Goal: Task Accomplishment & Management: Manage account settings

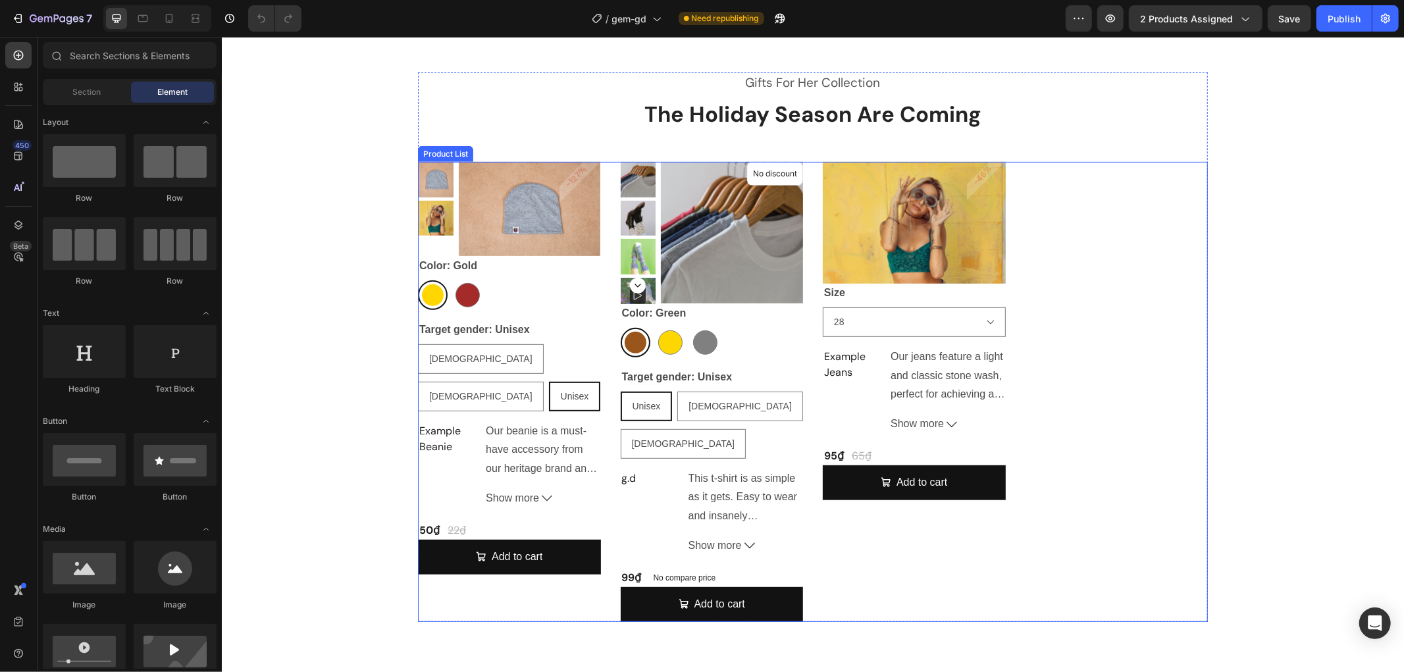
click at [1109, 336] on div "Product Images & Gallery Color: Gold Gold Gold Brown Brown Target gender: Unise…" at bounding box center [812, 391] width 790 height 460
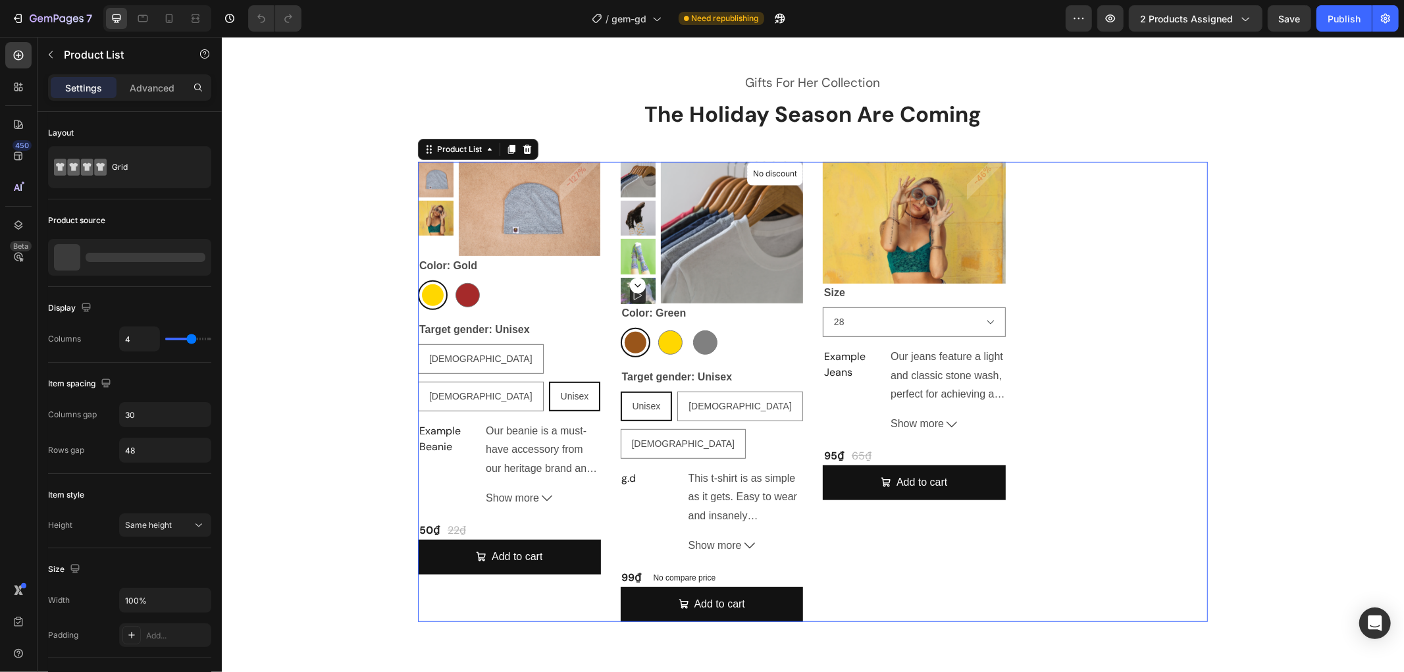
scroll to position [444, 0]
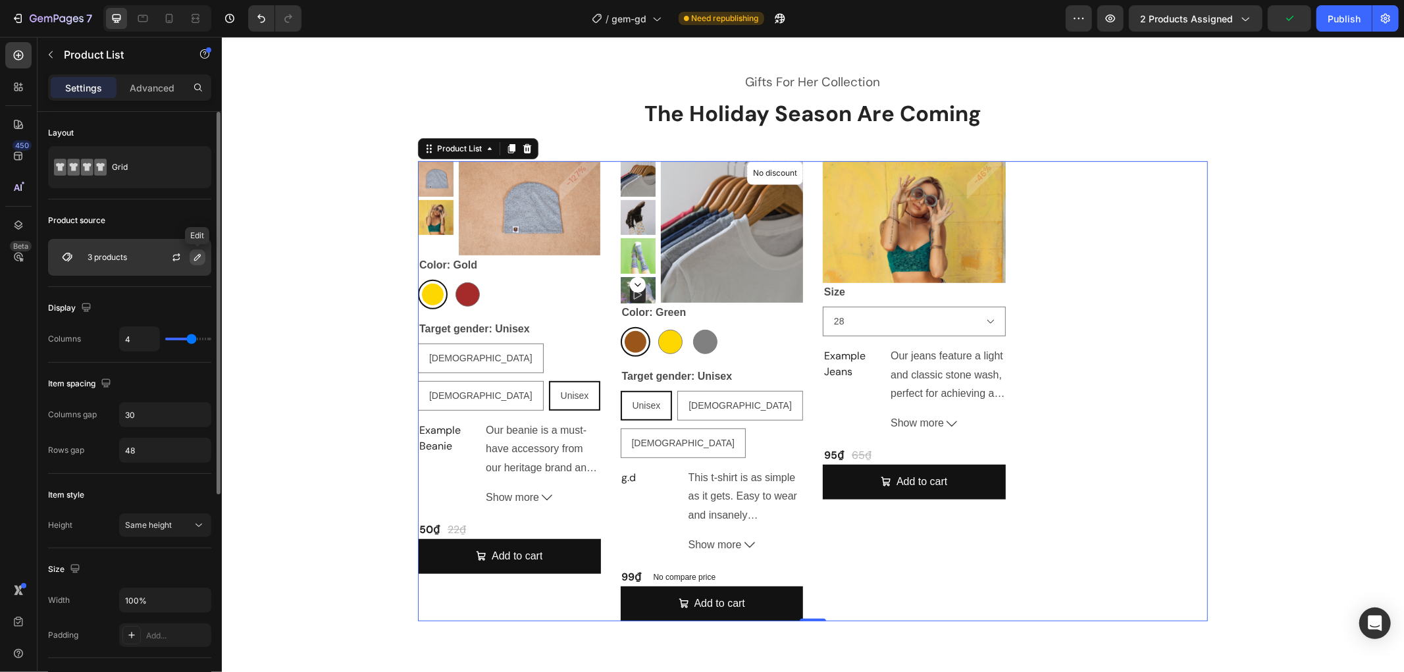
click at [196, 257] on icon "button" at bounding box center [197, 257] width 7 height 7
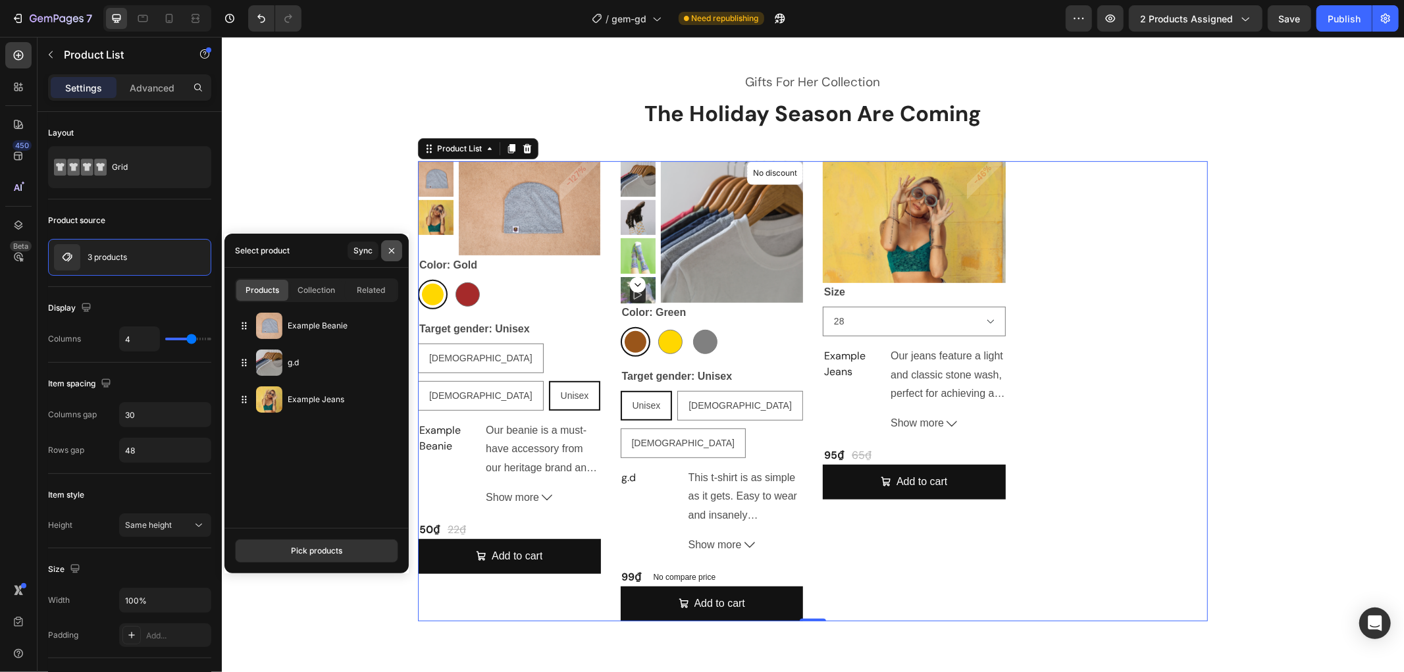
click at [398, 247] on button "button" at bounding box center [391, 250] width 21 height 21
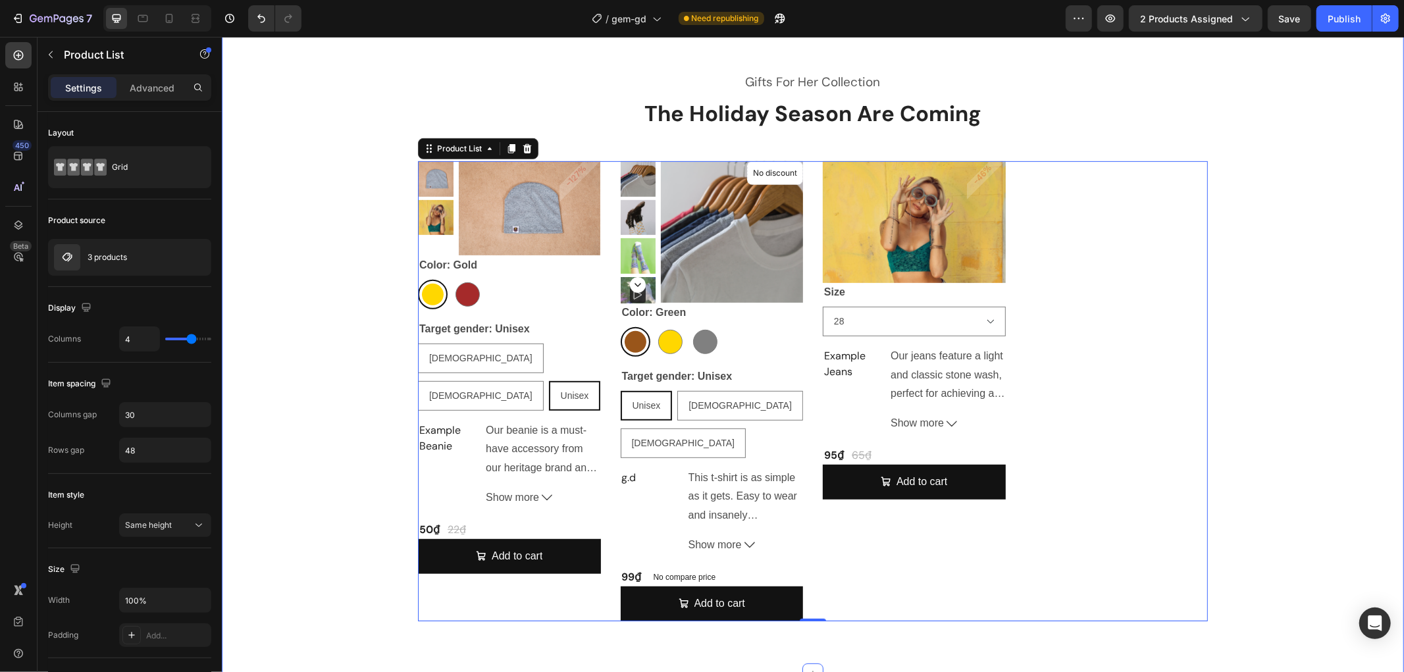
click at [296, 203] on div "Gifts For Her Collection Heading The Holiday Season Are Coming Heading Product …" at bounding box center [812, 345] width 1163 height 549
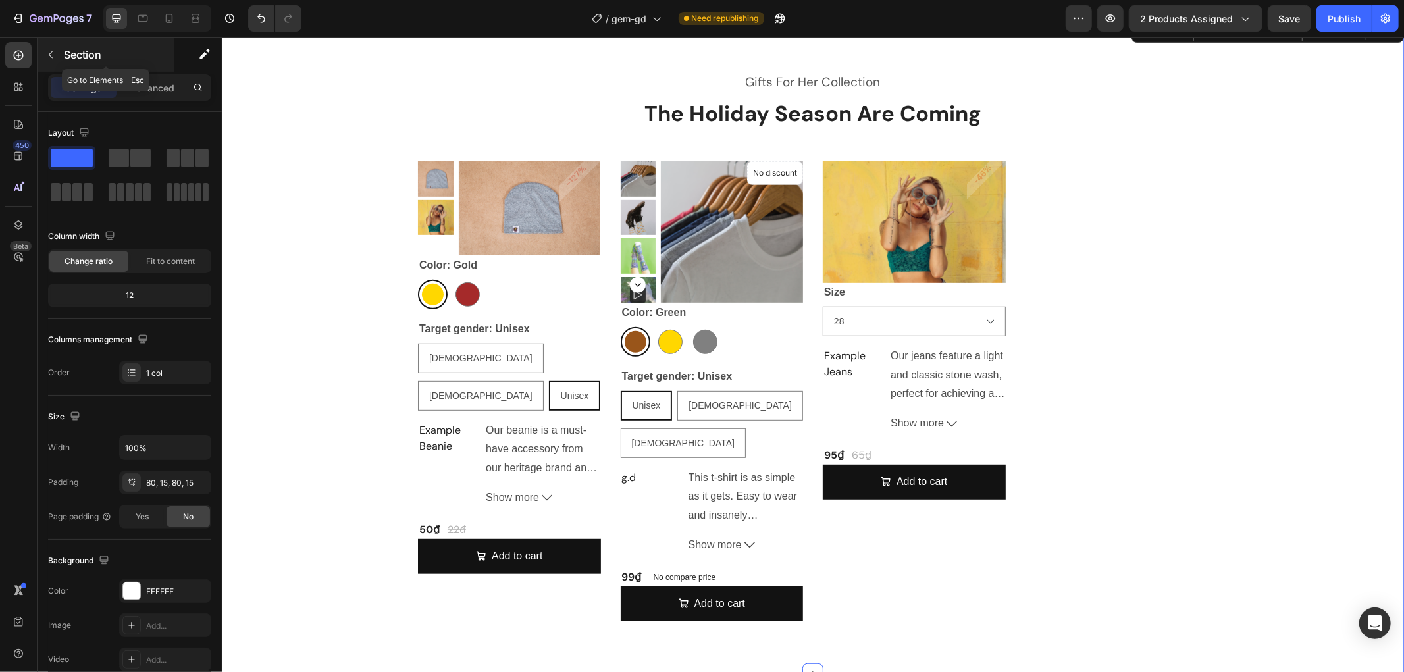
click at [46, 57] on icon "button" at bounding box center [50, 54] width 11 height 11
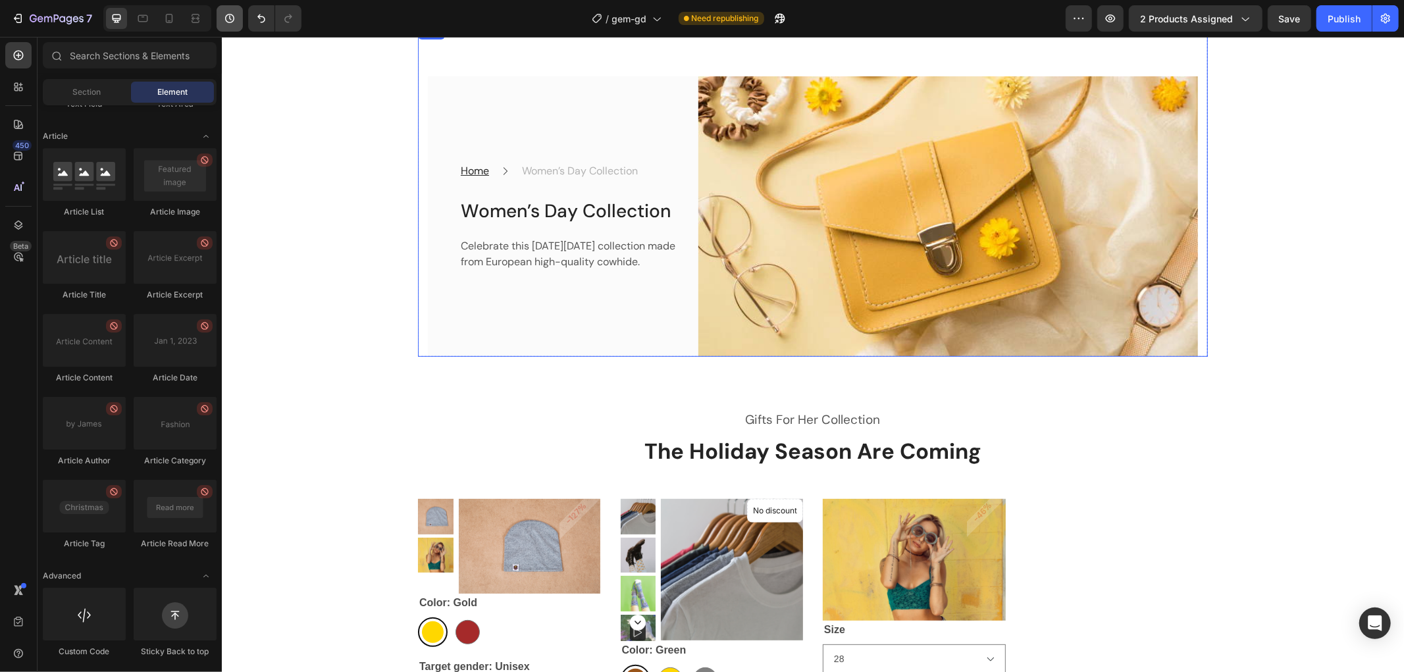
scroll to position [99, 0]
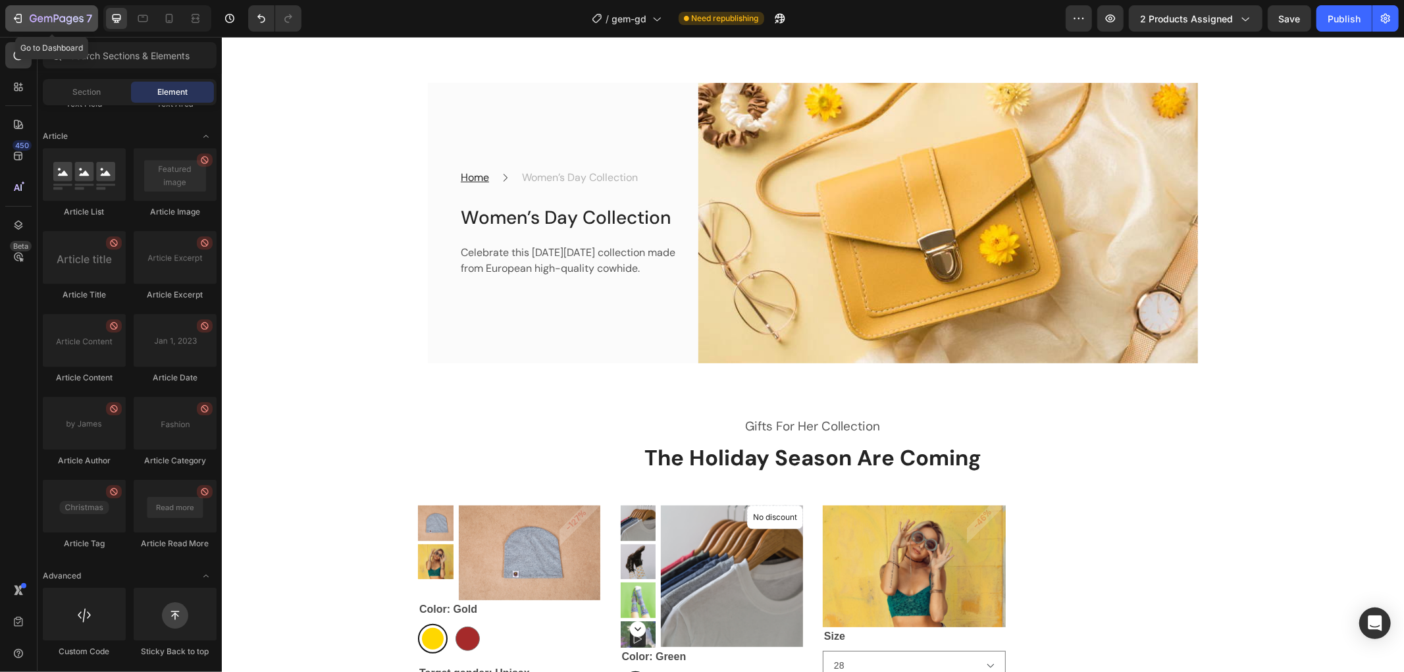
click at [39, 20] on icon "button" at bounding box center [57, 19] width 54 height 11
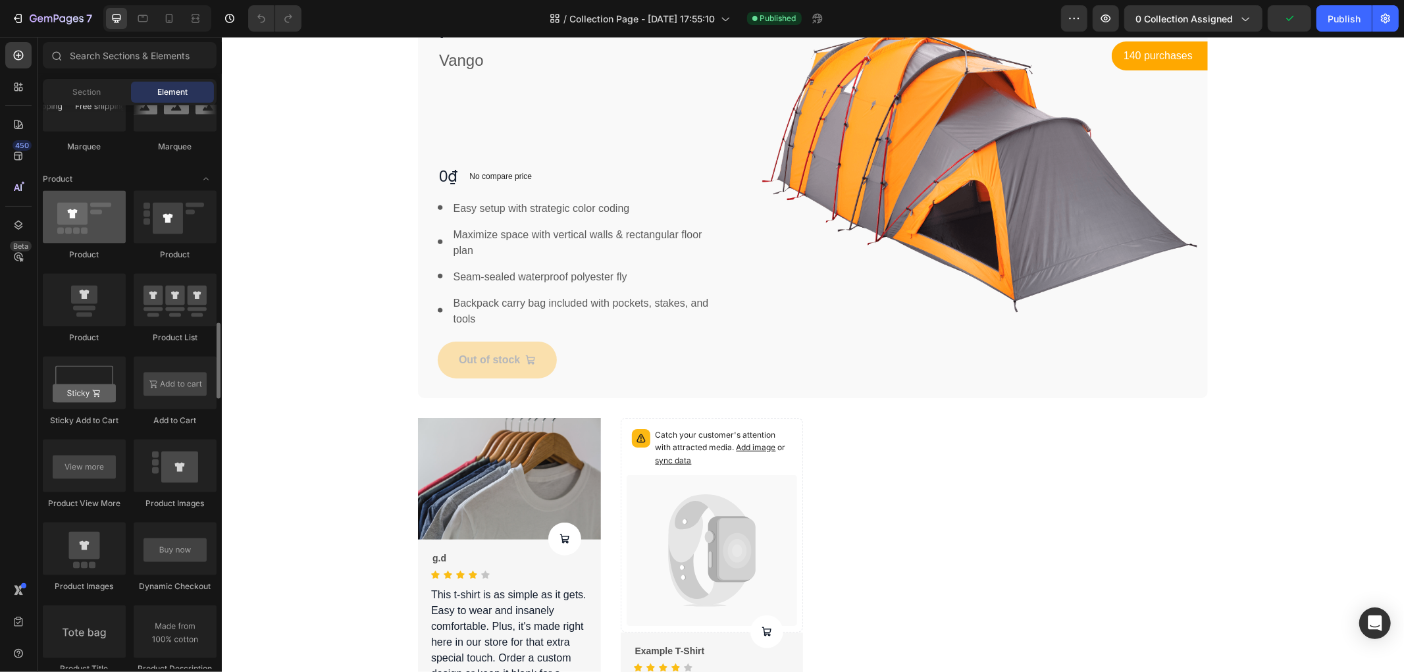
scroll to position [1617, 0]
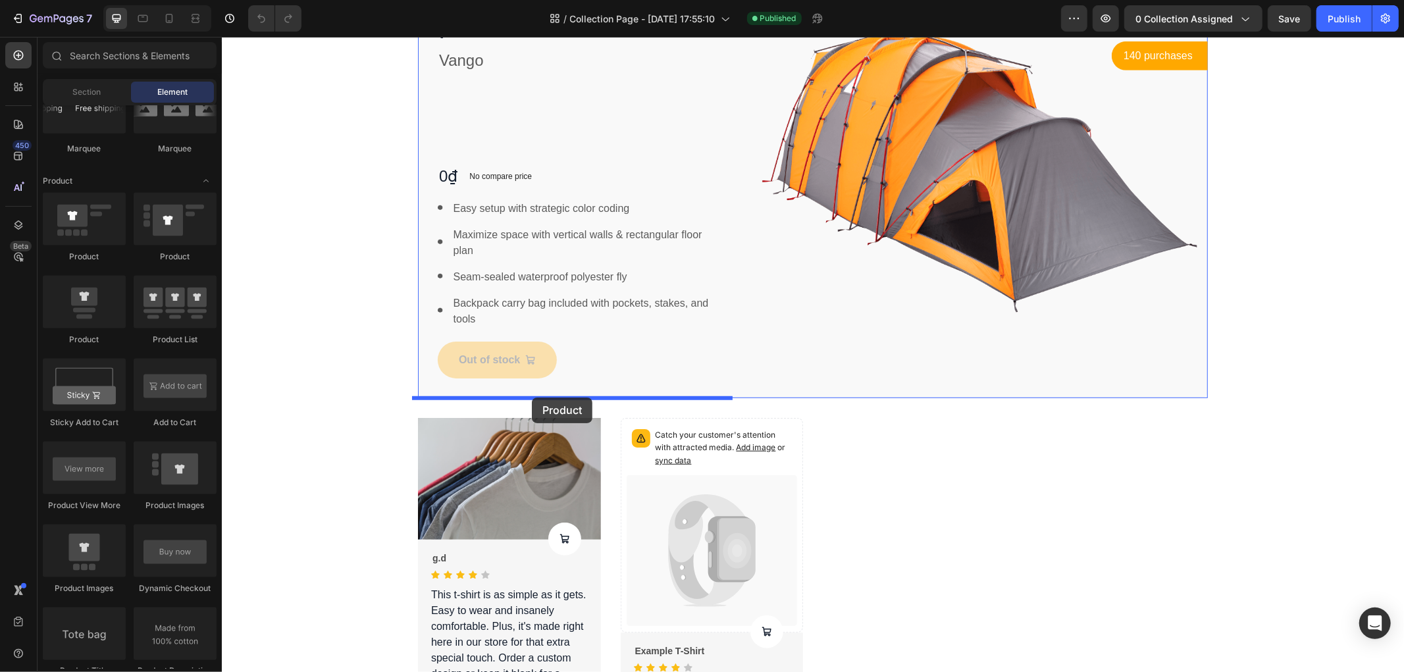
drag, startPoint x: 330, startPoint y: 275, endPoint x: 531, endPoint y: 397, distance: 235.4
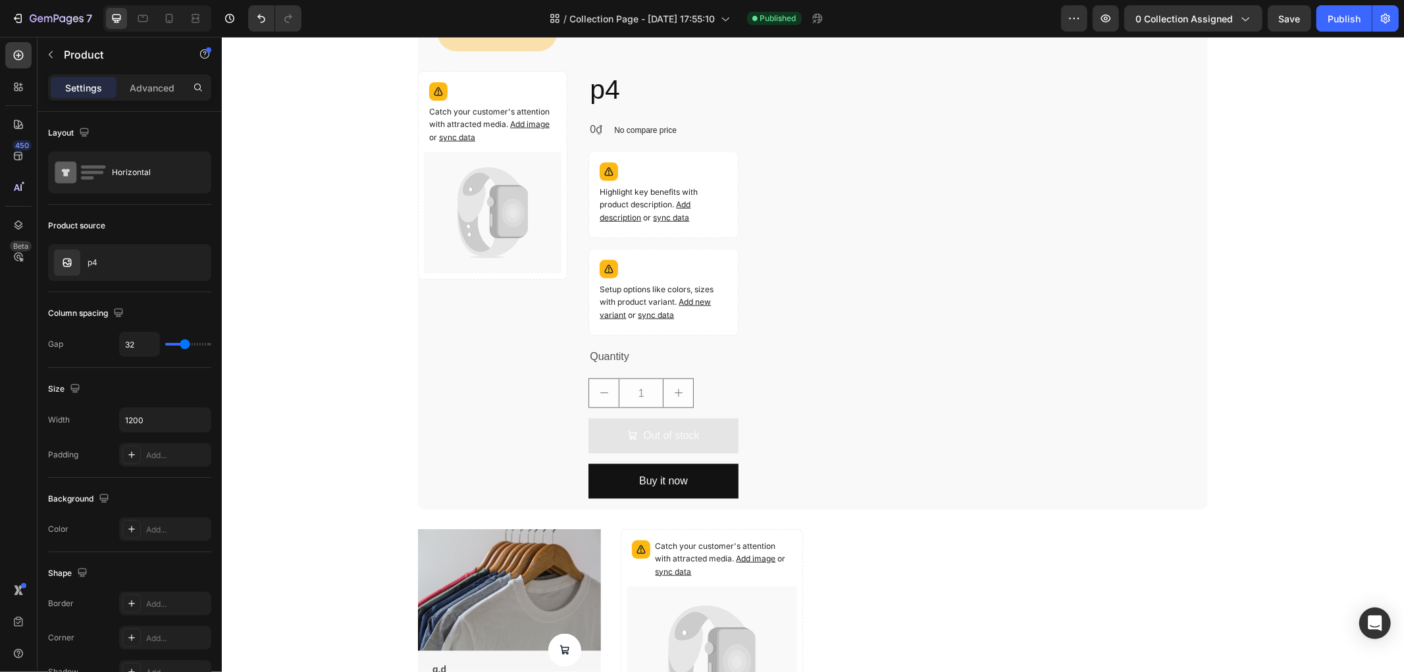
scroll to position [1007, 0]
click at [502, 346] on div "Catch your customer's attention with attracted media. Add image or sync data Pr…" at bounding box center [491, 290] width 149 height 438
click at [483, 417] on div "Catch your customer's attention with attracted media. Add image or sync data Pr…" at bounding box center [491, 290] width 149 height 438
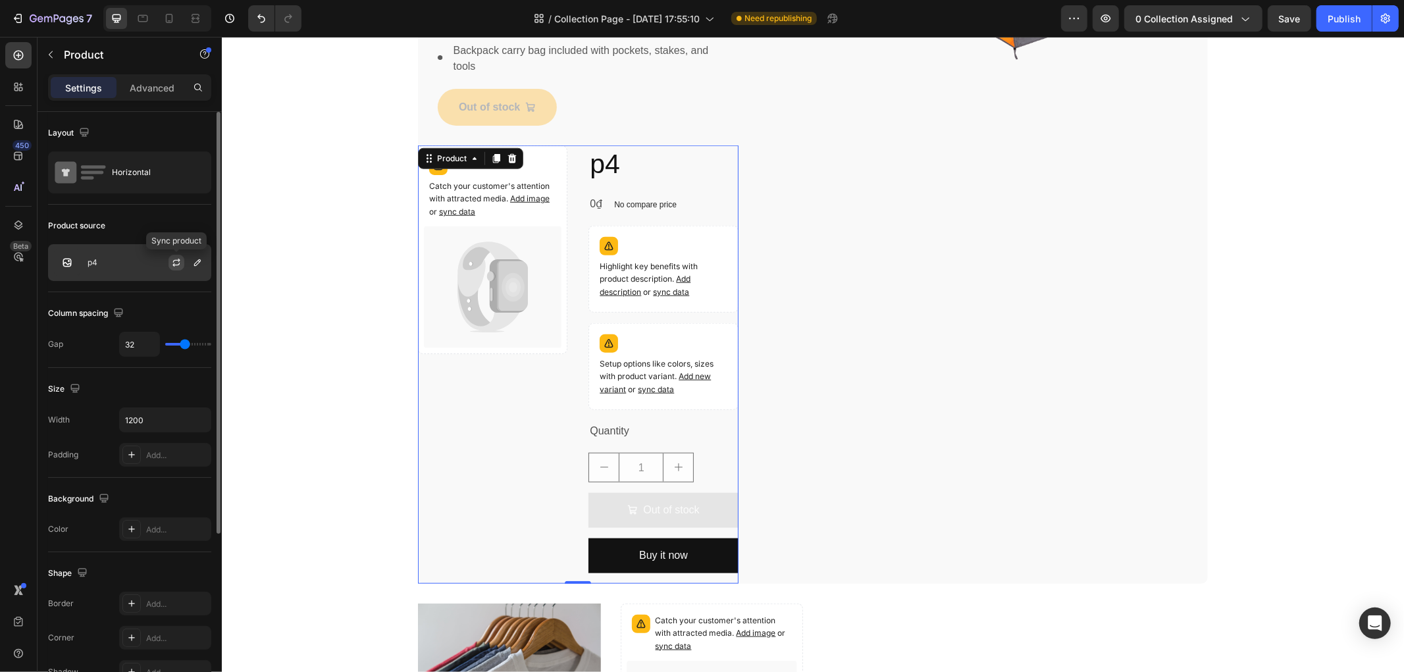
click at [172, 261] on icon "button" at bounding box center [176, 262] width 11 height 11
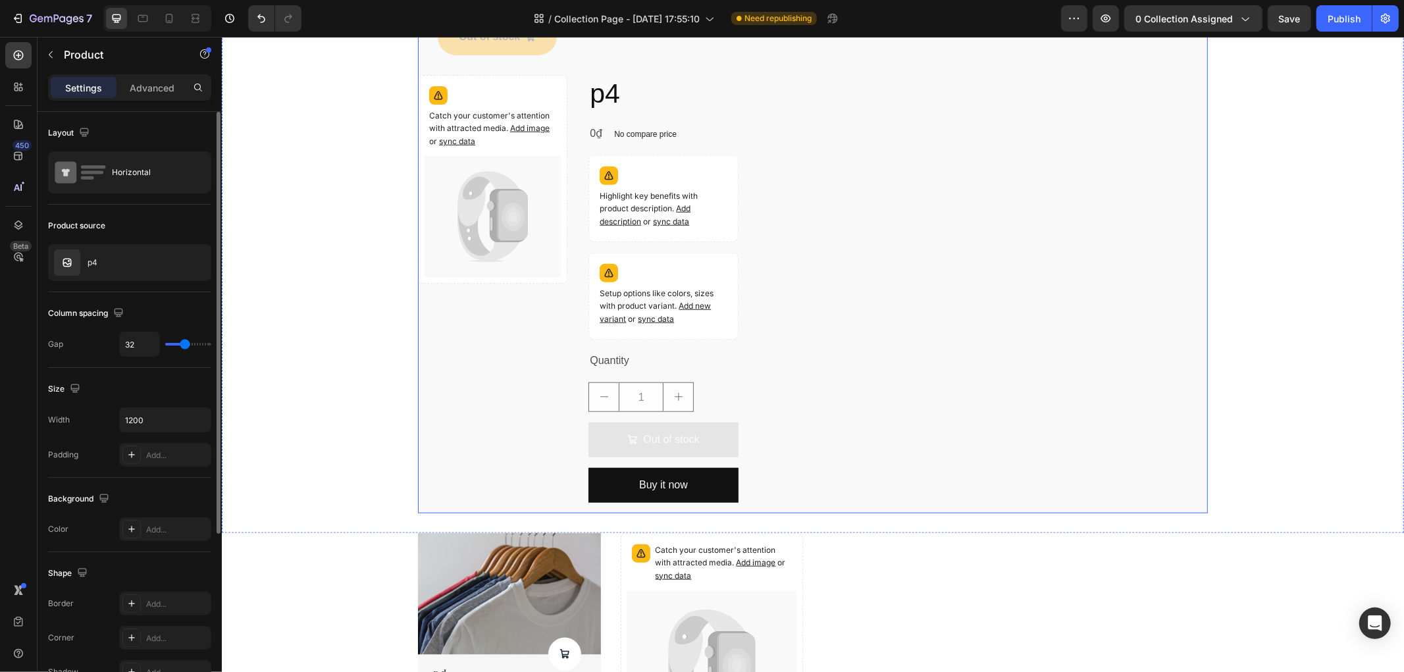
scroll to position [1005, 0]
click at [829, 305] on div "Bestseller of the week Text block Row Row 140 purchases Text block Row Row Row …" at bounding box center [983, 86] width 448 height 852
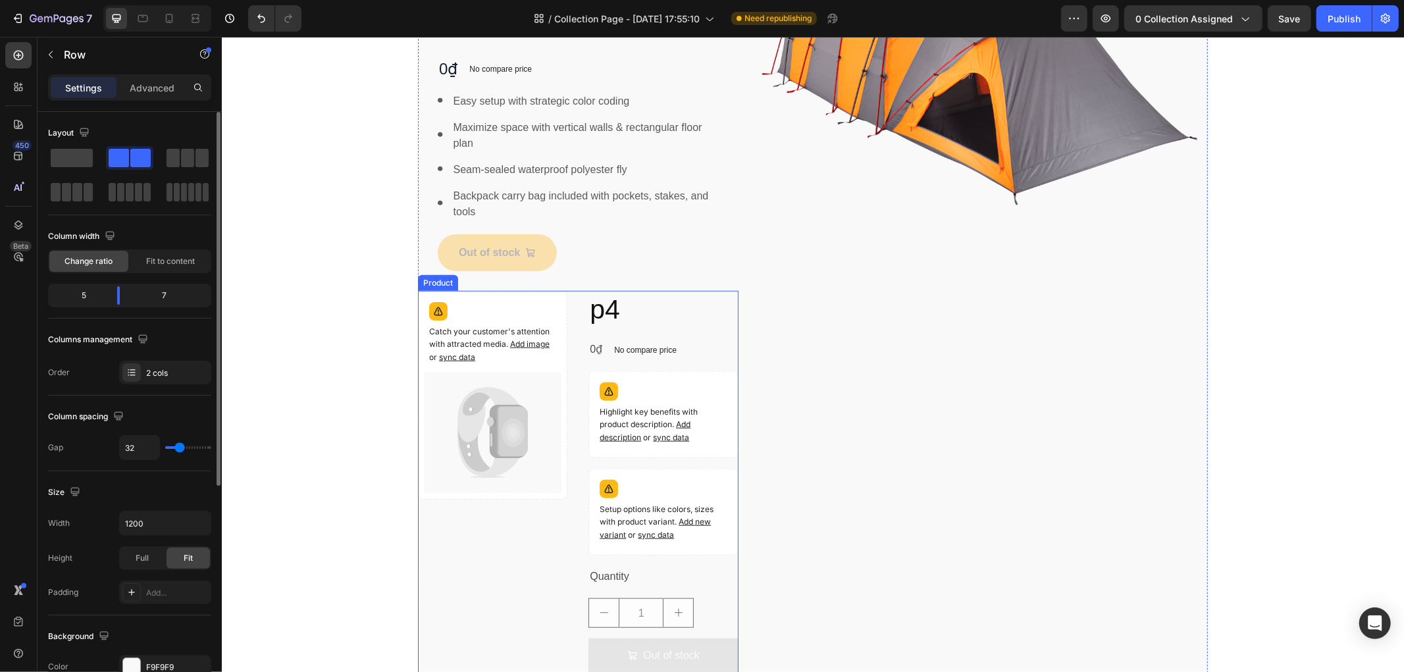
click at [488, 527] on div "Catch your customer's attention with attracted media. Add image or sync data Pr…" at bounding box center [491, 509] width 149 height 438
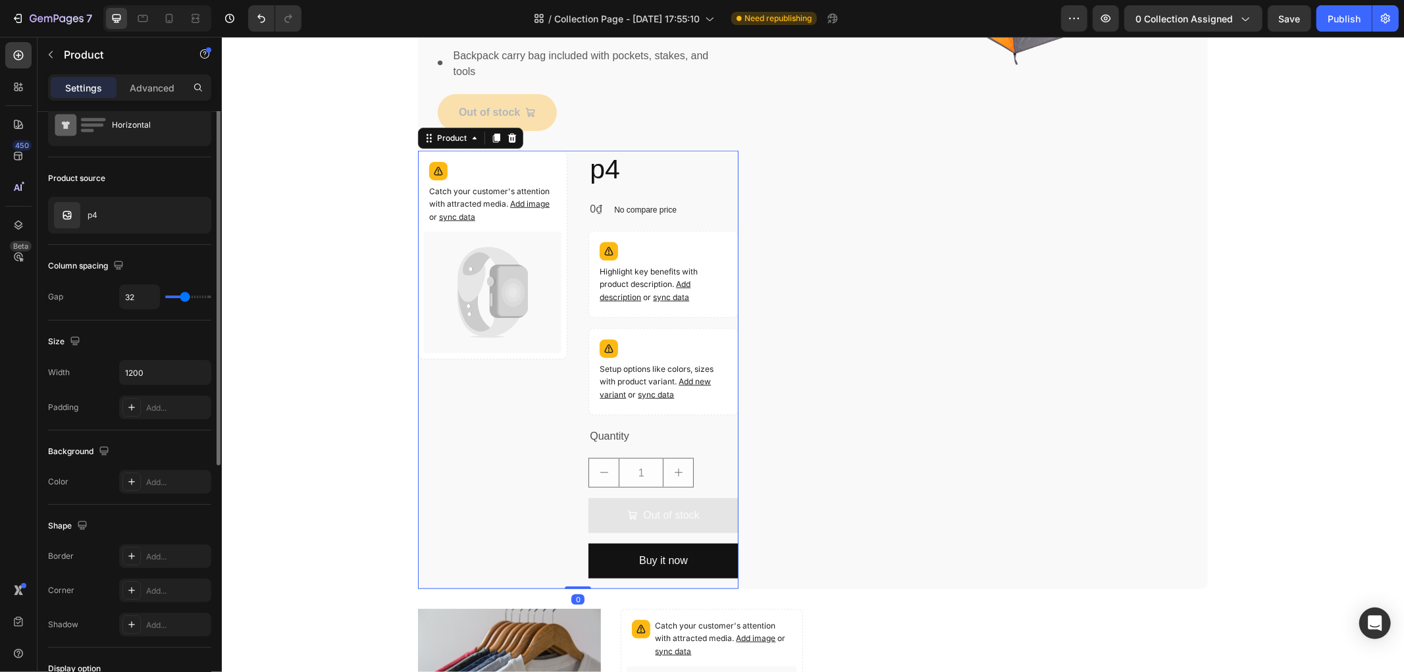
scroll to position [0, 0]
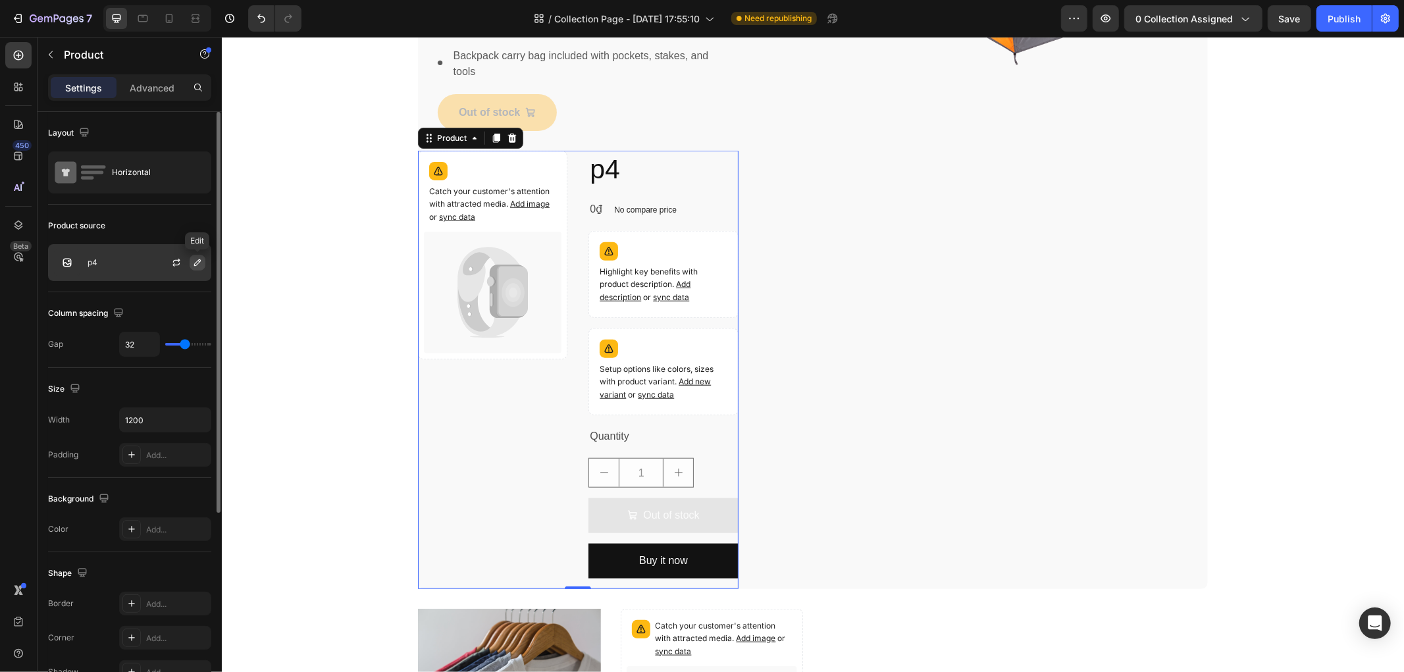
click at [199, 265] on icon "button" at bounding box center [197, 262] width 11 height 11
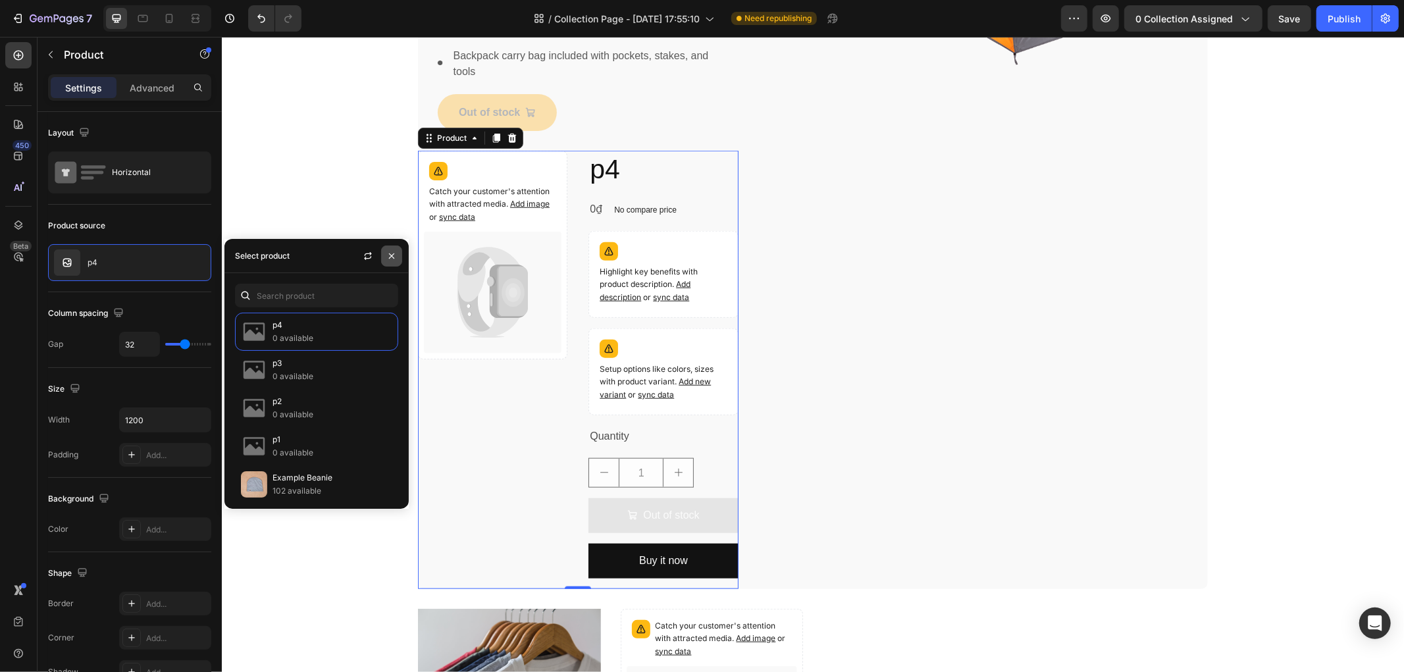
click at [390, 260] on icon "button" at bounding box center [391, 256] width 11 height 11
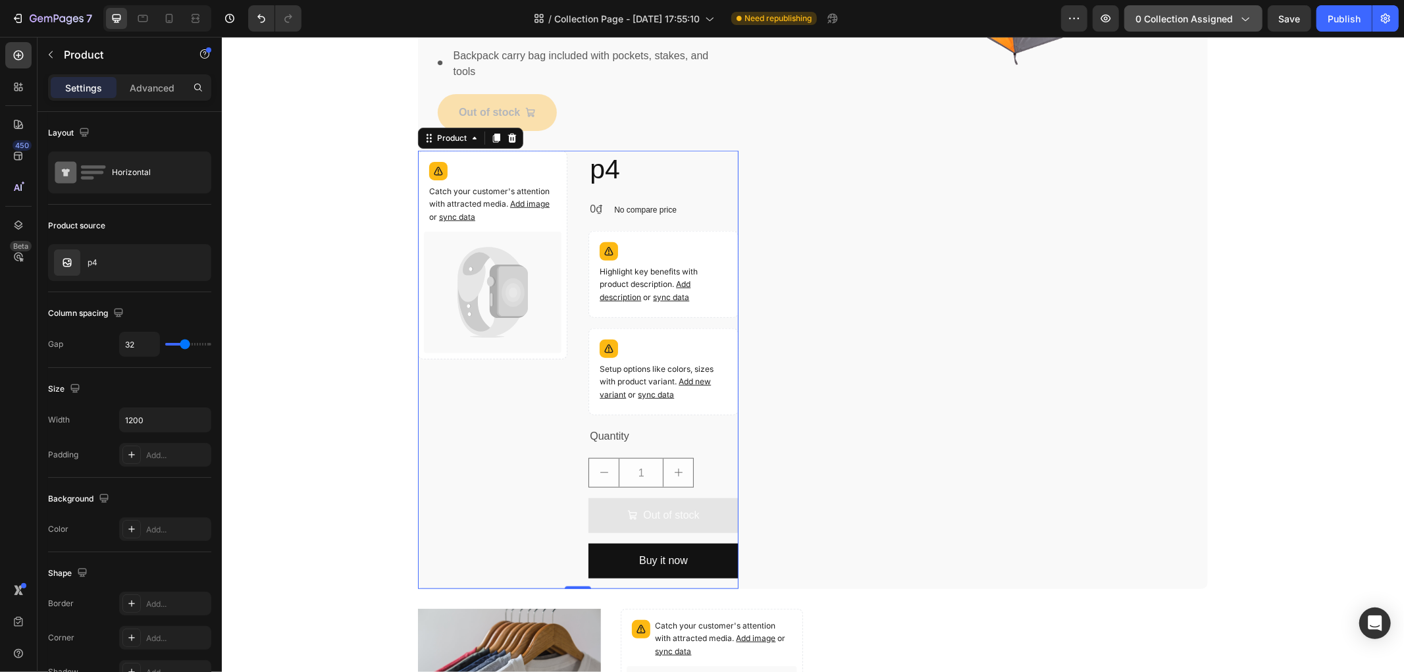
click at [1197, 10] on button "0 collection assigned" at bounding box center [1193, 18] width 138 height 26
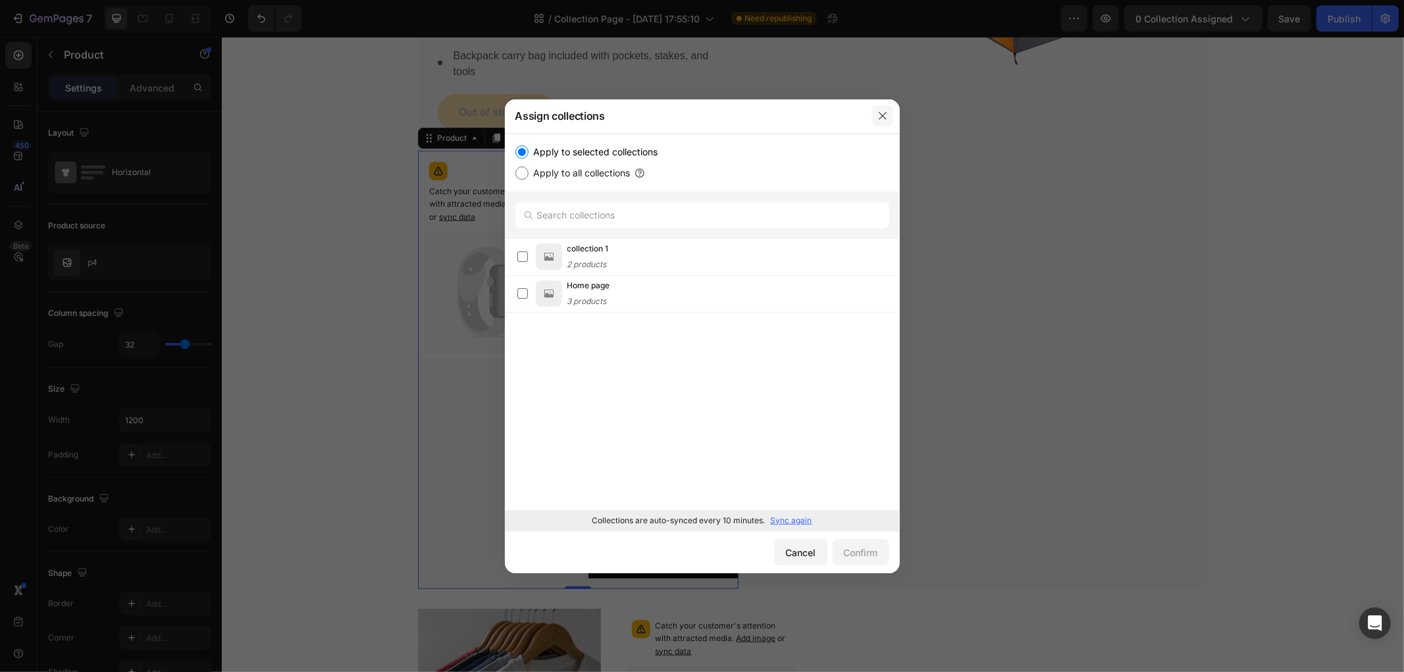
click at [879, 115] on icon "button" at bounding box center [882, 116] width 11 height 11
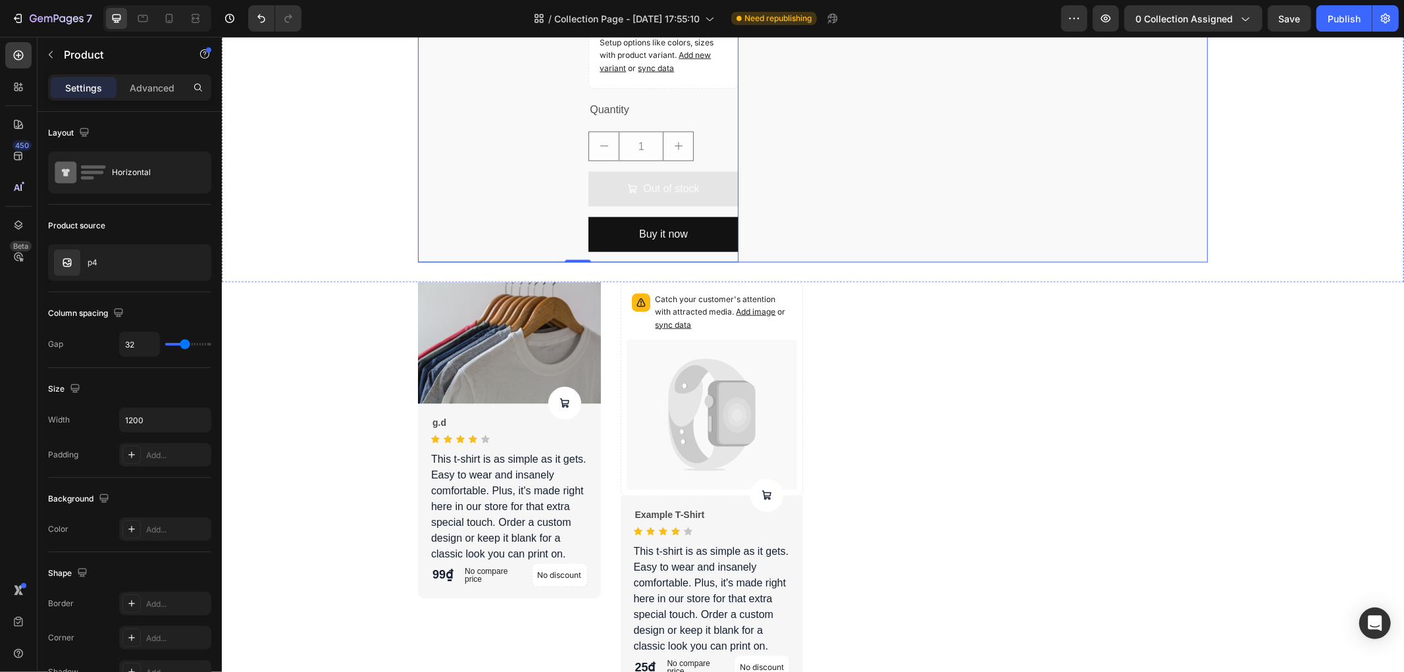
scroll to position [1257, 0]
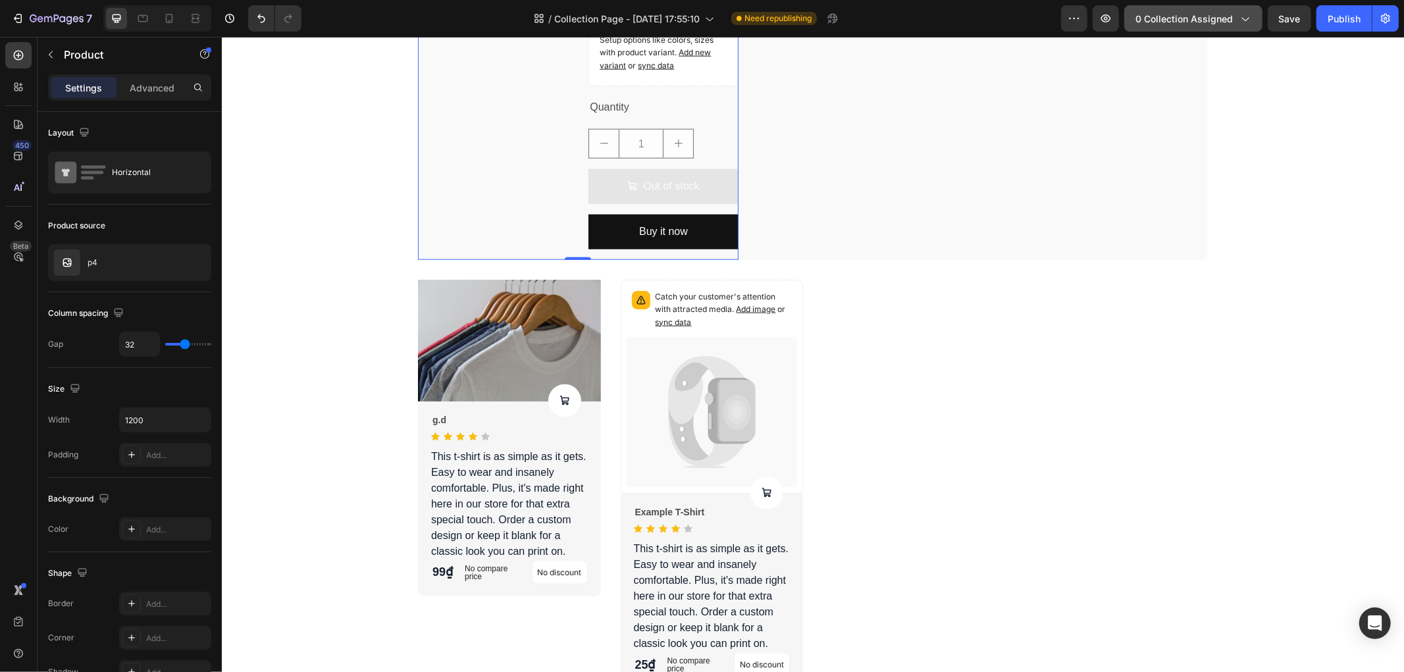
click at [1178, 14] on span "0 collection assigned" at bounding box center [1184, 19] width 97 height 14
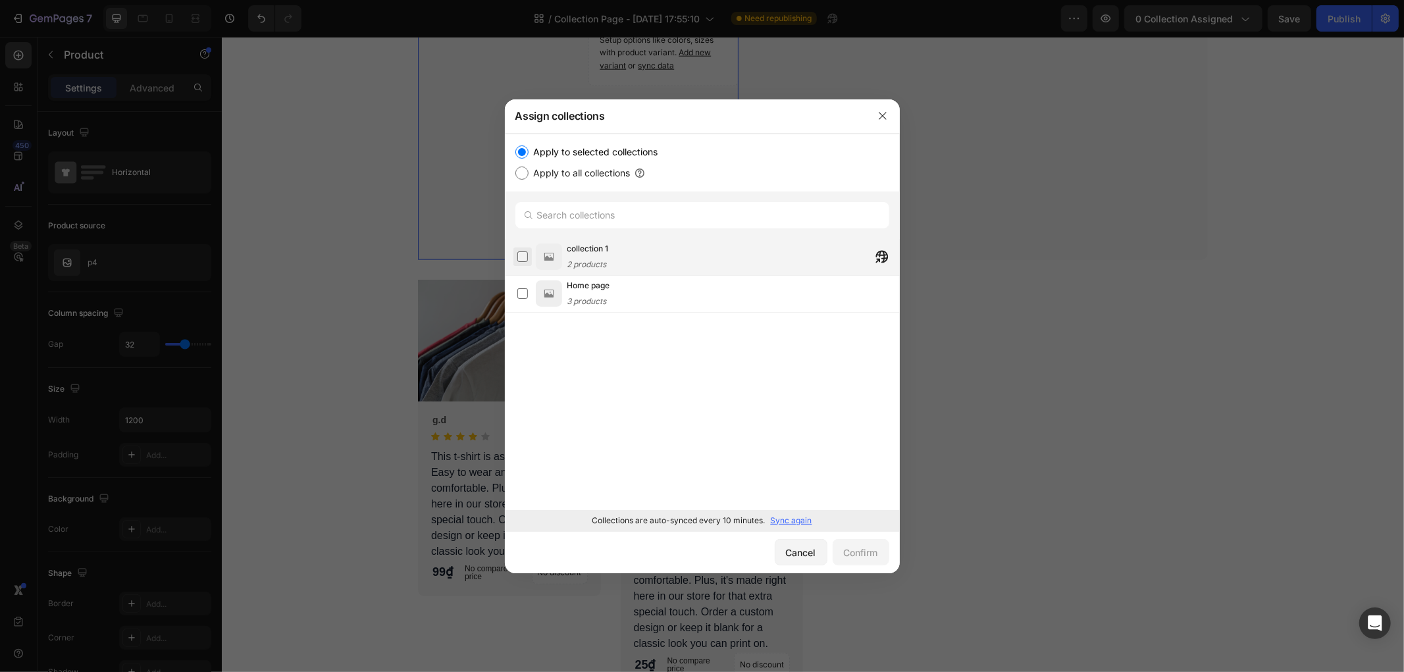
click at [521, 255] on label at bounding box center [522, 256] width 11 height 11
drag, startPoint x: 879, startPoint y: 107, endPoint x: 649, endPoint y: 70, distance: 232.7
click at [879, 107] on button "button" at bounding box center [882, 115] width 21 height 21
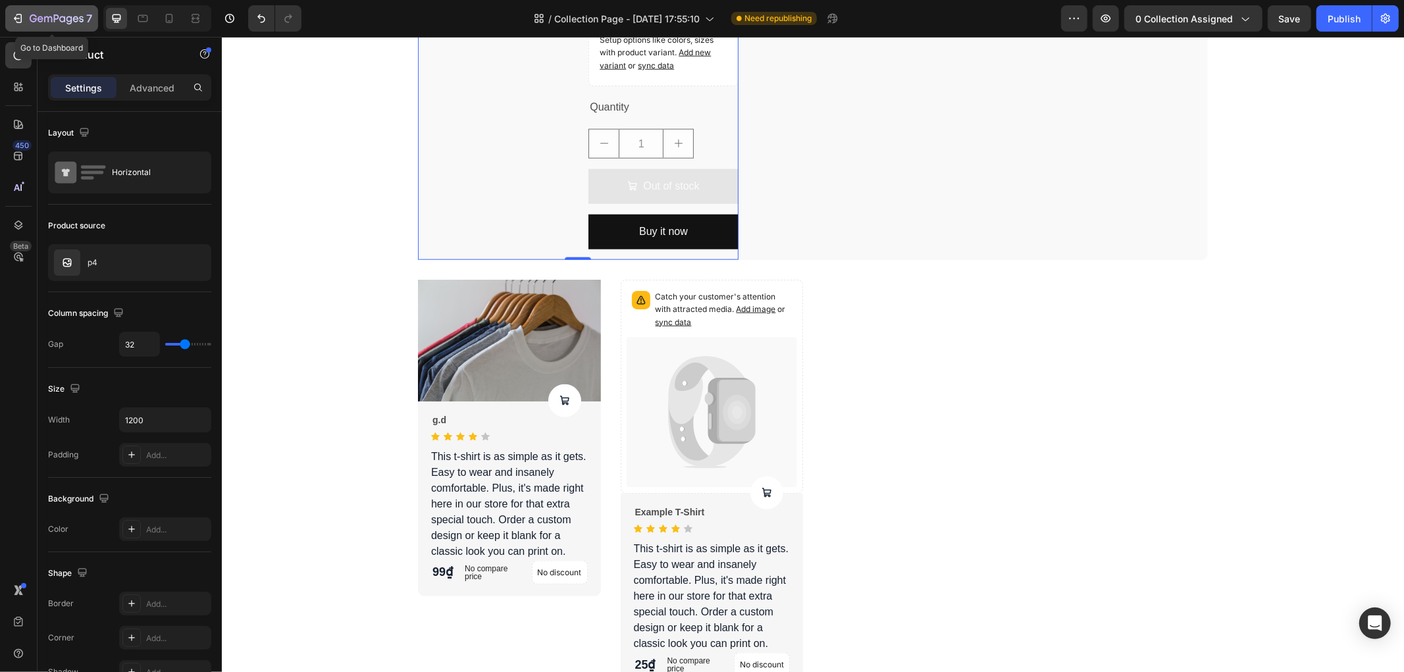
click at [30, 7] on button "7" at bounding box center [51, 18] width 93 height 26
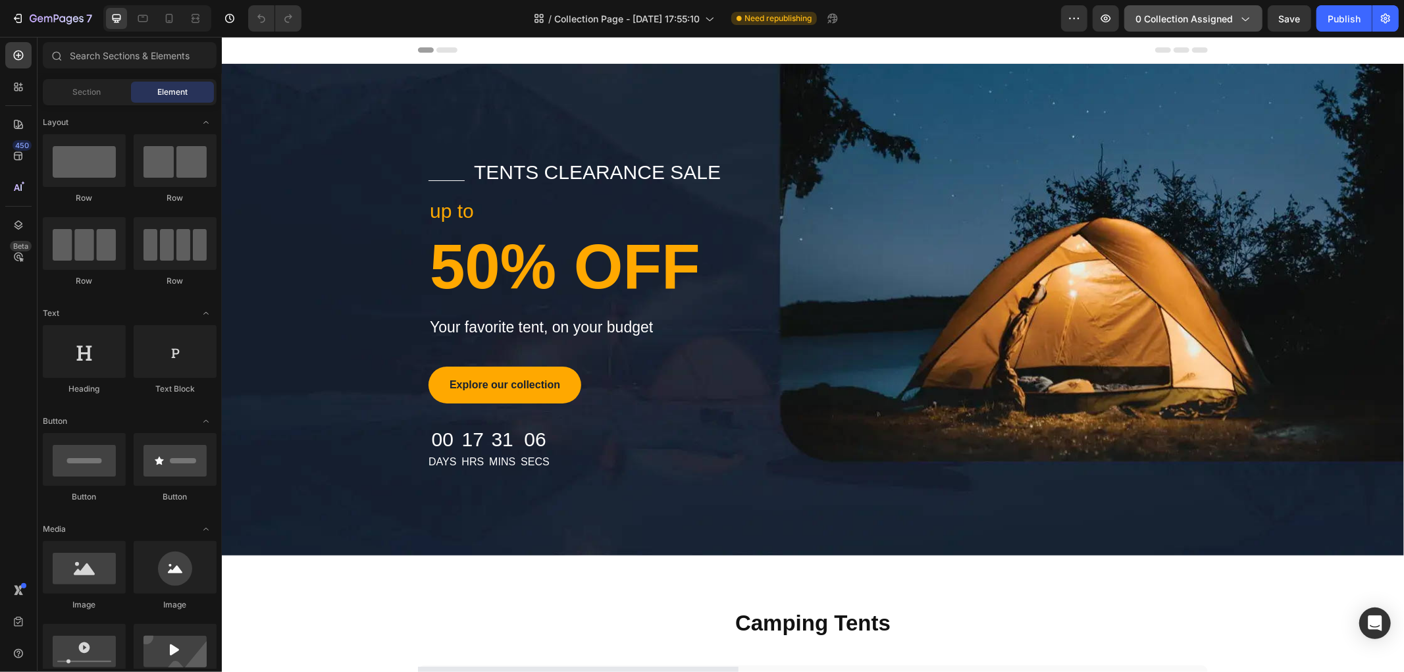
click at [1181, 10] on button "0 collection assigned" at bounding box center [1193, 18] width 138 height 26
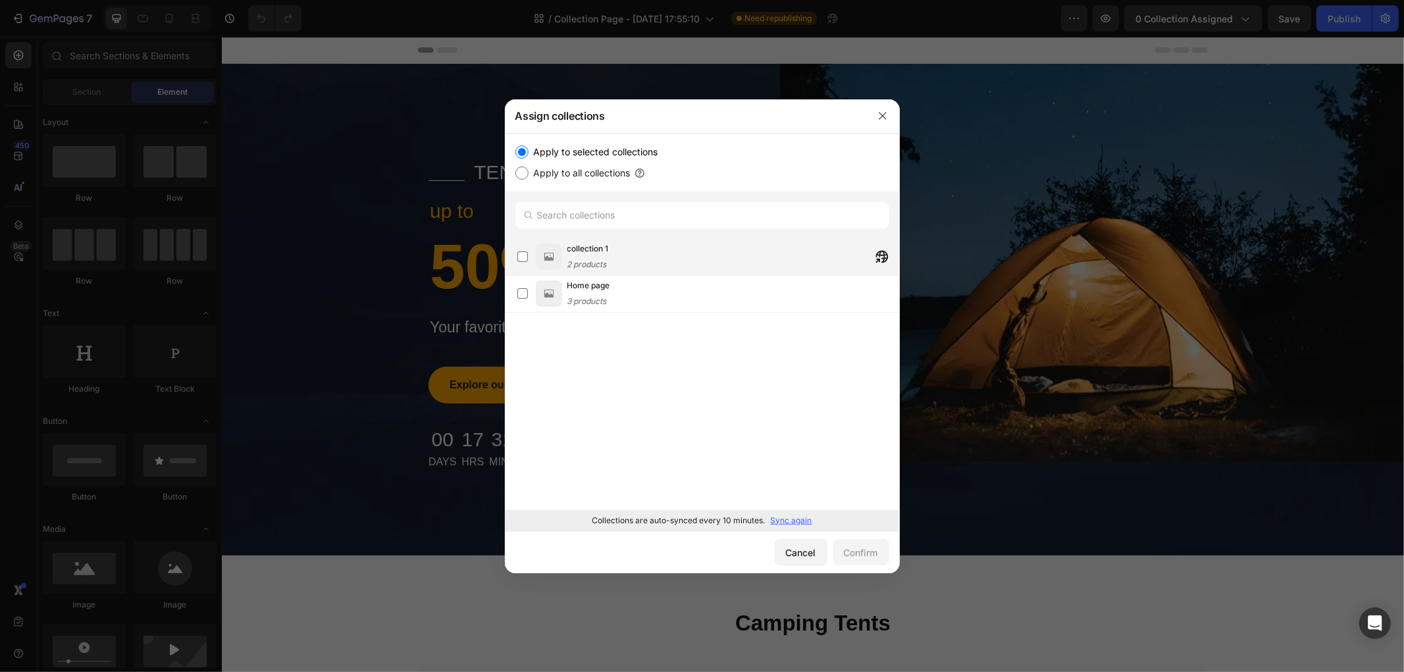
click at [583, 255] on div "collection 1 2 products" at bounding box center [587, 256] width 41 height 29
click at [845, 554] on div "Confirm" at bounding box center [861, 553] width 34 height 14
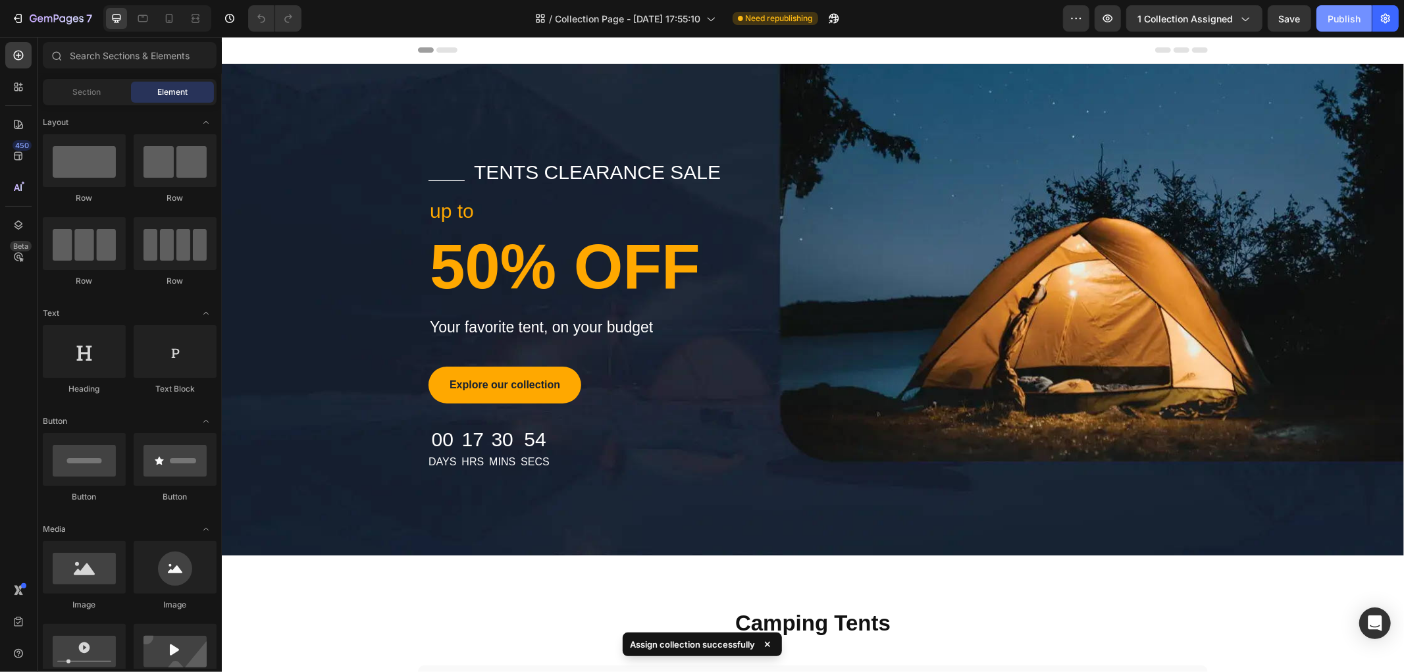
click at [1340, 12] on div "Publish" at bounding box center [1344, 19] width 33 height 14
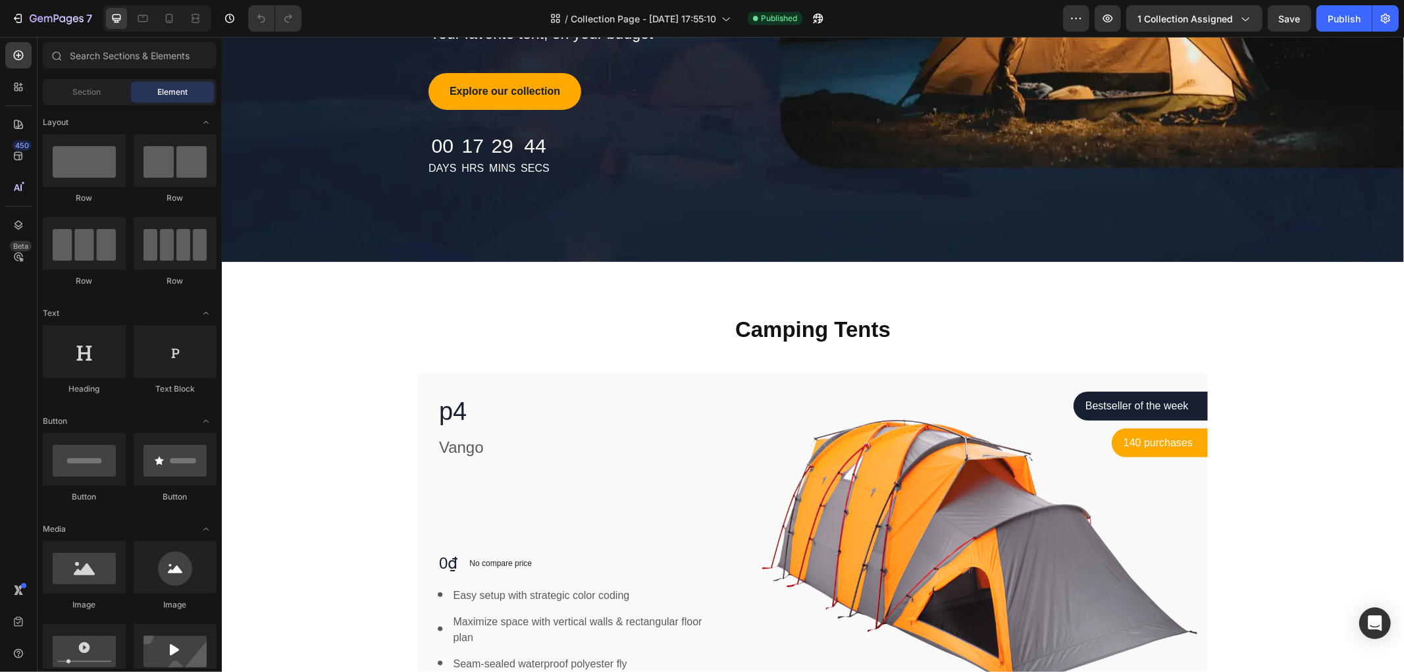
scroll to position [292, 0]
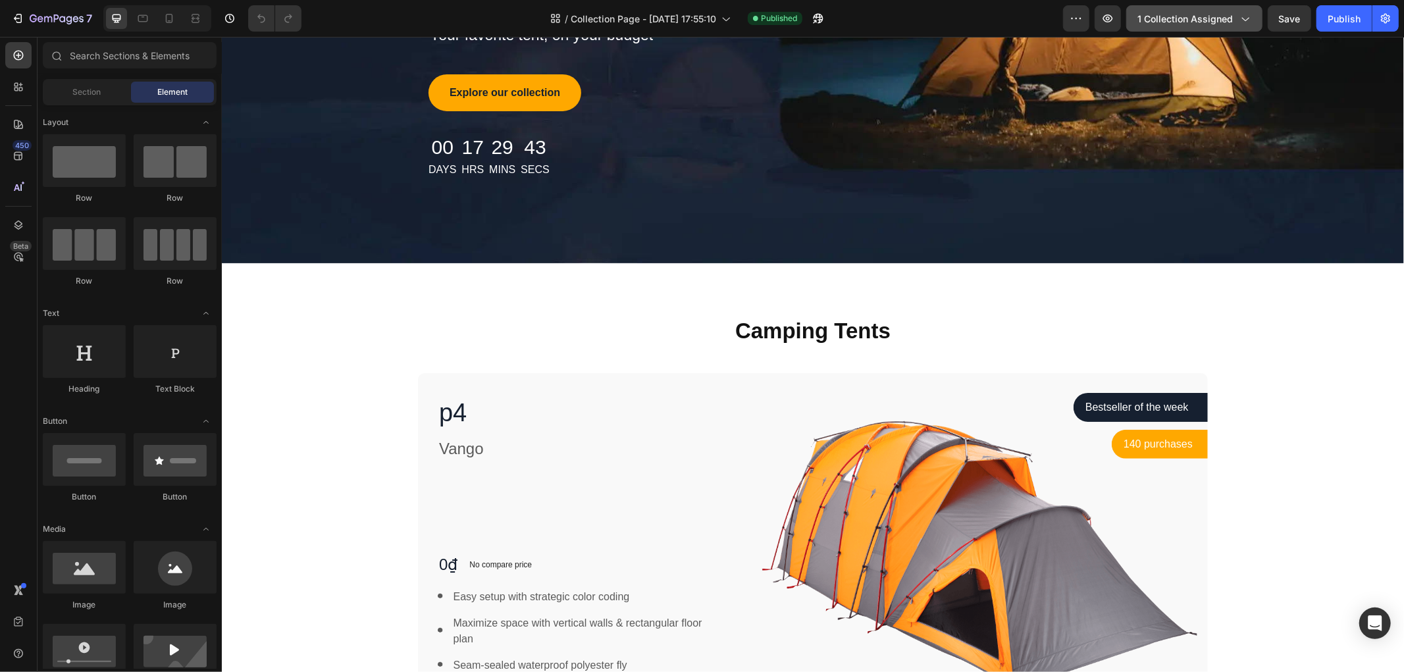
click at [1163, 14] on span "1 collection assigned" at bounding box center [1185, 19] width 95 height 14
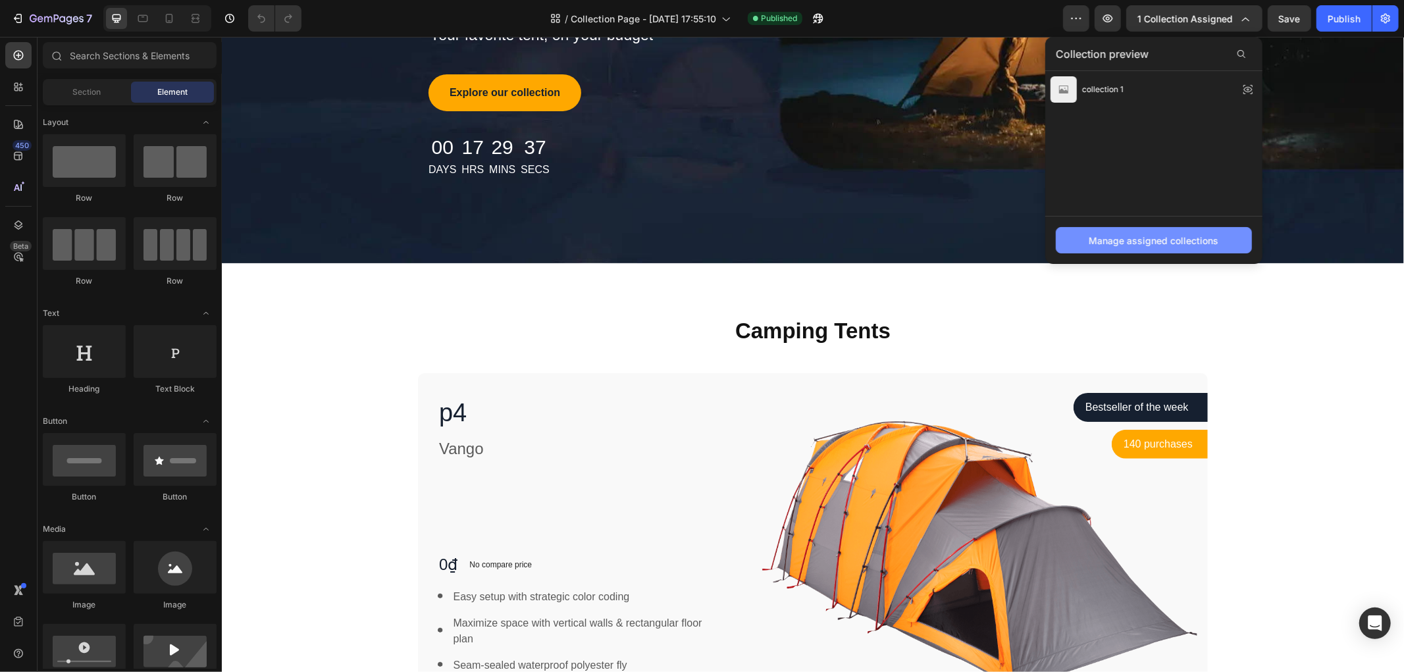
click at [1129, 244] on div "Manage assigned collections" at bounding box center [1154, 241] width 130 height 14
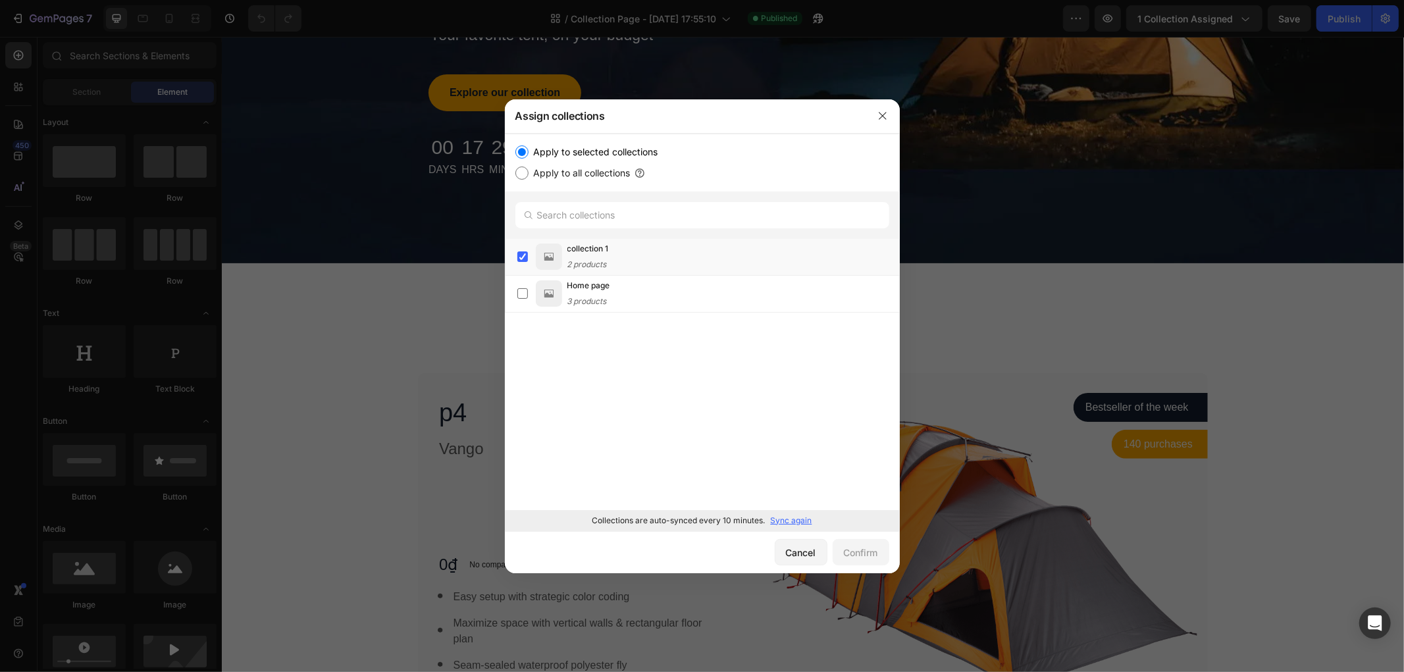
click at [558, 178] on label "Apply to all collections" at bounding box center [580, 173] width 102 height 16
click at [529, 178] on input "Apply to all collections" at bounding box center [521, 173] width 13 height 13
radio input "true"
click at [541, 140] on div "Apply to selected collections Apply to all collections" at bounding box center [702, 163] width 395 height 58
click at [537, 149] on label "Apply to selected collections" at bounding box center [594, 152] width 130 height 16
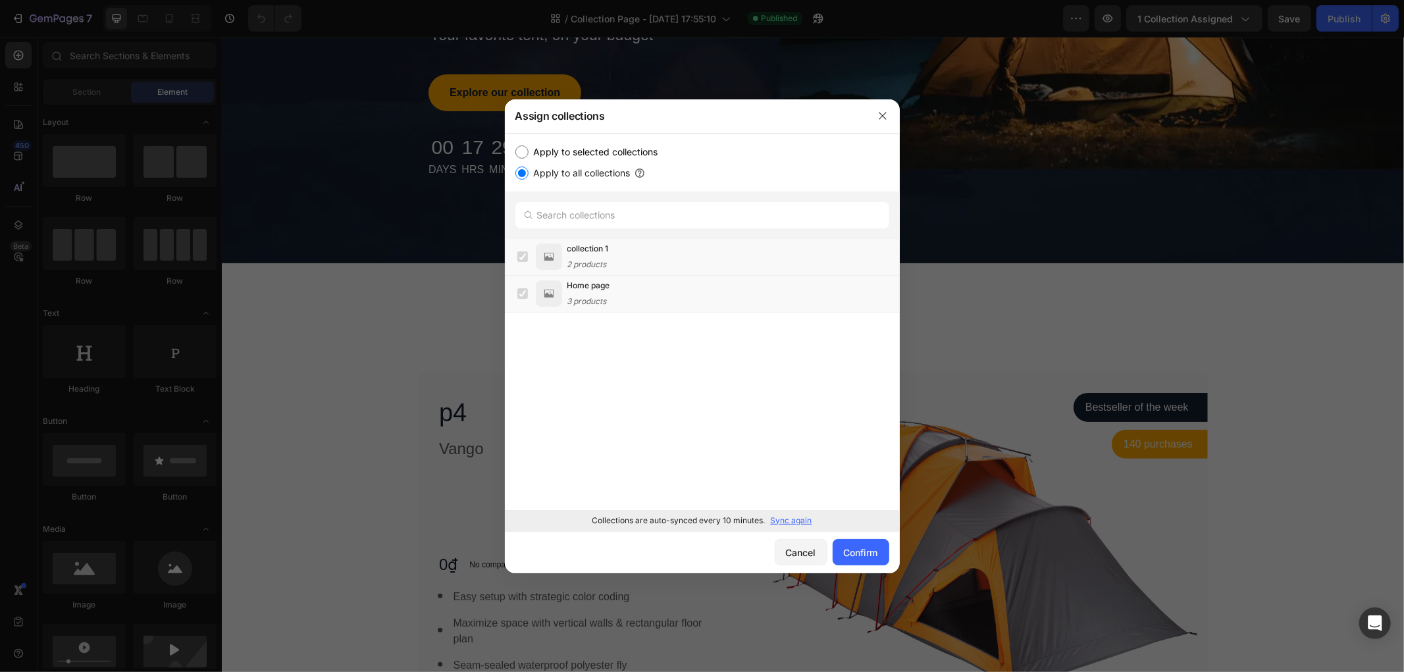
click at [529, 149] on input "Apply to selected collections" at bounding box center [521, 151] width 13 height 13
radio input "true"
click at [529, 169] on label "Apply to all collections" at bounding box center [580, 173] width 102 height 16
click at [529, 169] on input "Apply to all collections" at bounding box center [521, 173] width 13 height 13
radio input "true"
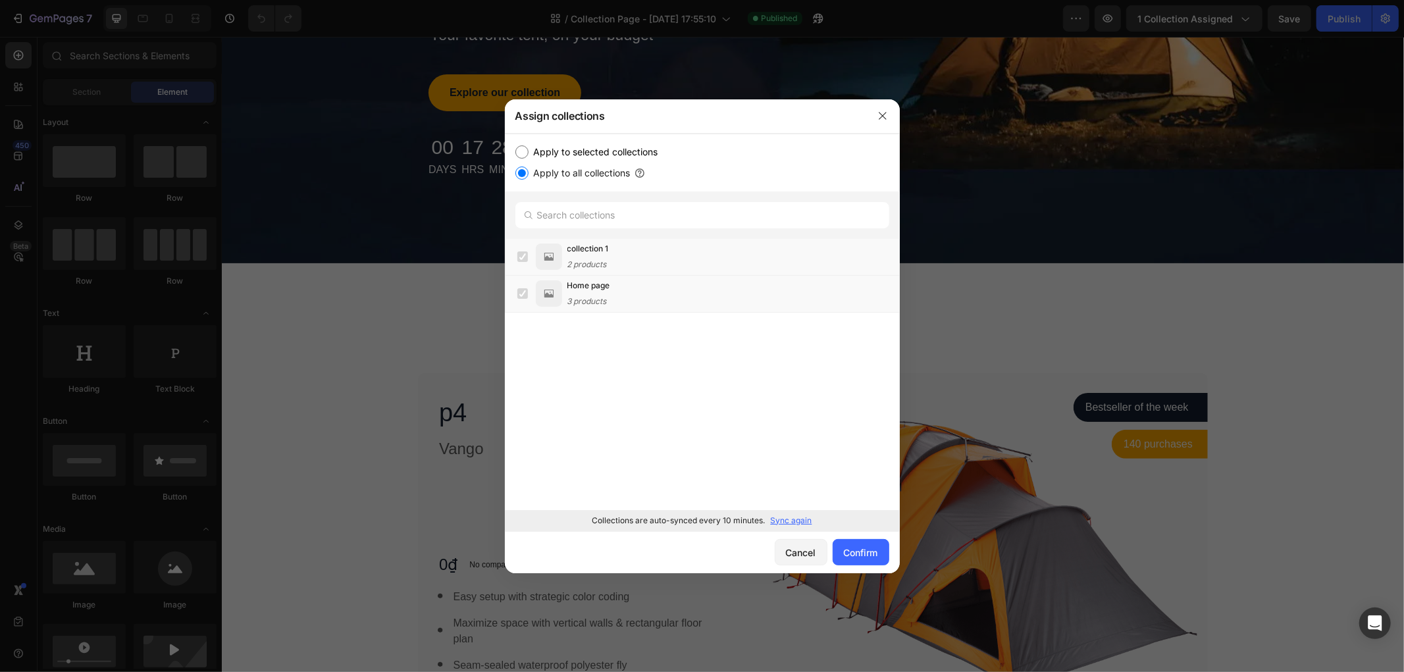
click at [550, 155] on label "Apply to selected collections" at bounding box center [594, 152] width 130 height 16
click at [529, 155] on input "Apply to selected collections" at bounding box center [521, 151] width 13 height 13
radio input "true"
click at [536, 174] on label "Apply to all collections" at bounding box center [580, 173] width 102 height 16
click at [529, 174] on input "Apply to all collections" at bounding box center [521, 173] width 13 height 13
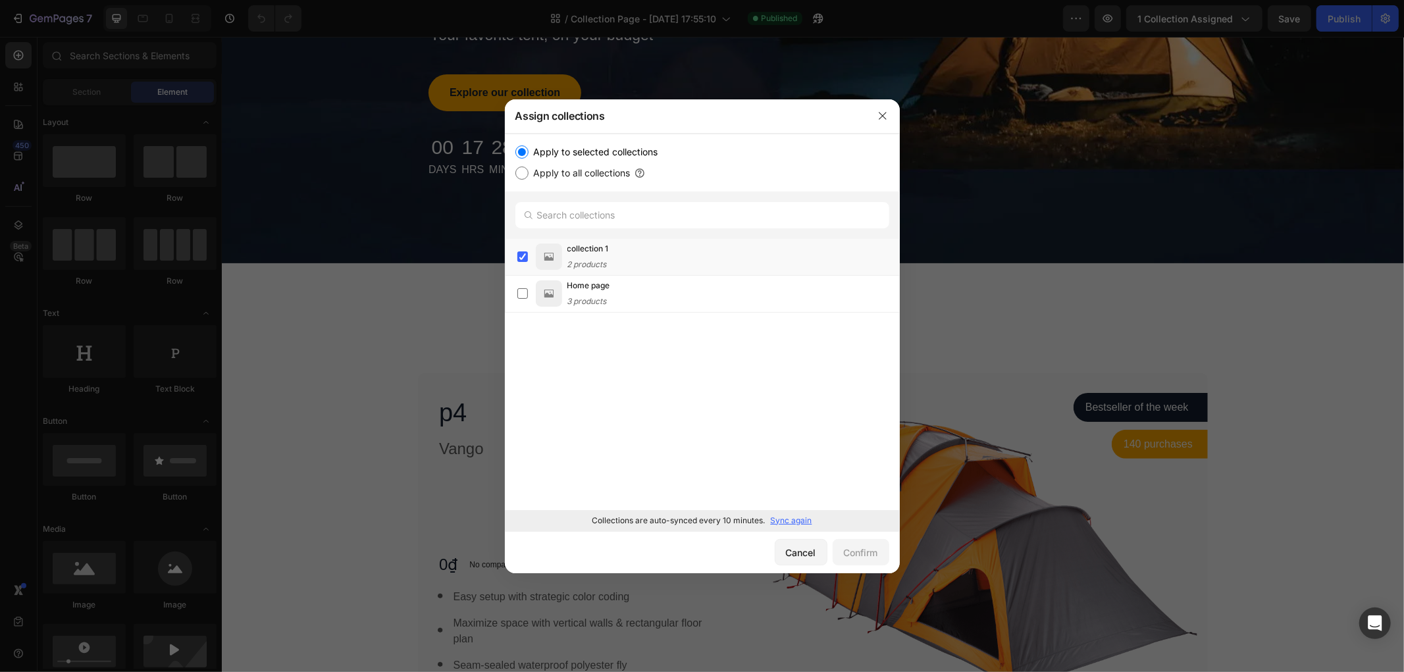
radio input "true"
click at [582, 147] on label "Apply to selected collections" at bounding box center [594, 152] width 130 height 16
click at [529, 147] on input "Apply to selected collections" at bounding box center [521, 151] width 13 height 13
radio input "true"
click at [520, 298] on label at bounding box center [522, 293] width 11 height 11
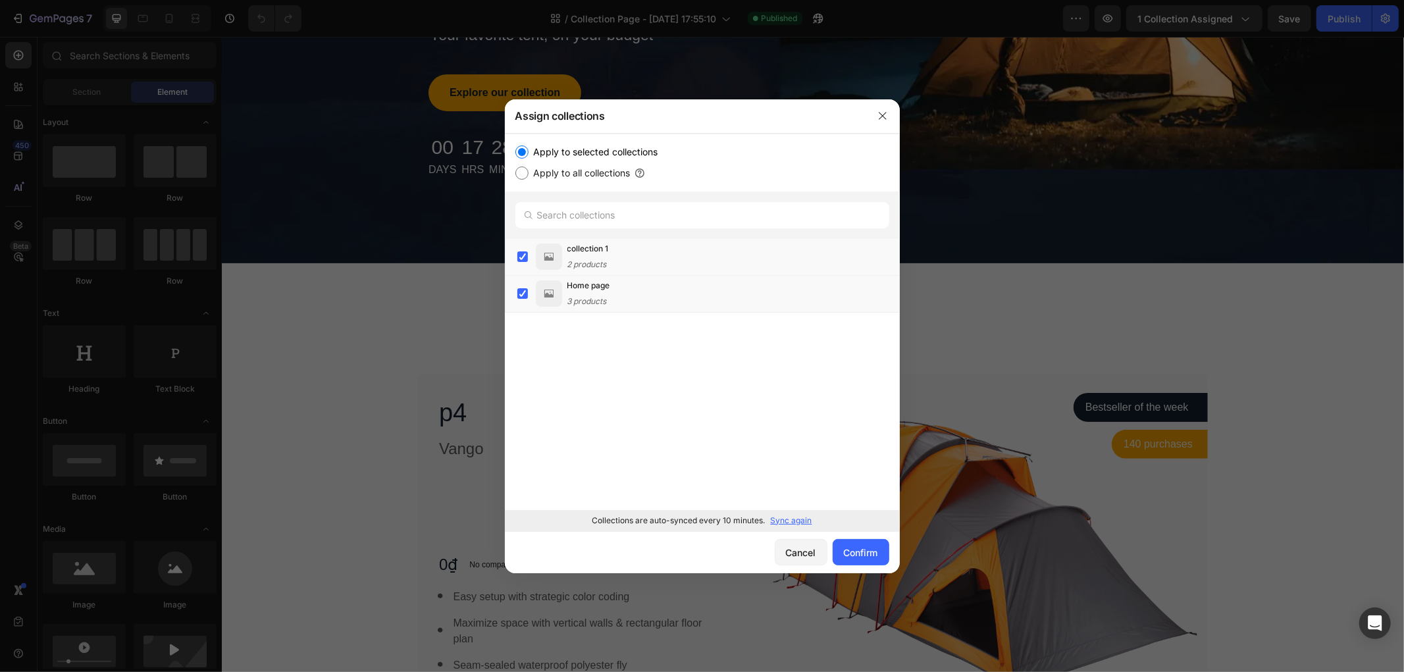
click at [547, 174] on label "Apply to all collections" at bounding box center [580, 173] width 102 height 16
click at [529, 174] on input "Apply to all collections" at bounding box center [521, 173] width 13 height 13
radio input "true"
click at [531, 149] on label "Apply to selected collections" at bounding box center [594, 152] width 130 height 16
click at [529, 149] on input "Apply to selected collections" at bounding box center [521, 151] width 13 height 13
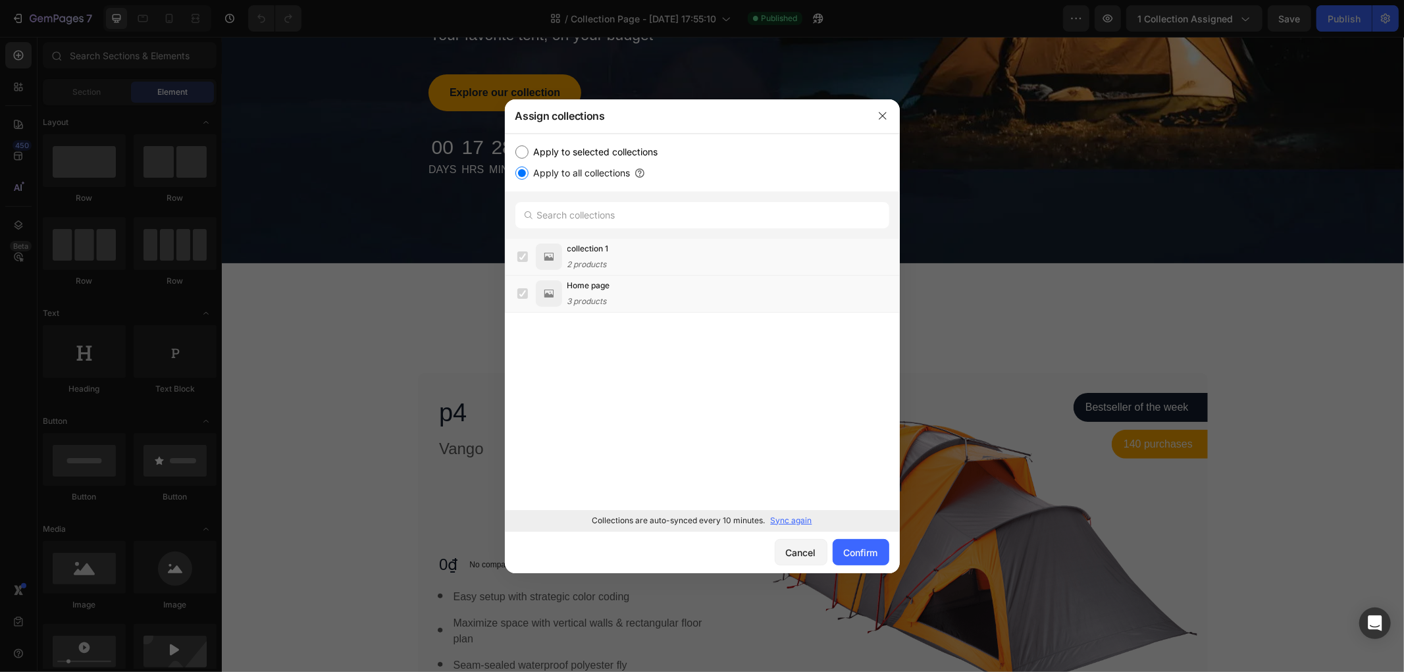
radio input "true"
click at [882, 117] on icon "button" at bounding box center [882, 116] width 11 height 11
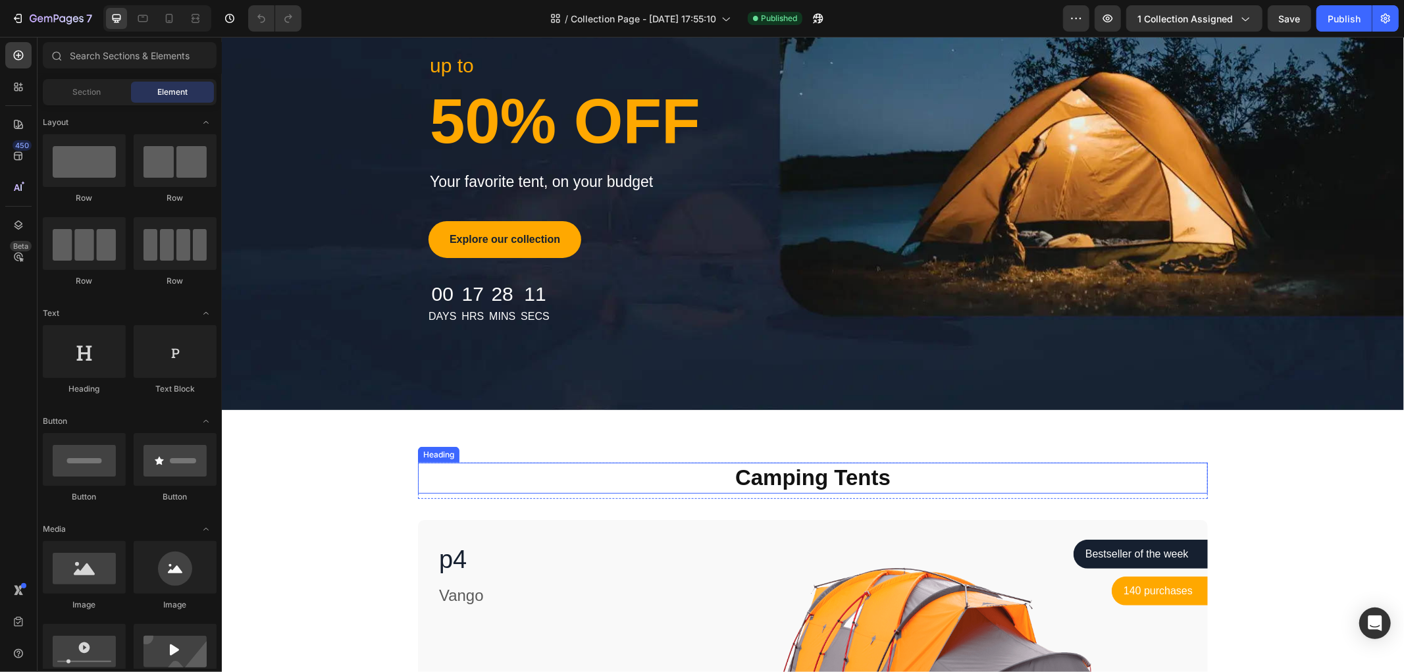
scroll to position [0, 0]
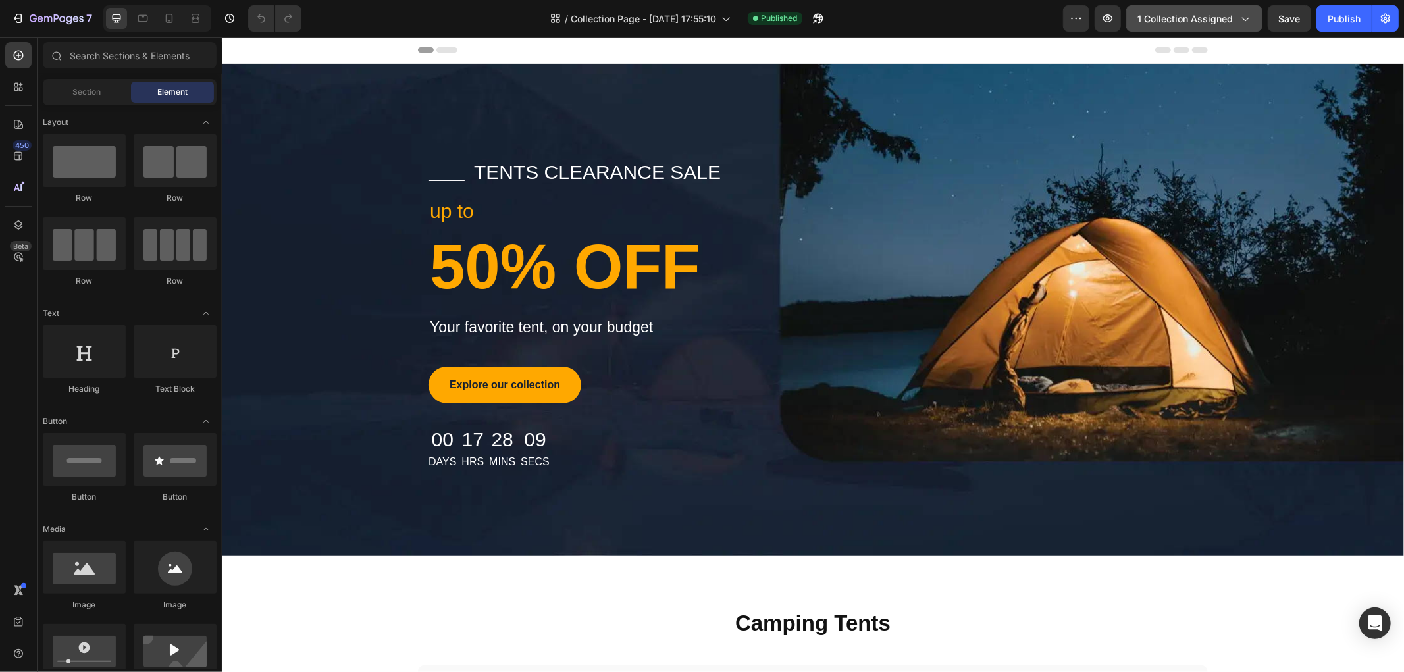
click at [1167, 12] on span "1 collection assigned" at bounding box center [1185, 19] width 95 height 14
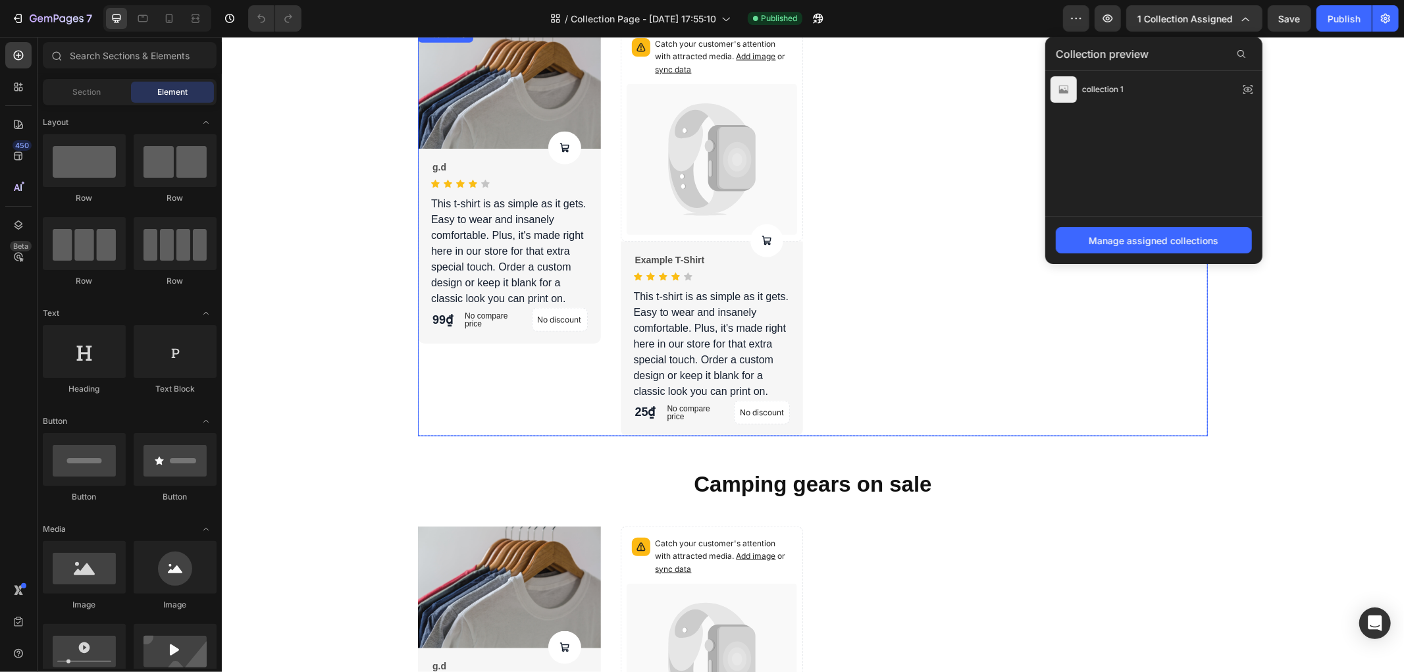
click at [937, 336] on div "Product Images Product Cart Button g.d Product Title Icon Icon Icon Icon Icon I…" at bounding box center [812, 230] width 790 height 409
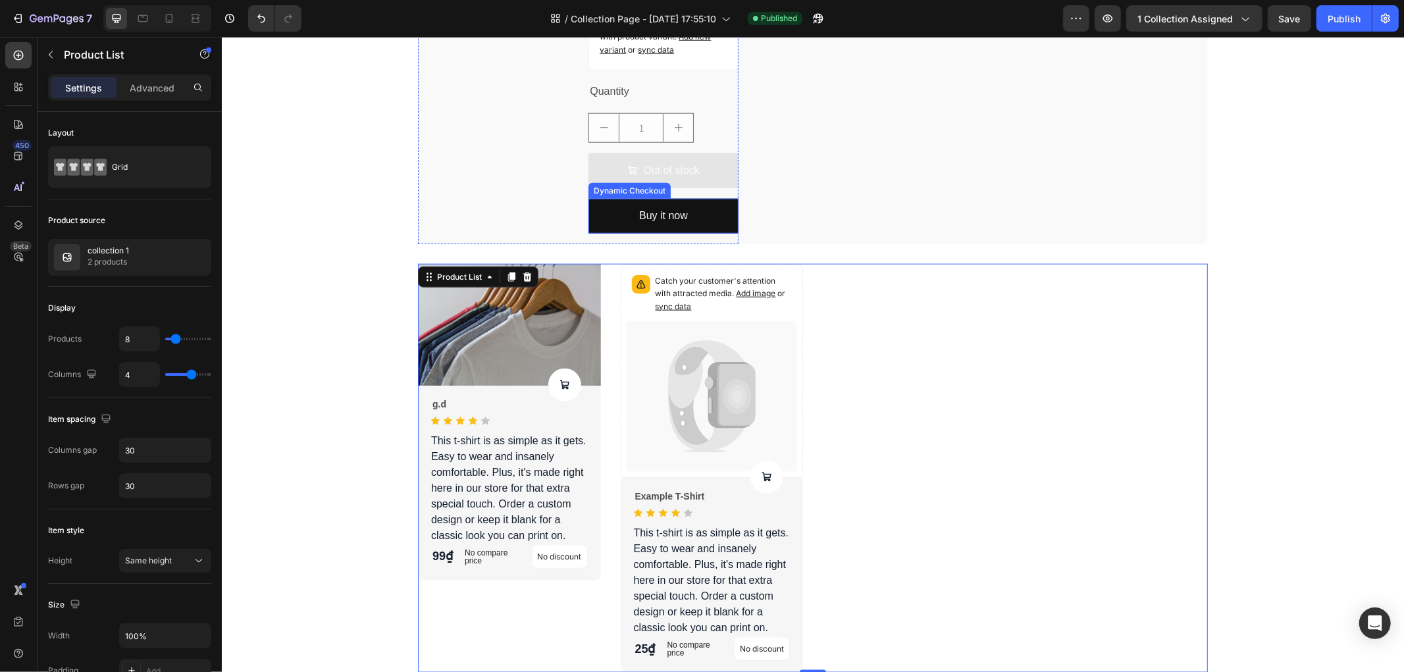
scroll to position [1448, 0]
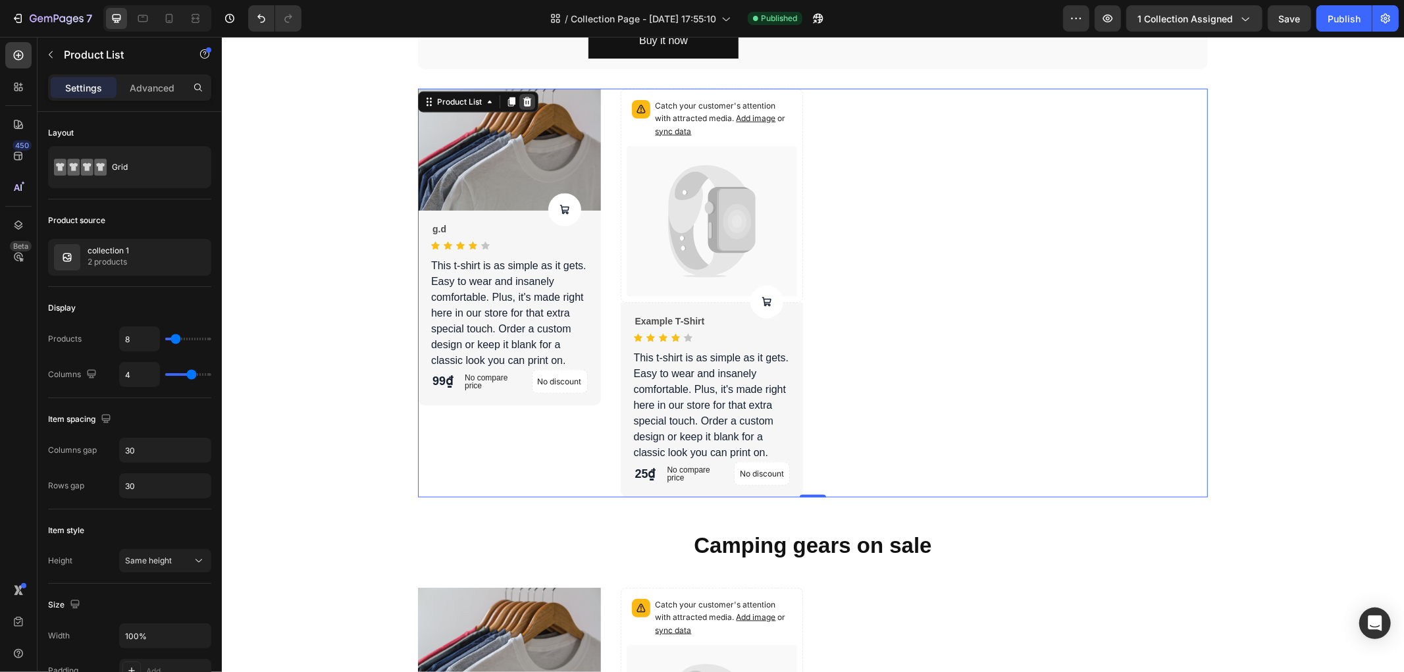
click at [523, 101] on icon at bounding box center [527, 100] width 9 height 9
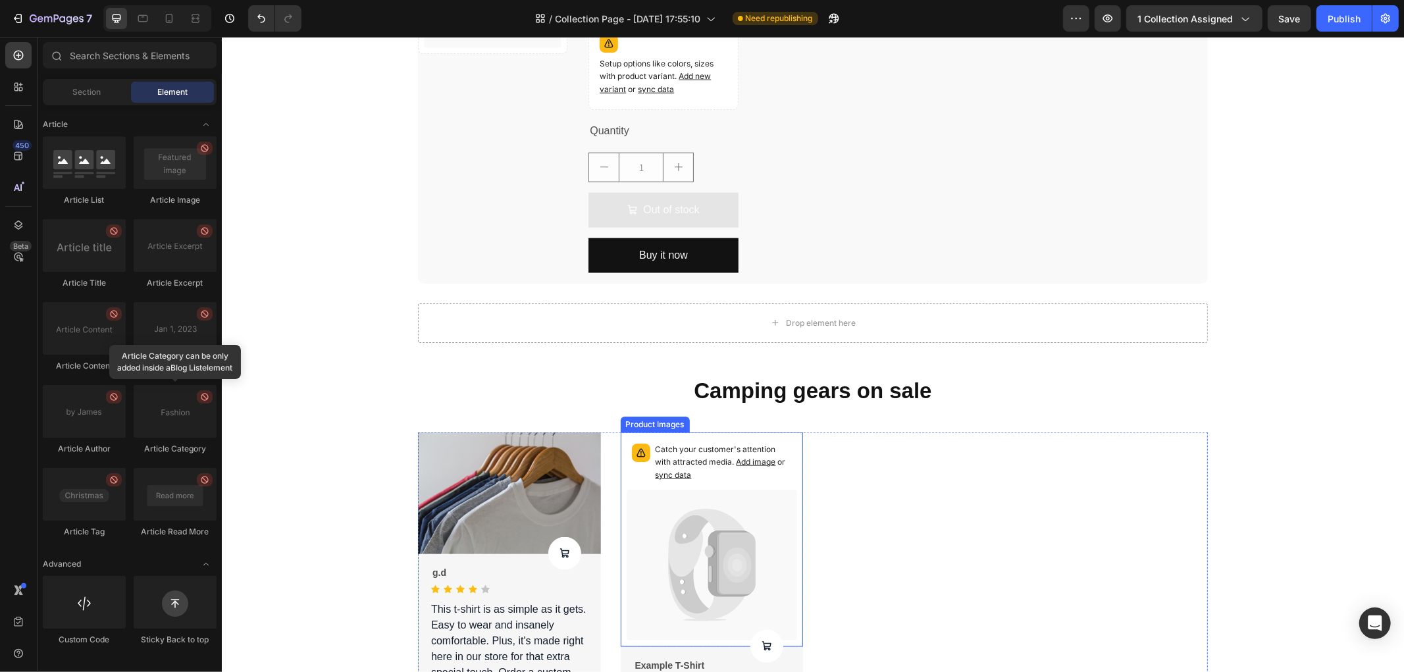
scroll to position [1228, 0]
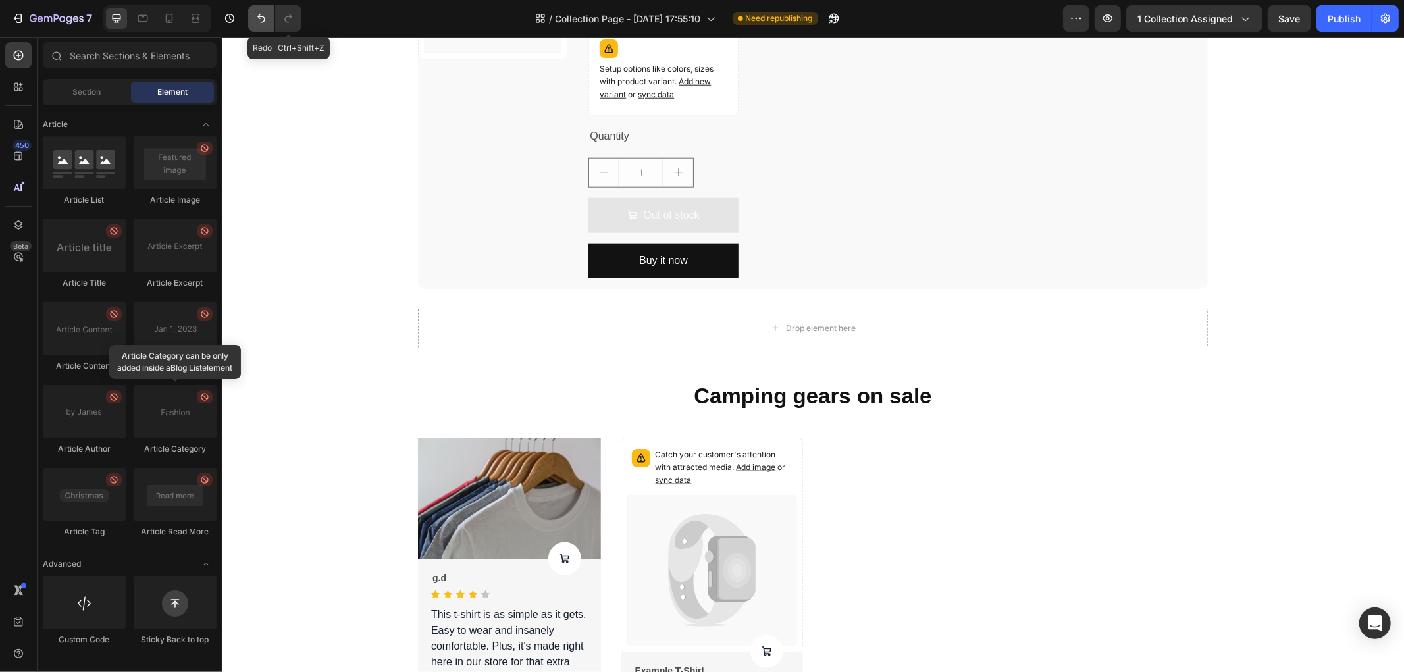
click at [259, 12] on icon "Undo/Redo" at bounding box center [261, 18] width 13 height 13
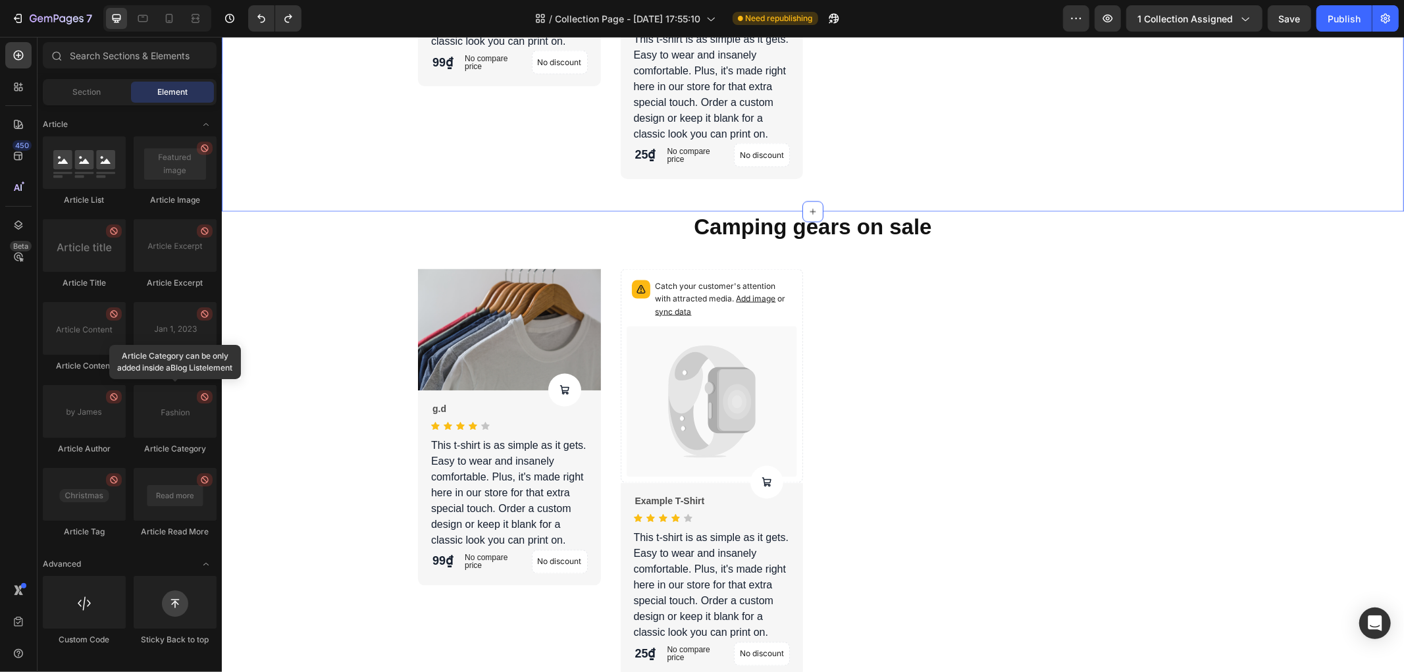
scroll to position [1760, 0]
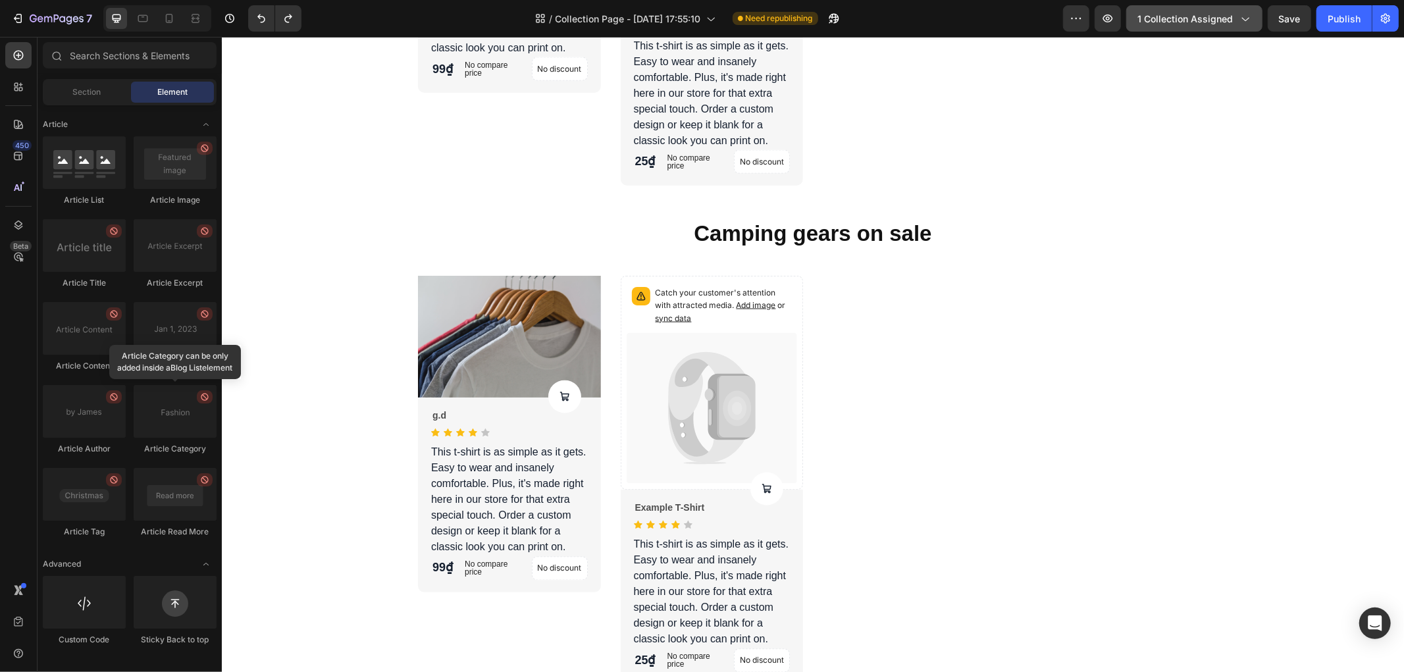
click at [1178, 16] on span "1 collection assigned" at bounding box center [1185, 19] width 95 height 14
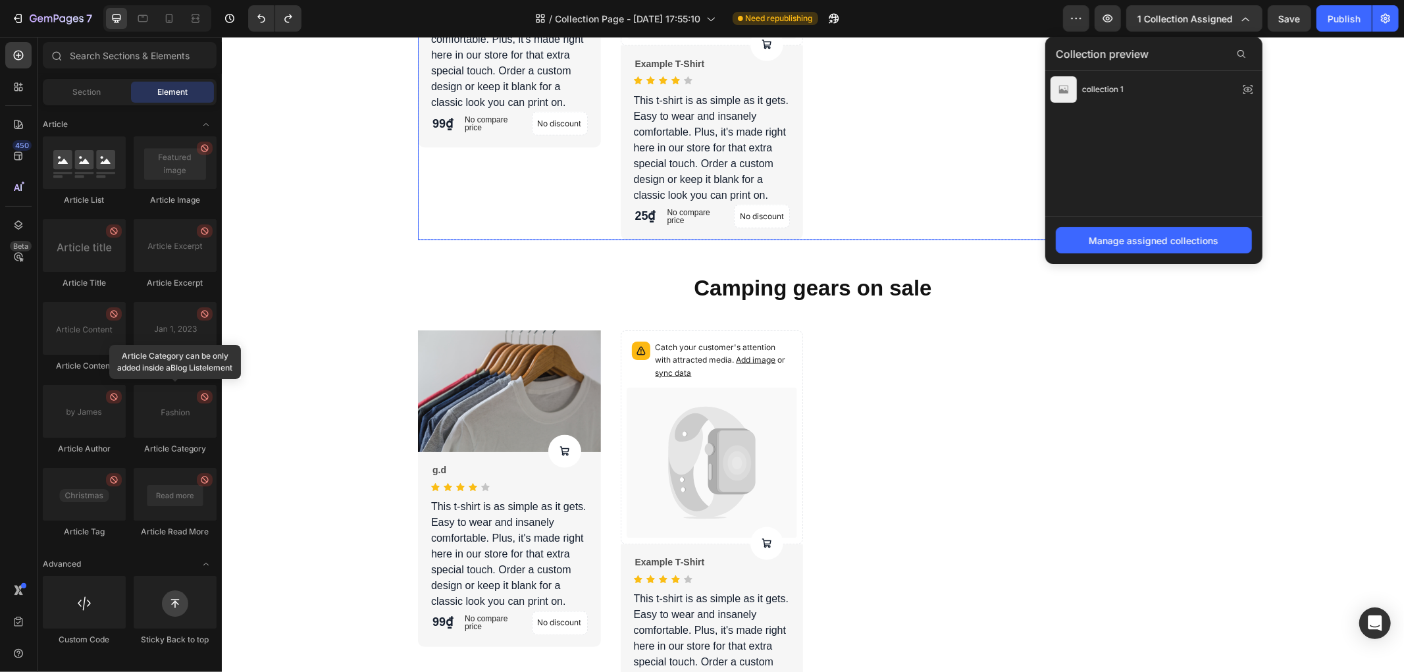
click at [887, 134] on div "Product Images Product Cart Button g.d Product Title Icon Icon Icon Icon Icon I…" at bounding box center [812, 34] width 790 height 409
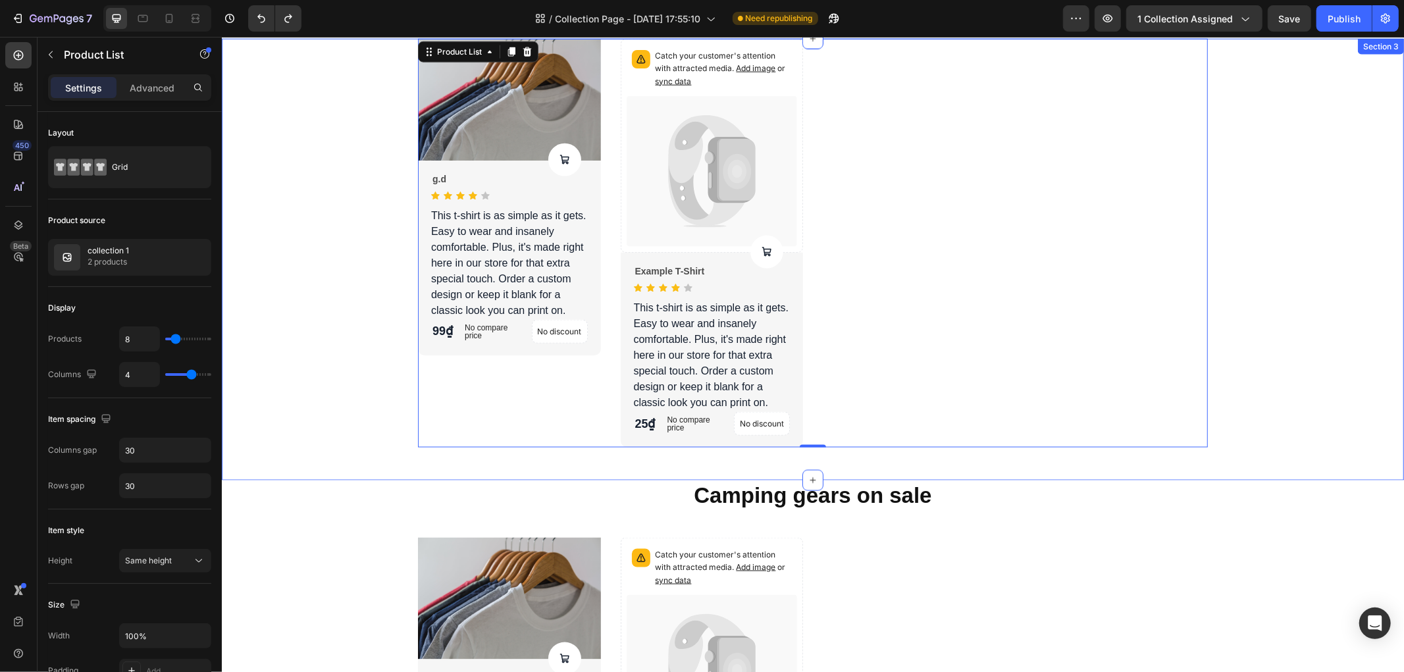
scroll to position [1458, 0]
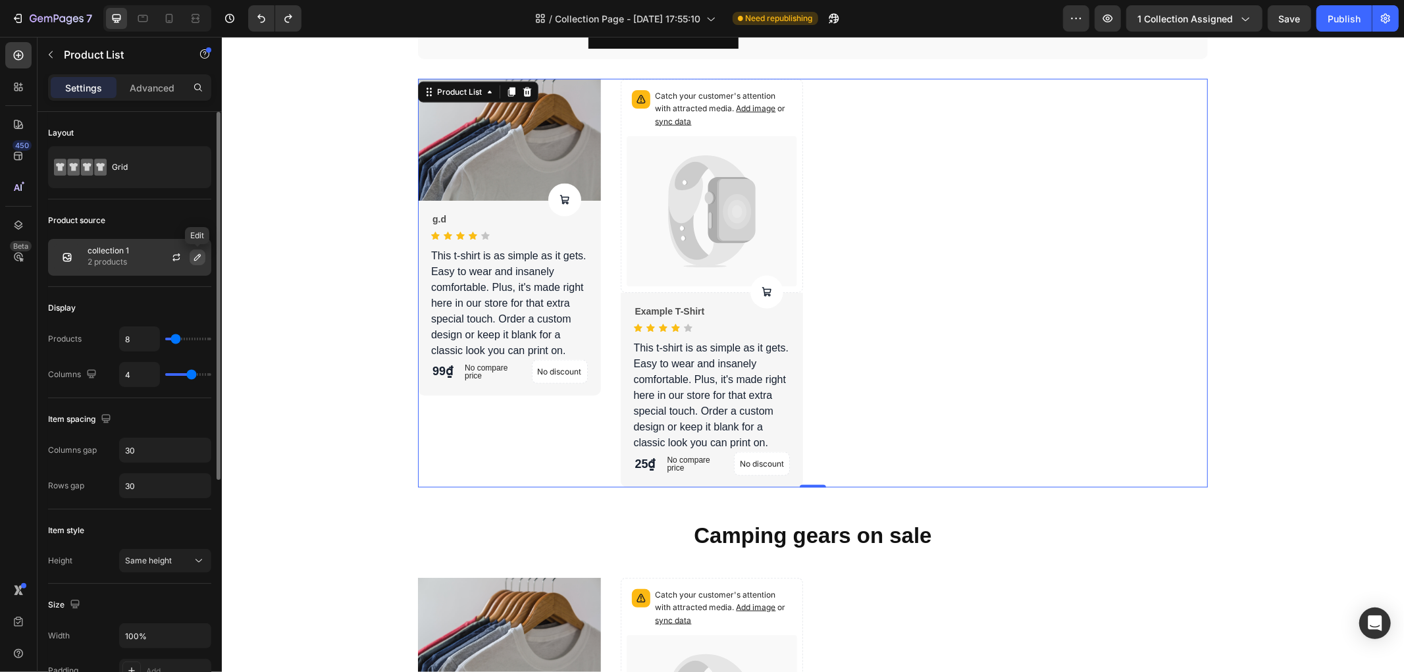
click at [199, 260] on icon "button" at bounding box center [197, 257] width 11 height 11
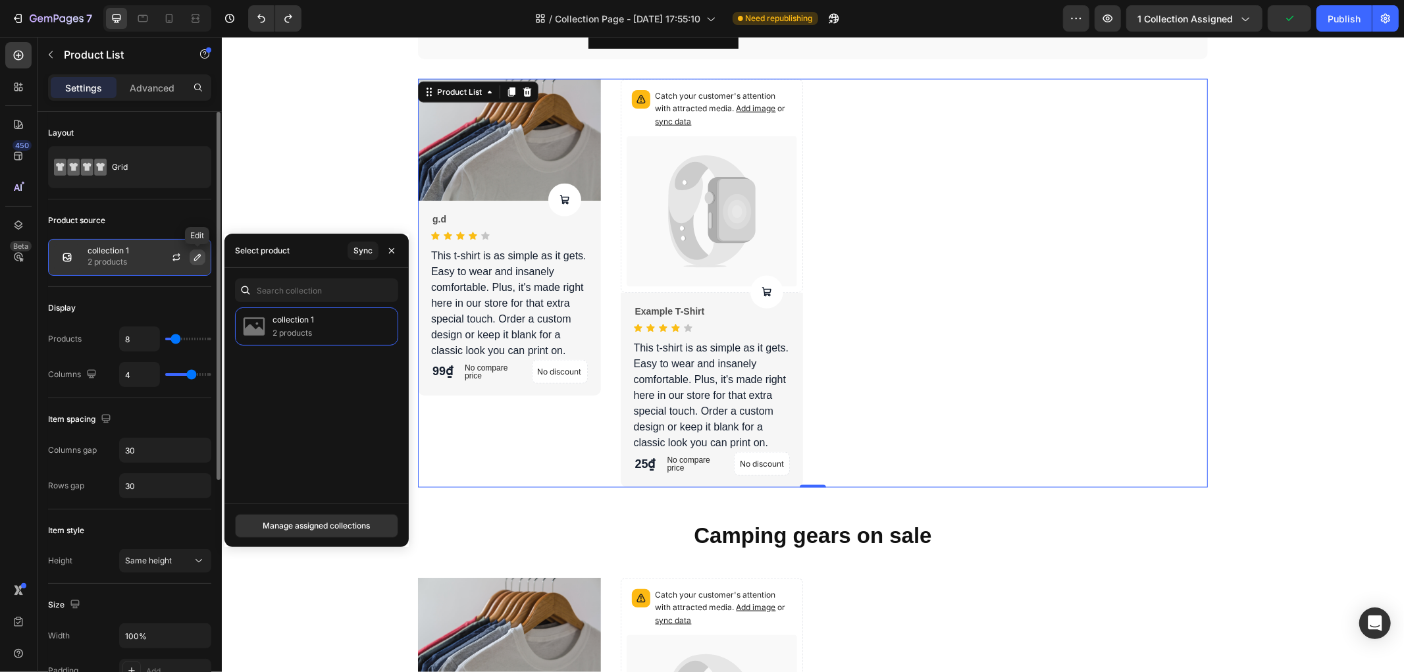
click at [201, 262] on icon "button" at bounding box center [197, 257] width 11 height 11
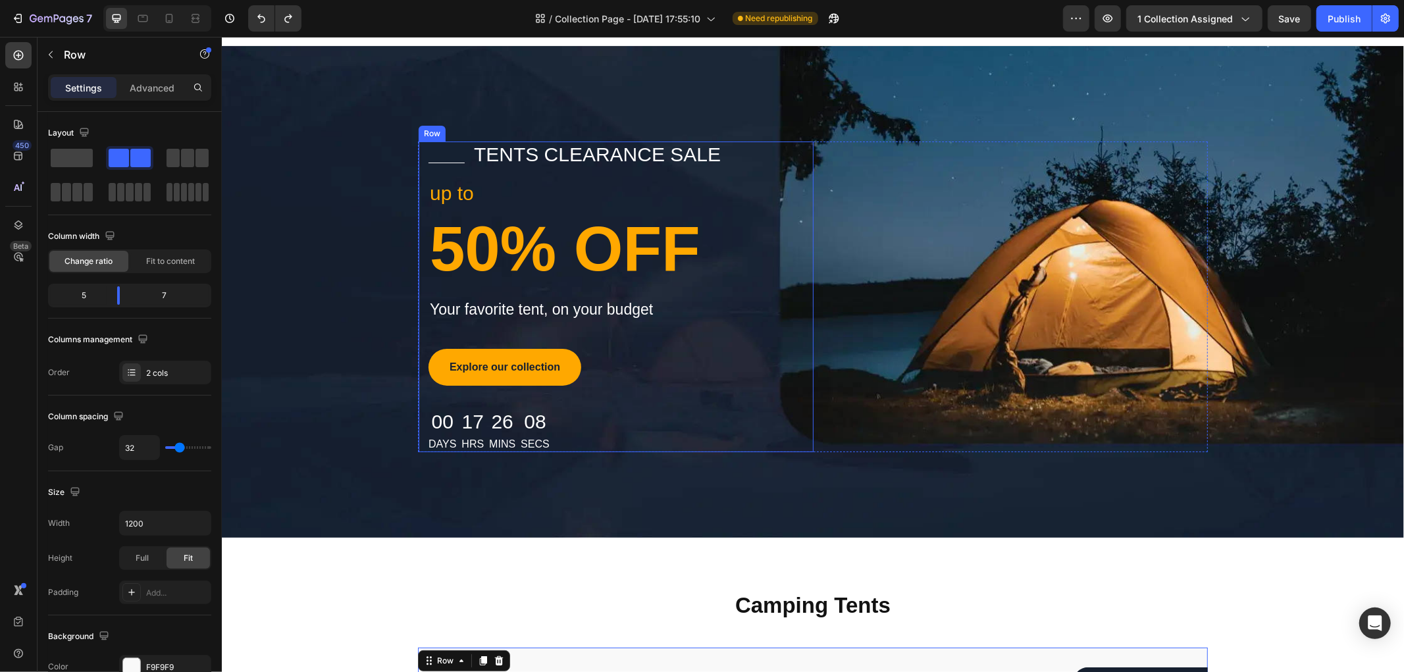
scroll to position [0, 0]
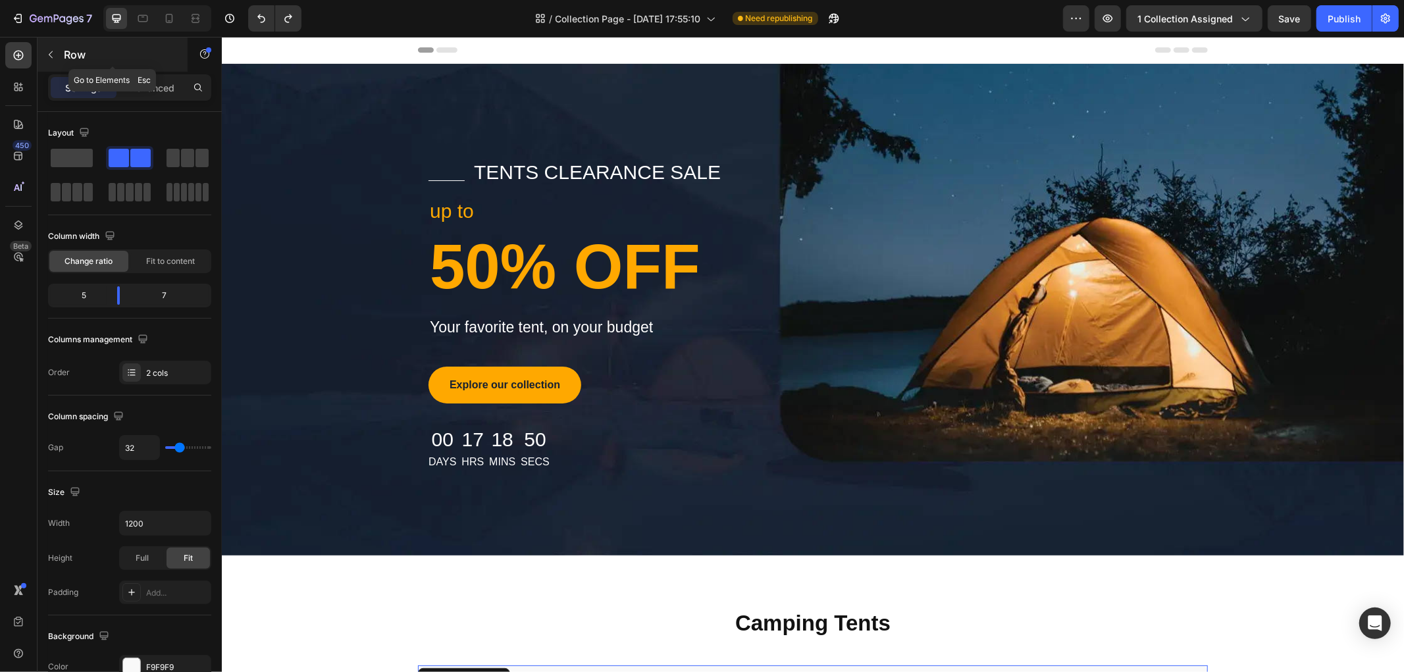
click at [60, 58] on button "button" at bounding box center [50, 54] width 21 height 21
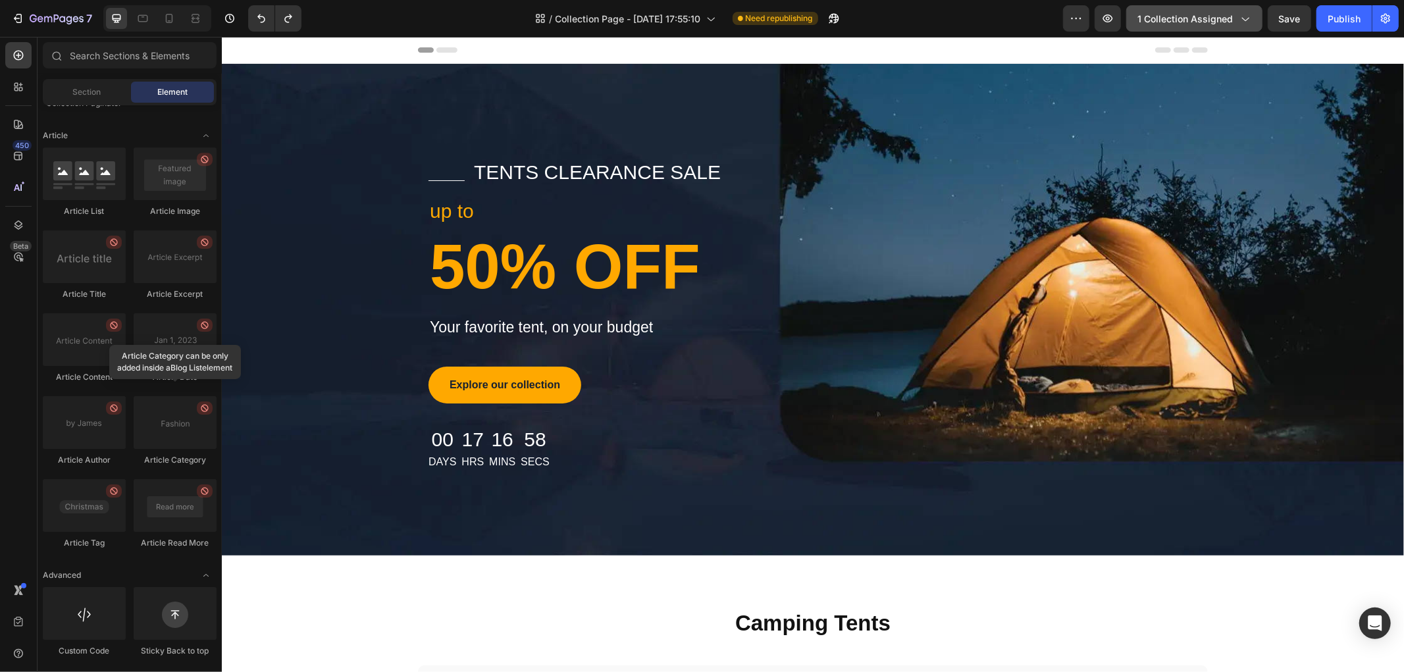
click at [1188, 8] on button "1 collection assigned" at bounding box center [1194, 18] width 136 height 26
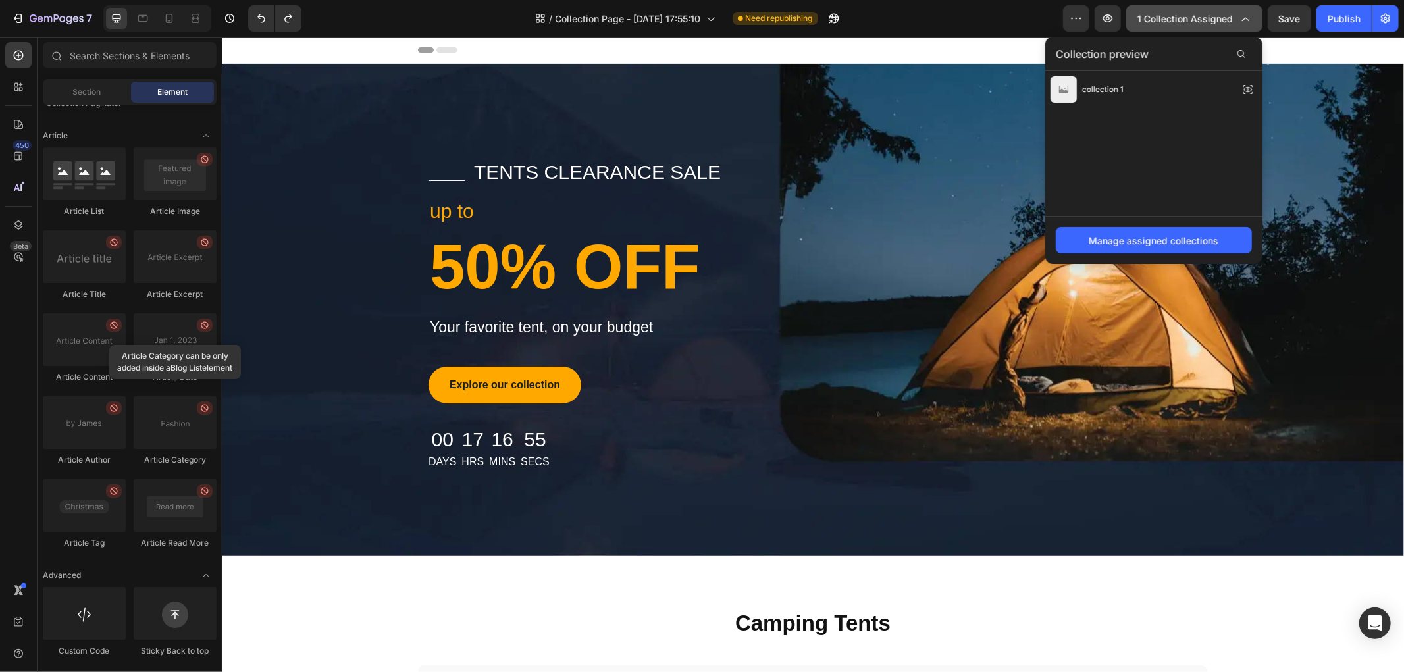
click at [1173, 14] on span "1 collection assigned" at bounding box center [1185, 19] width 95 height 14
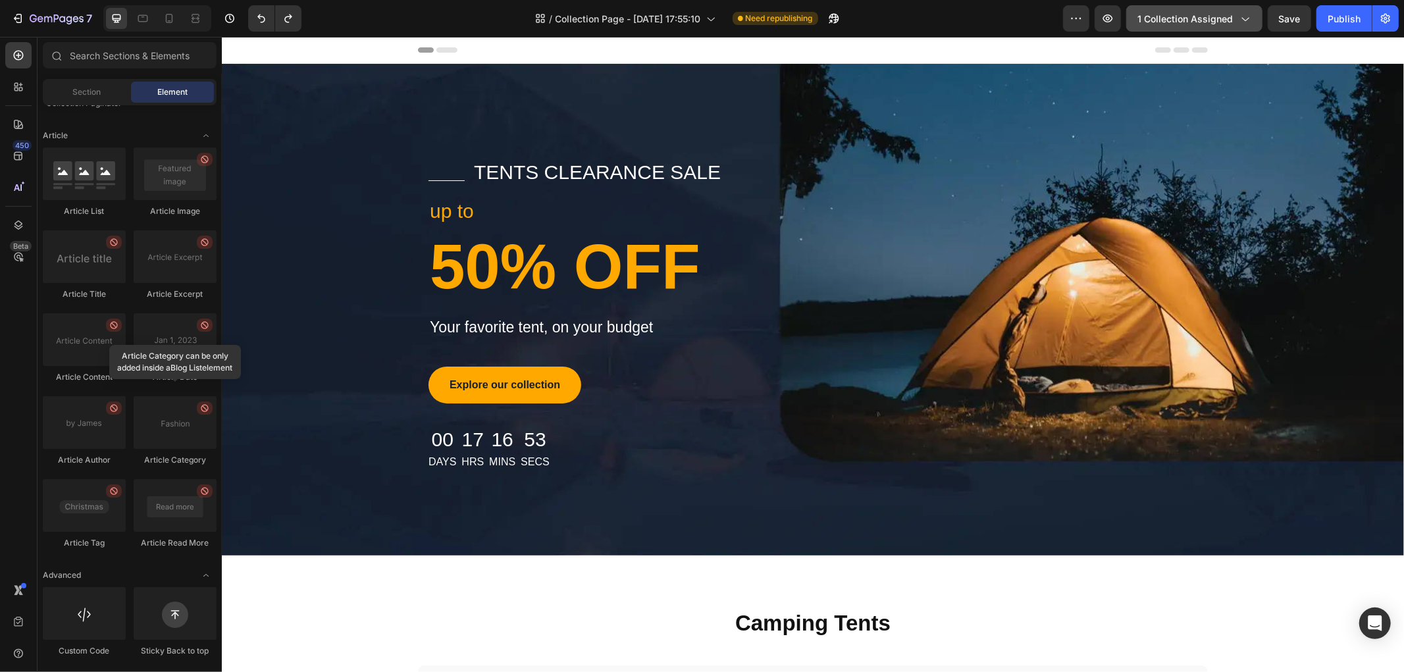
click at [1189, 15] on span "1 collection assigned" at bounding box center [1185, 19] width 95 height 14
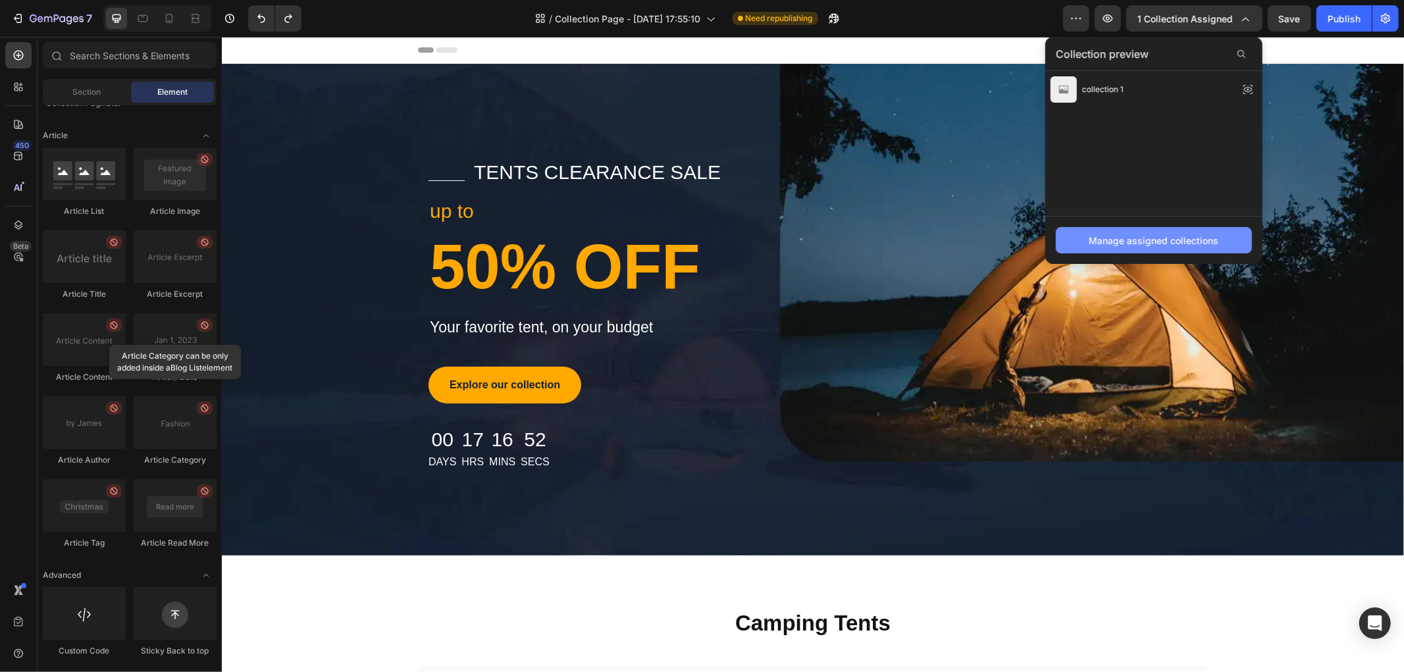
click at [1136, 232] on button "Manage assigned collections" at bounding box center [1154, 240] width 196 height 26
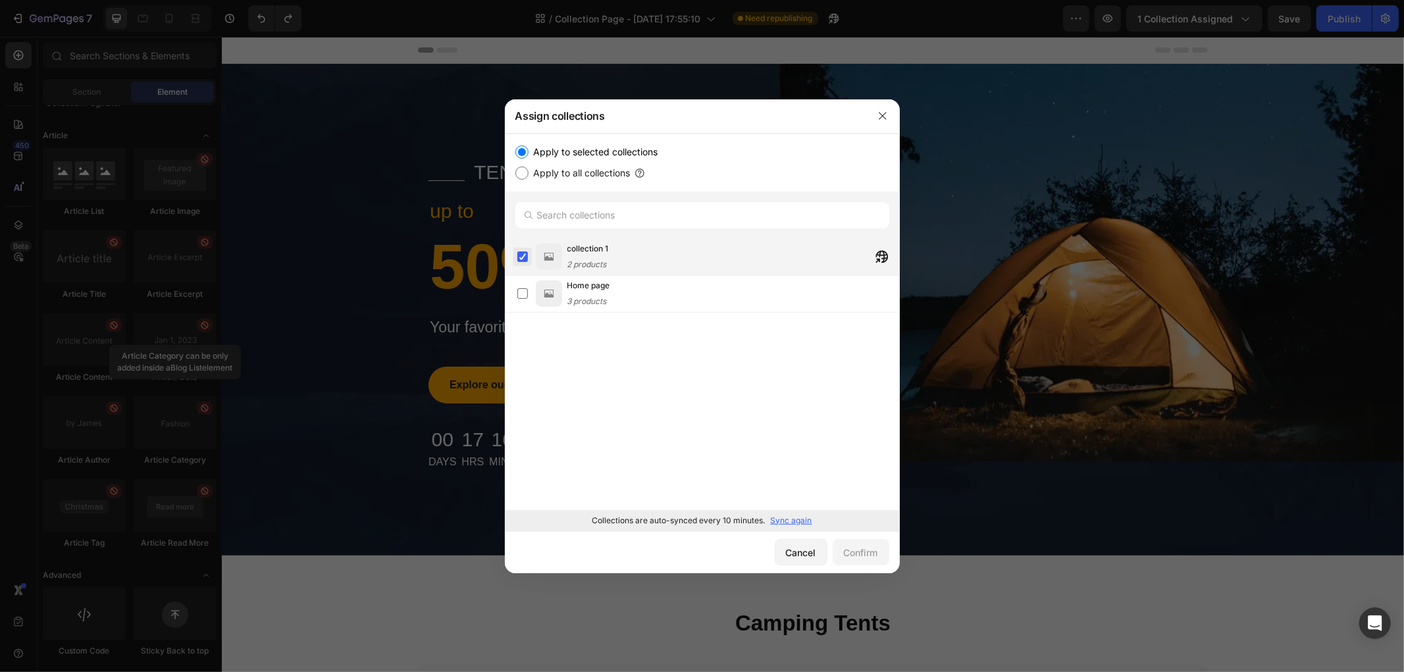
click at [523, 251] on label at bounding box center [522, 256] width 11 height 11
click at [857, 549] on div "Confirm" at bounding box center [861, 553] width 34 height 14
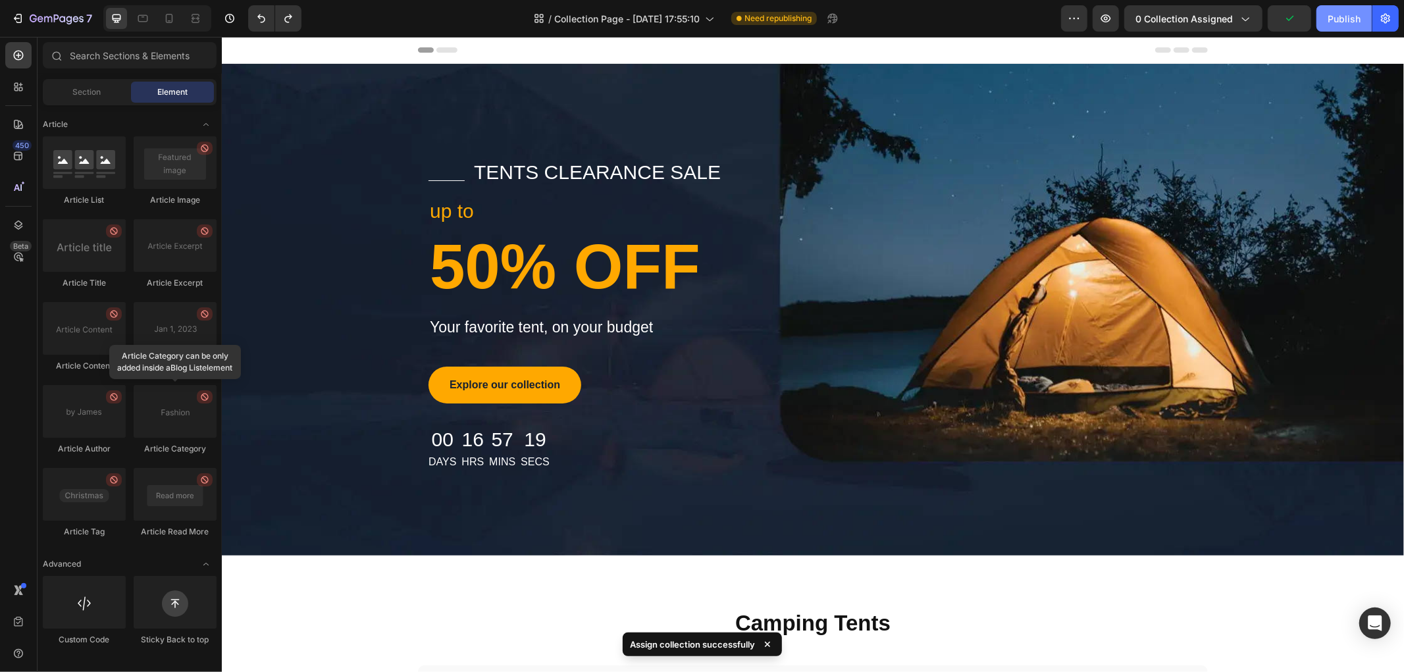
click at [1331, 15] on div "Publish" at bounding box center [1344, 19] width 33 height 14
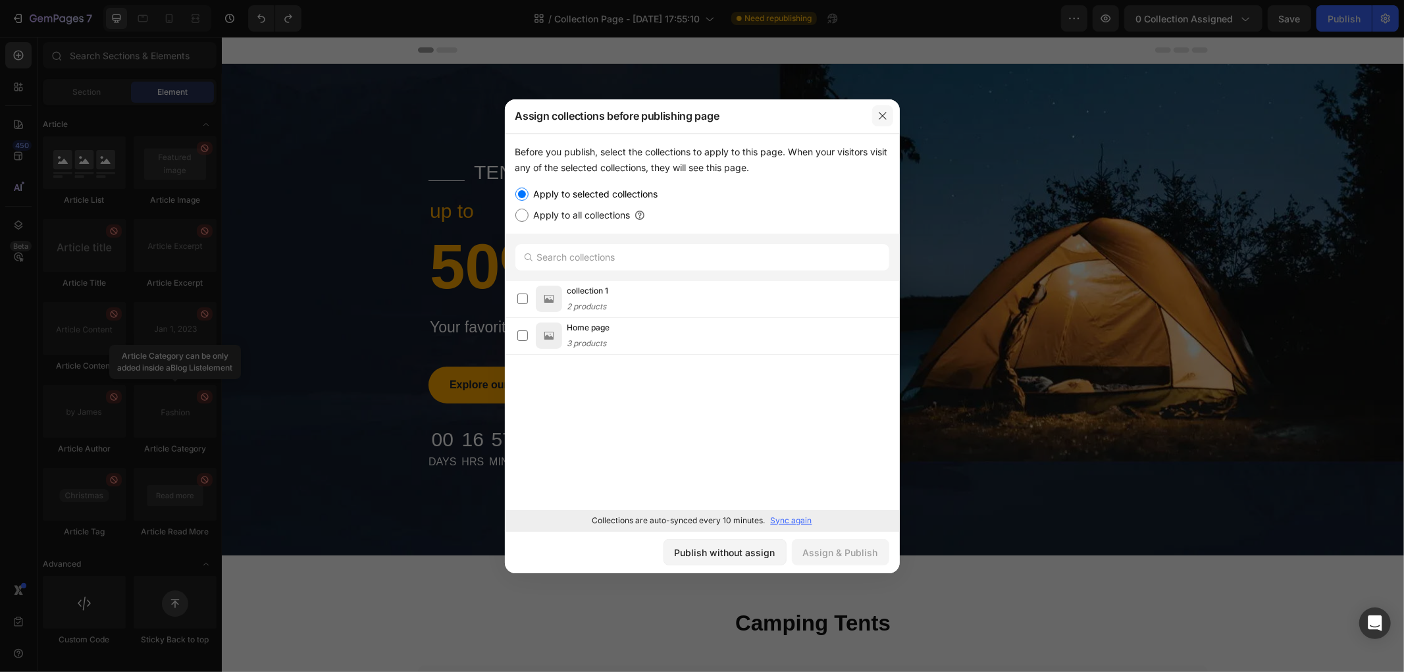
click at [884, 114] on icon "button" at bounding box center [882, 115] width 7 height 7
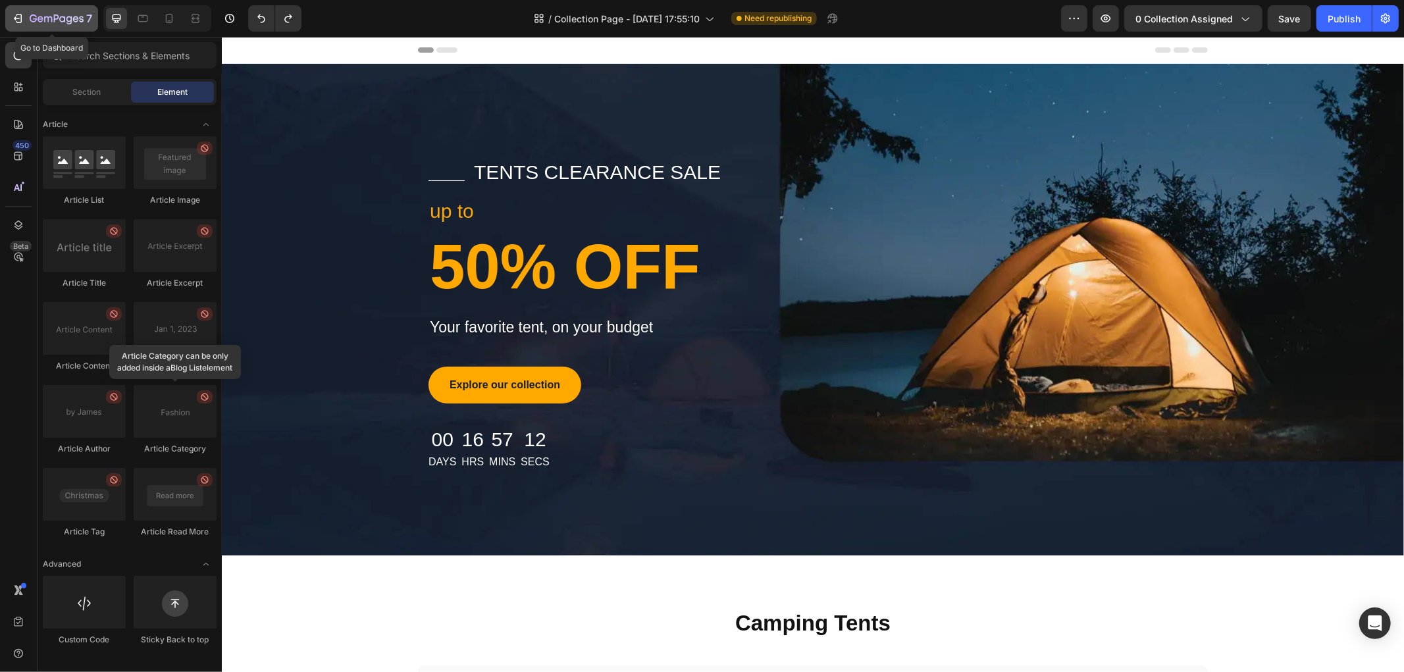
click at [48, 18] on icon "button" at bounding box center [48, 19] width 8 height 6
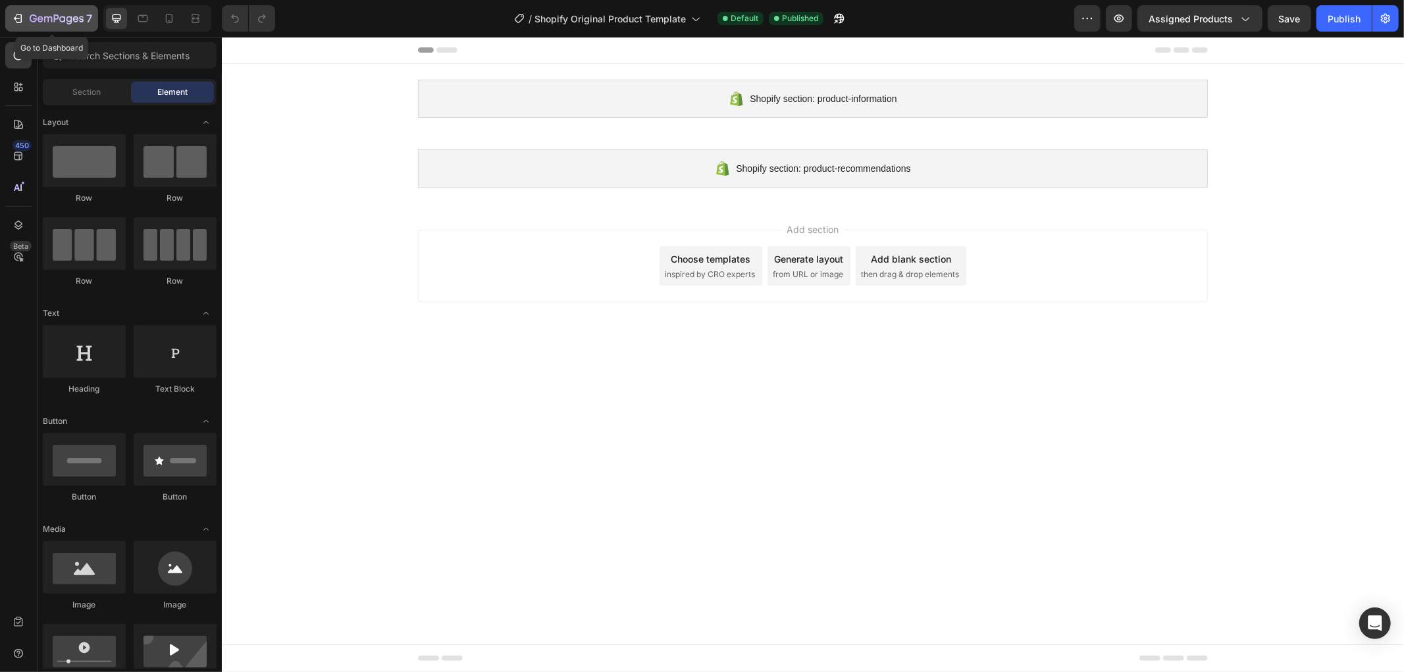
click at [55, 21] on icon "button" at bounding box center [56, 18] width 5 height 8
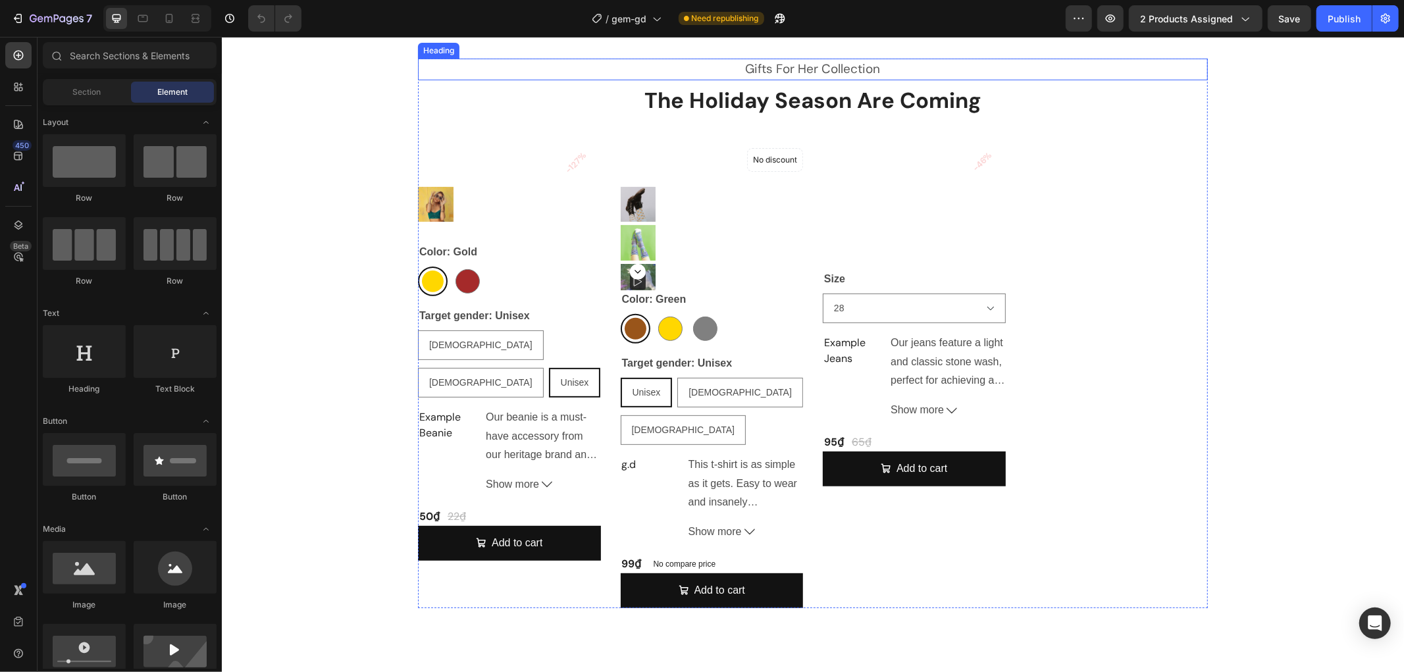
scroll to position [292, 0]
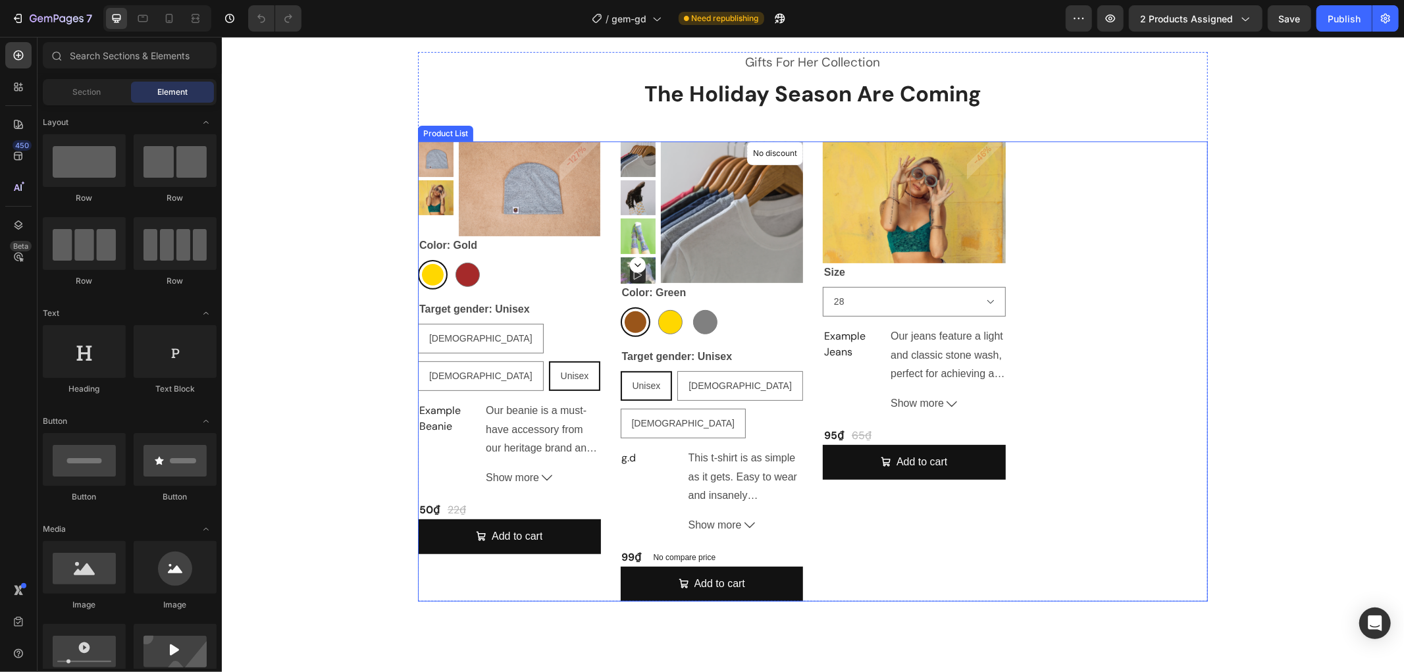
click at [1111, 398] on div "Product Images & Gallery Color: Gold Gold Gold Brown Brown Target gender: Unise…" at bounding box center [812, 371] width 790 height 460
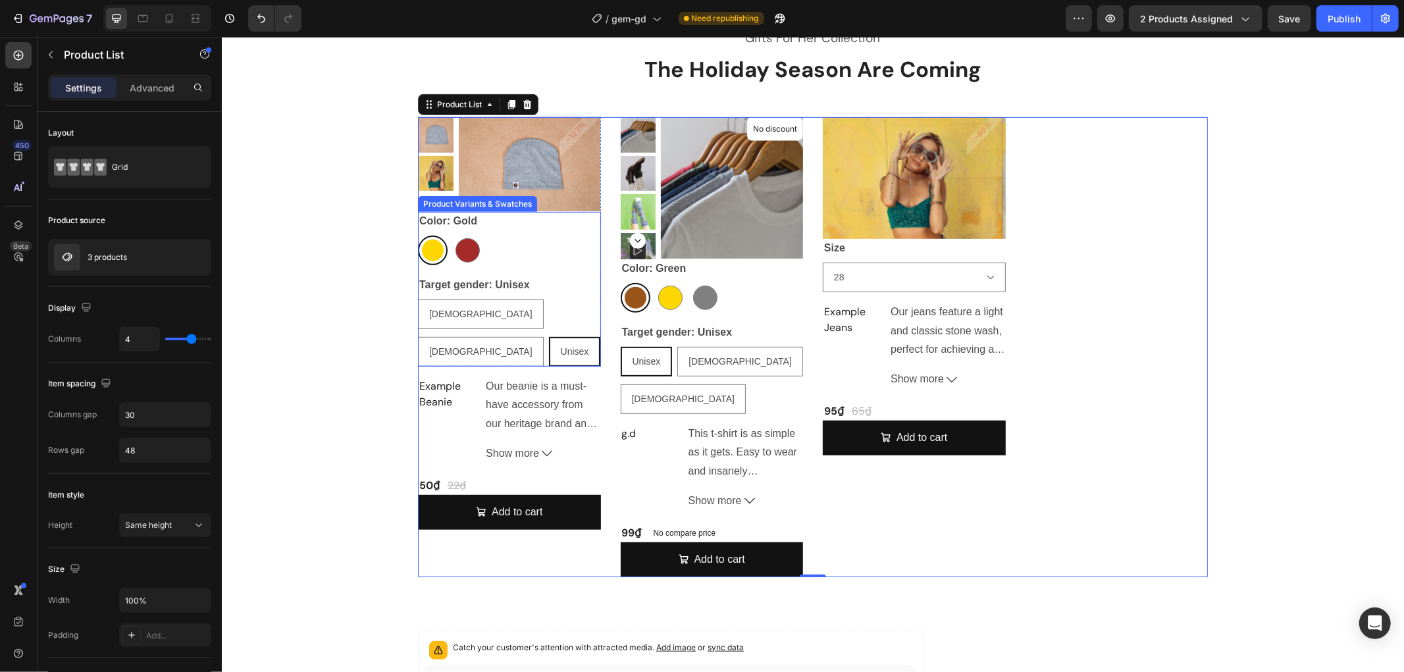
scroll to position [511, 0]
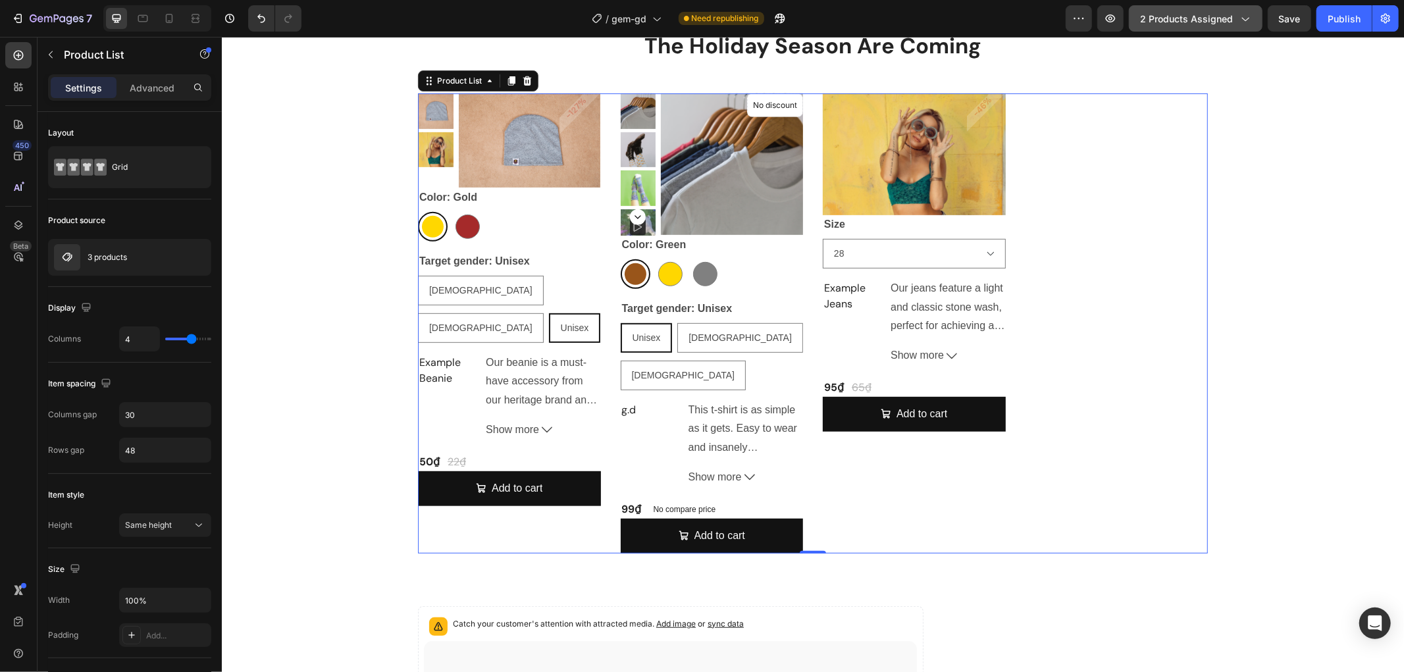
click at [1216, 9] on button "2 products assigned" at bounding box center [1196, 18] width 134 height 26
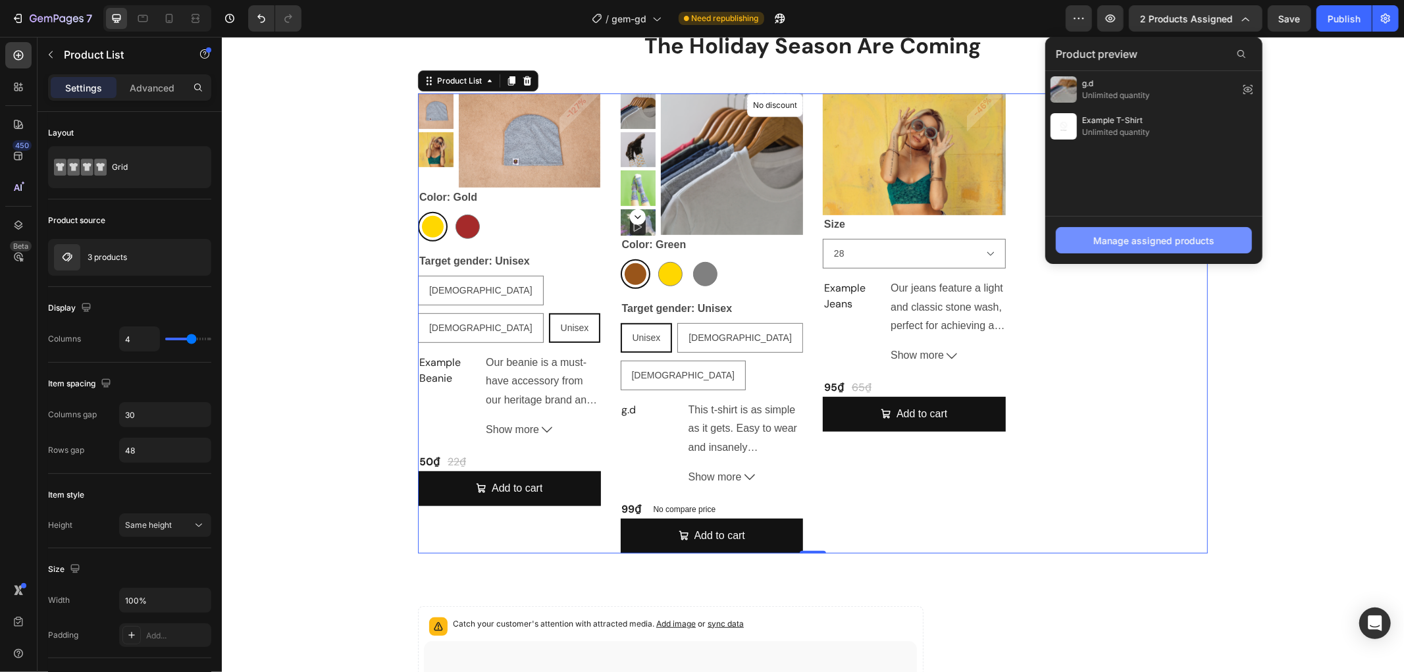
click at [1165, 241] on div "Manage assigned products" at bounding box center [1153, 241] width 121 height 14
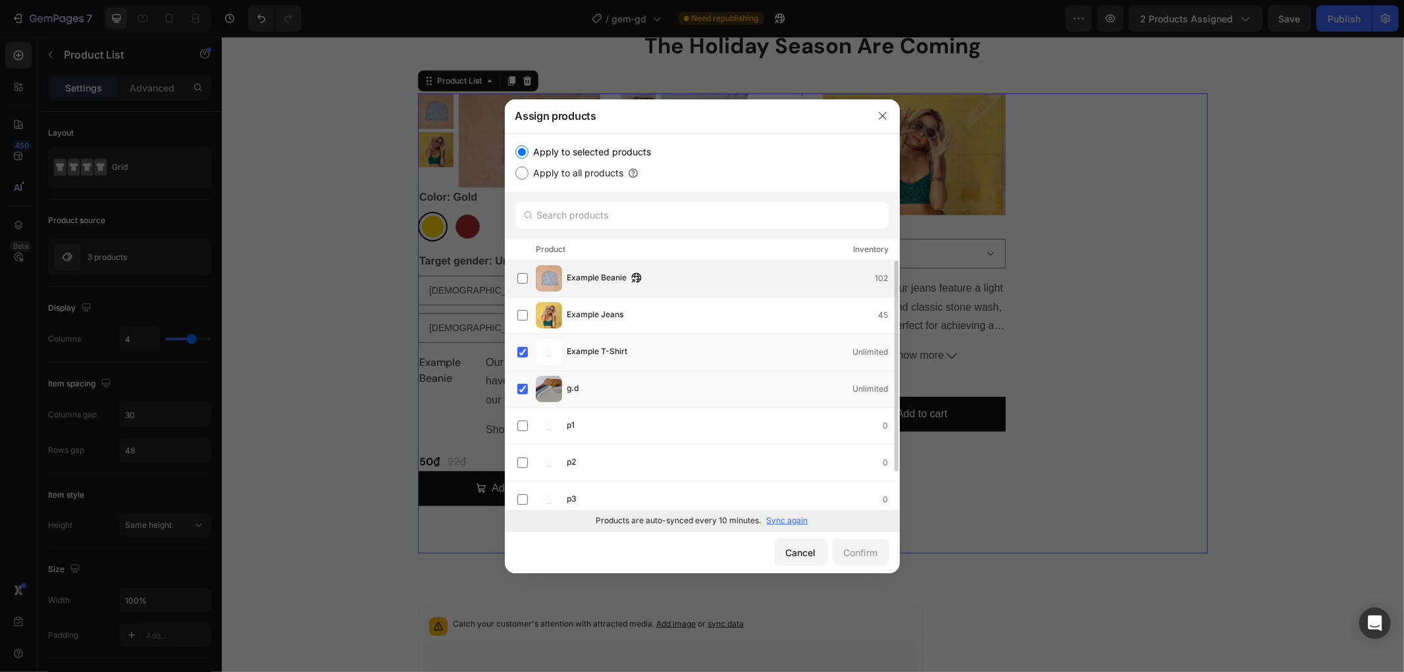
scroll to position [0, 0]
click at [886, 118] on icon "button" at bounding box center [882, 116] width 11 height 11
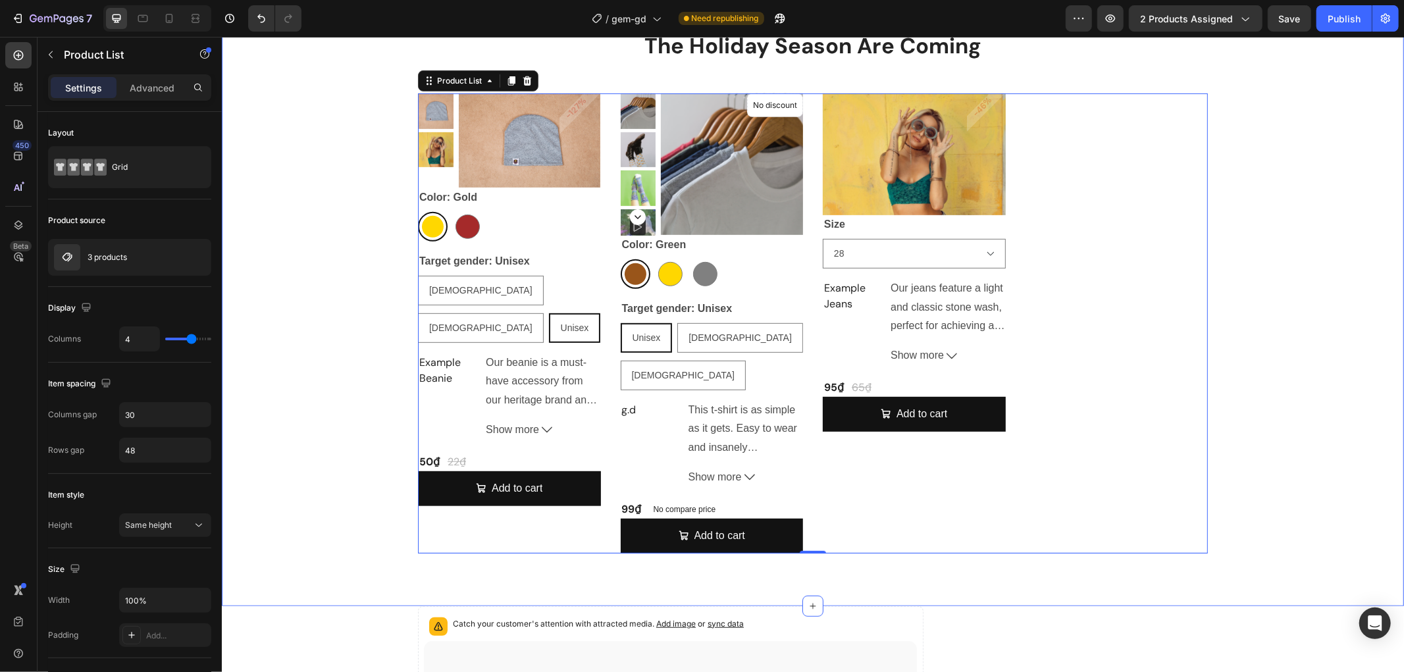
click at [373, 323] on div "Gifts For Her Collection Heading The Holiday Season Are Coming Heading Product …" at bounding box center [812, 277] width 1163 height 549
click at [1212, 3] on div "7 Version history / gem-gd Need republishing Preview 2 products assigned Save P…" at bounding box center [702, 19] width 1404 height 38
click at [1211, 18] on span "2 products assigned" at bounding box center [1186, 19] width 93 height 14
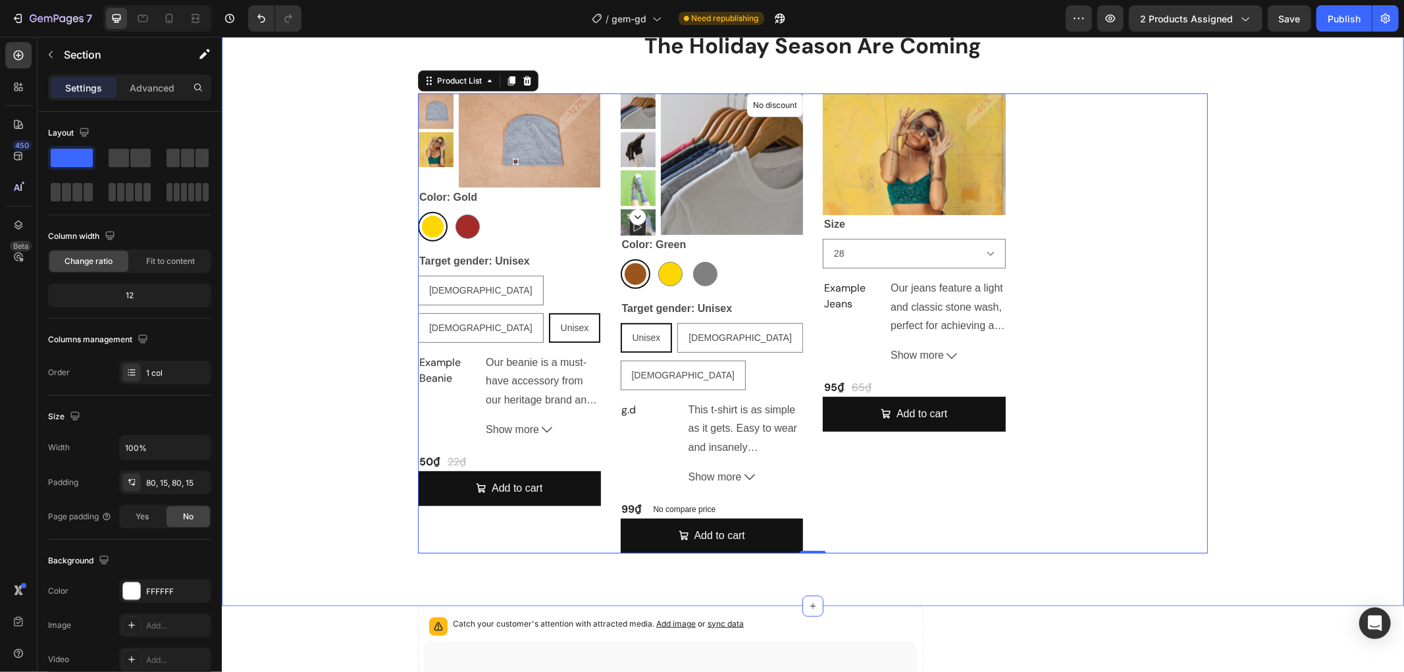
click at [1346, 89] on div "Gifts For Her Collection Heading The Holiday Season Are Coming Heading Product …" at bounding box center [812, 277] width 1163 height 549
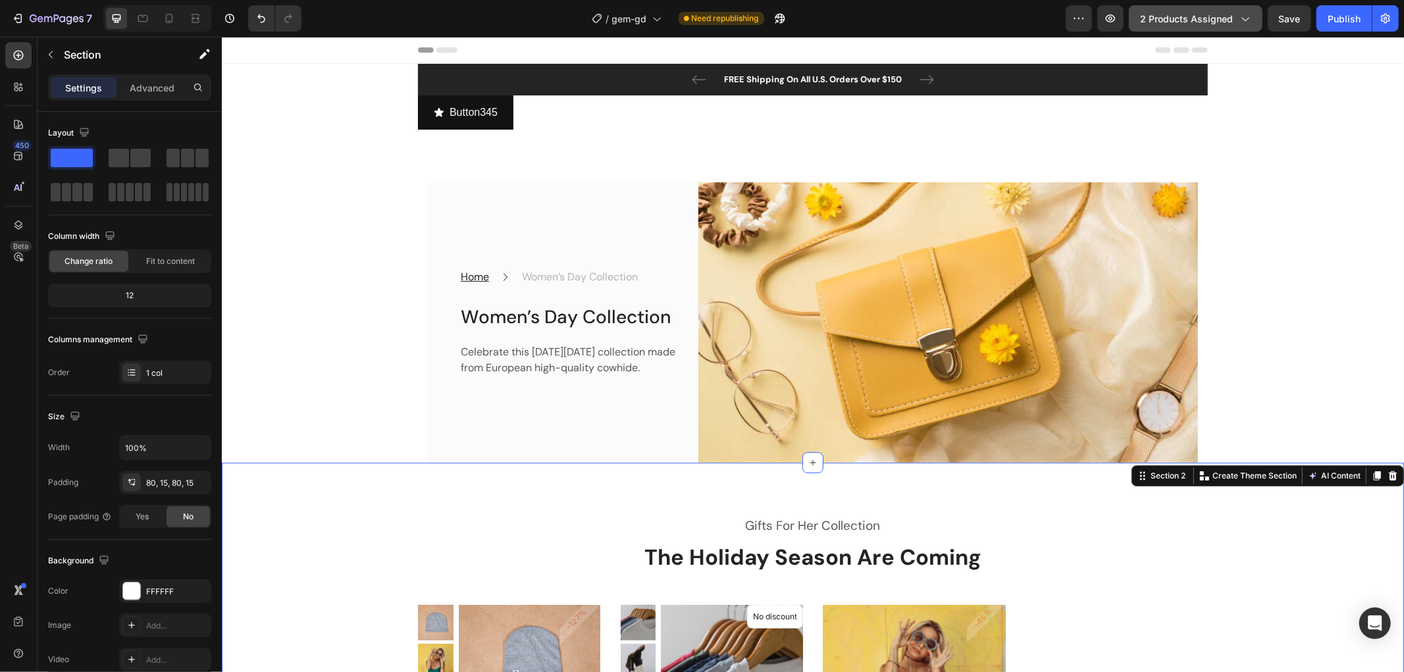
click at [1183, 22] on span "2 products assigned" at bounding box center [1186, 19] width 93 height 14
click at [41, 8] on button "7" at bounding box center [51, 18] width 93 height 26
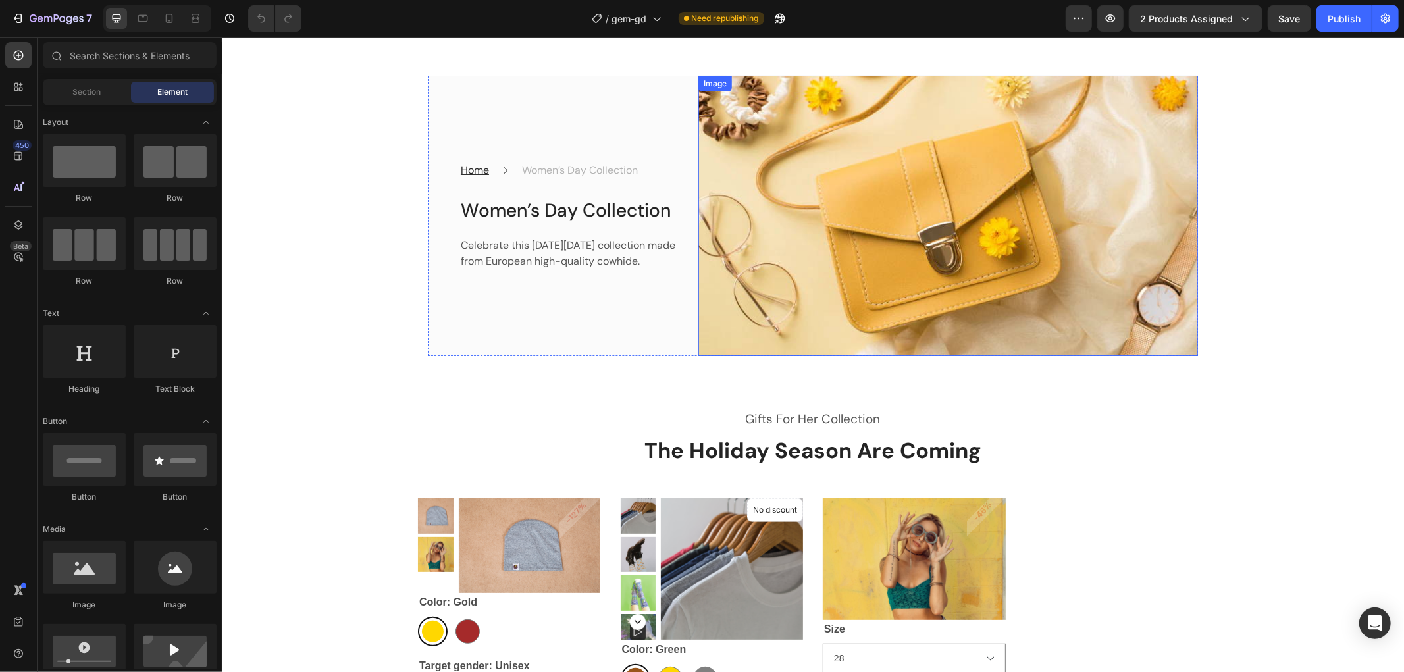
scroll to position [219, 0]
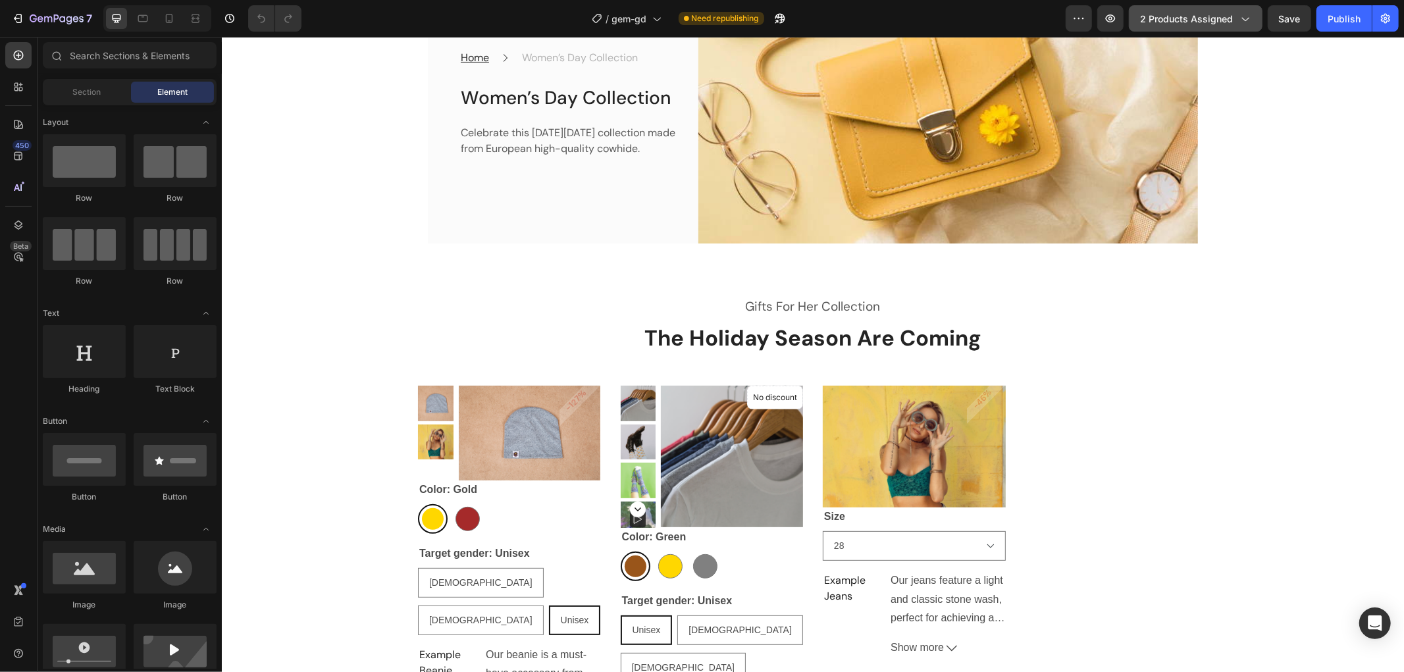
click at [1168, 27] on button "2 products assigned" at bounding box center [1196, 18] width 134 height 26
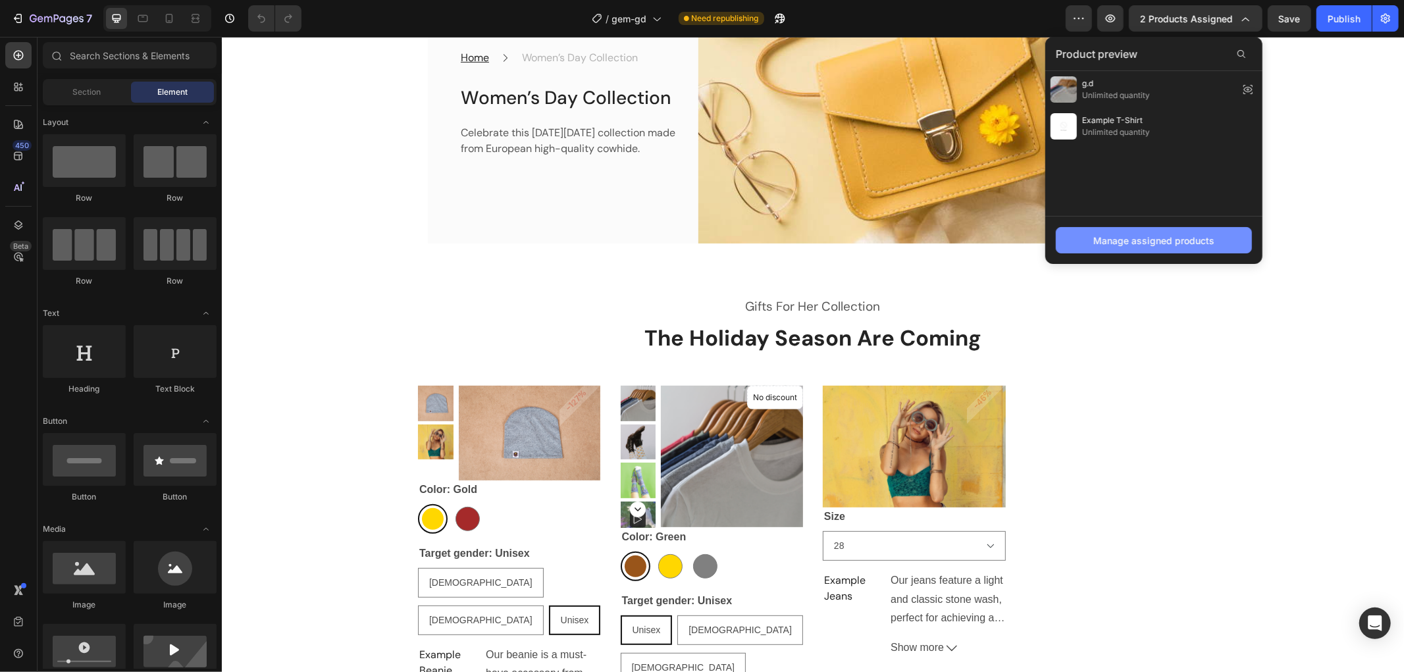
click at [1120, 249] on button "Manage assigned products" at bounding box center [1154, 240] width 196 height 26
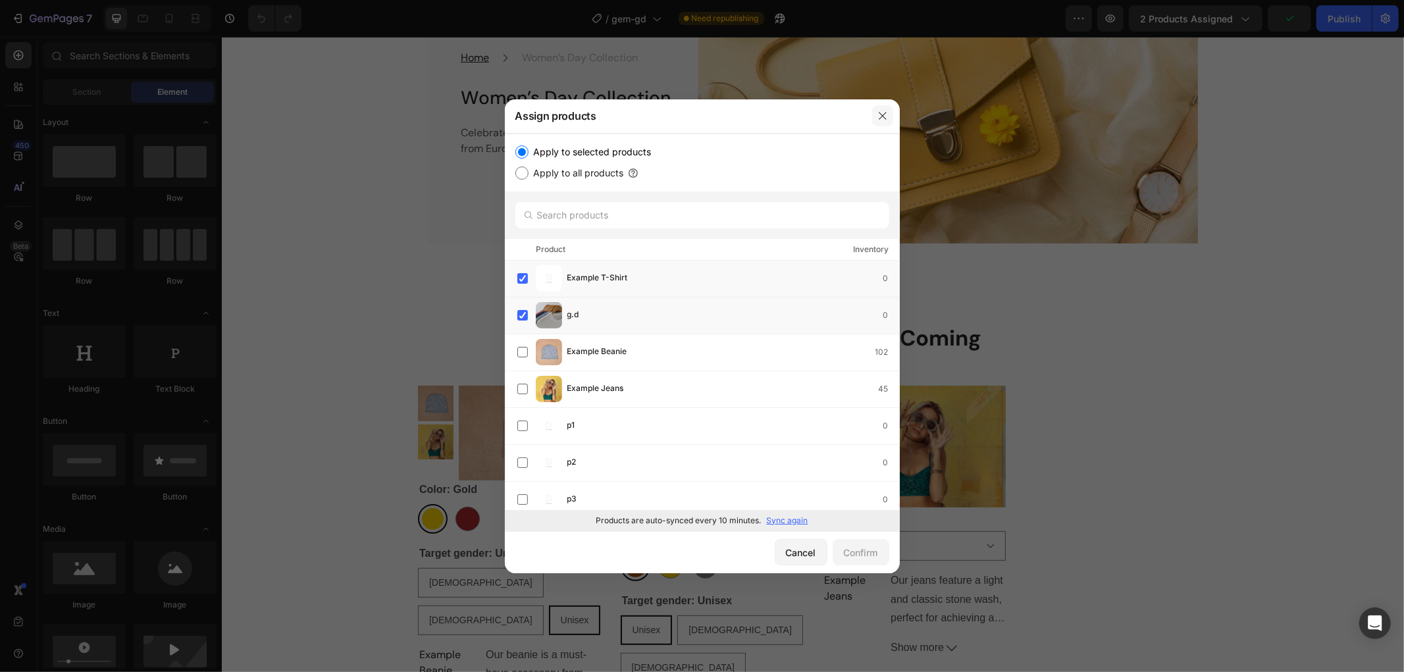
click at [874, 122] on button "button" at bounding box center [882, 115] width 21 height 21
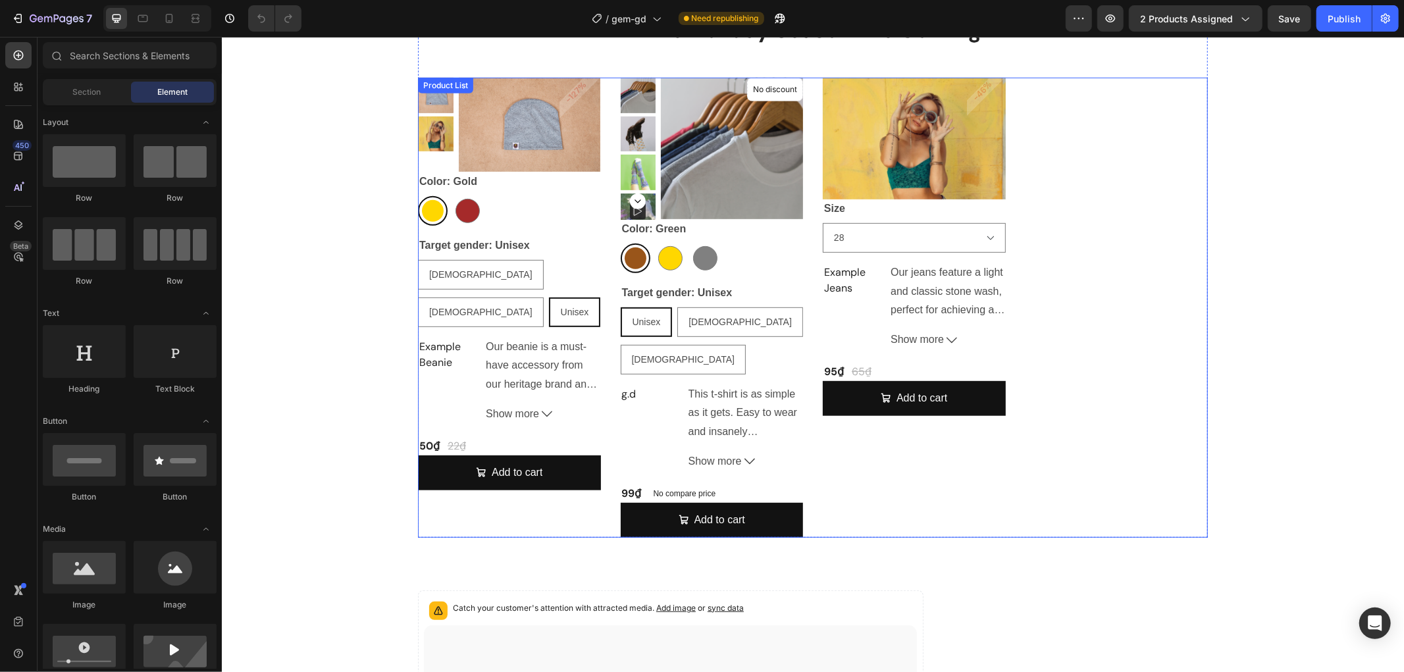
scroll to position [511, 0]
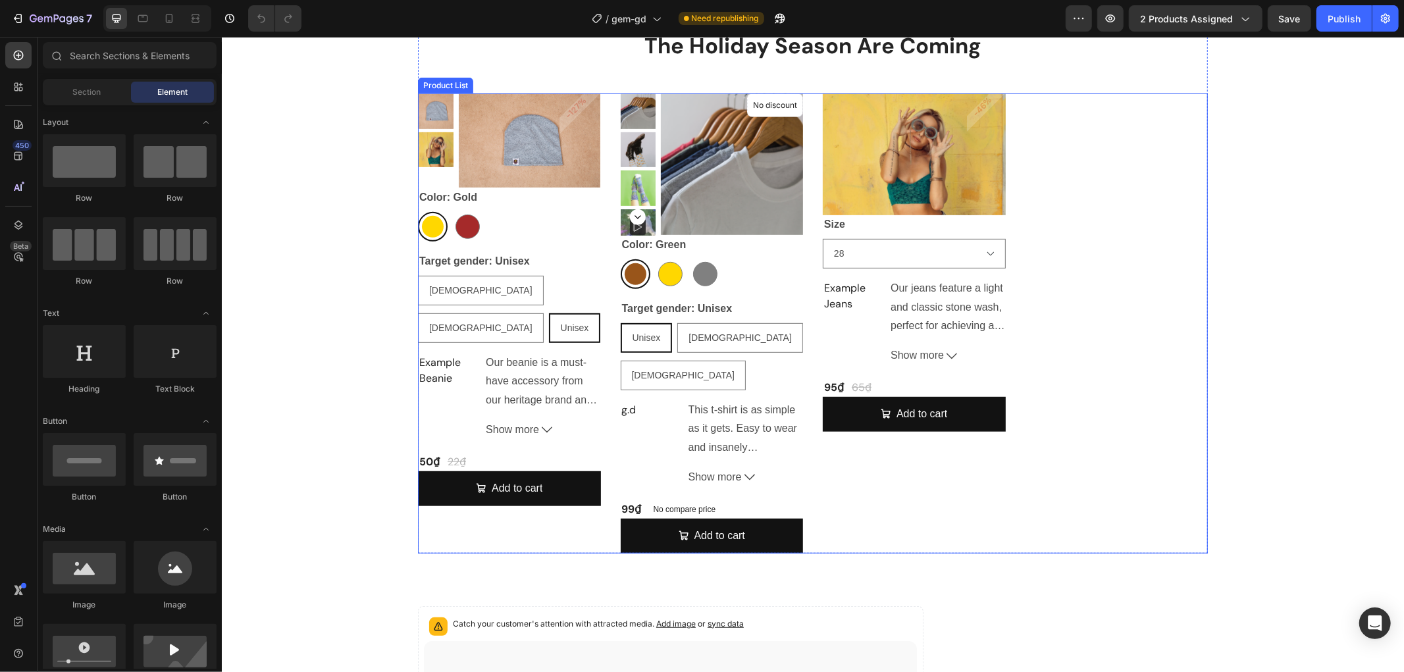
click at [1070, 228] on div "Product Images & Gallery Color: Gold Gold Gold Brown Brown Target gender: Unise…" at bounding box center [812, 323] width 790 height 460
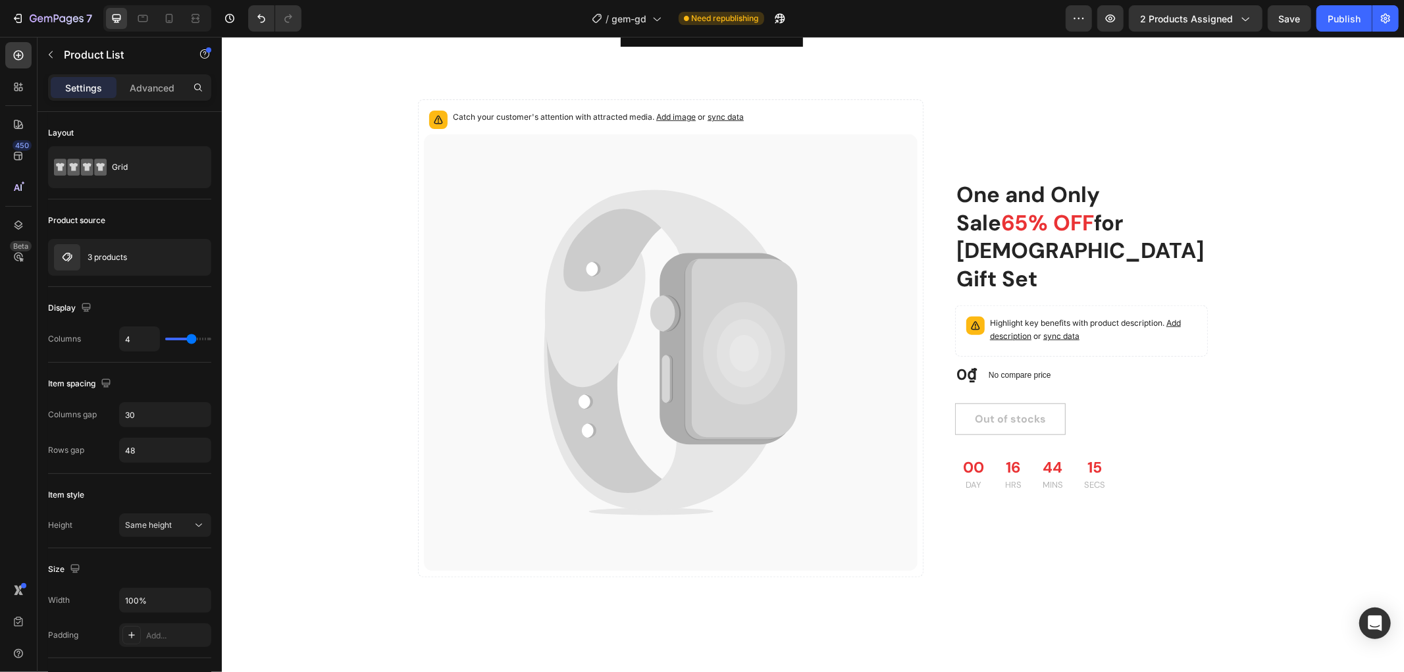
scroll to position [731, 0]
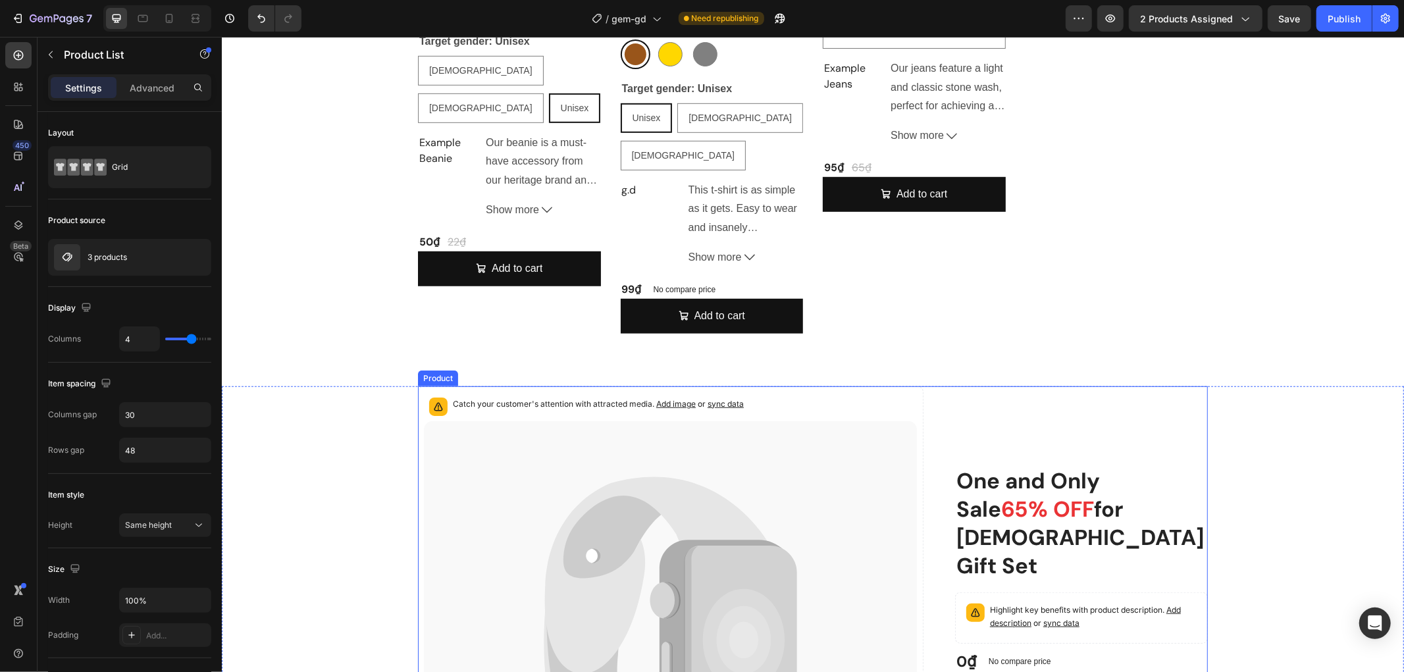
click at [942, 386] on div "One and Only Sale 65% OFF for [DEMOGRAPHIC_DATA] Gift Set Heading Catch your cu…" at bounding box center [812, 625] width 790 height 478
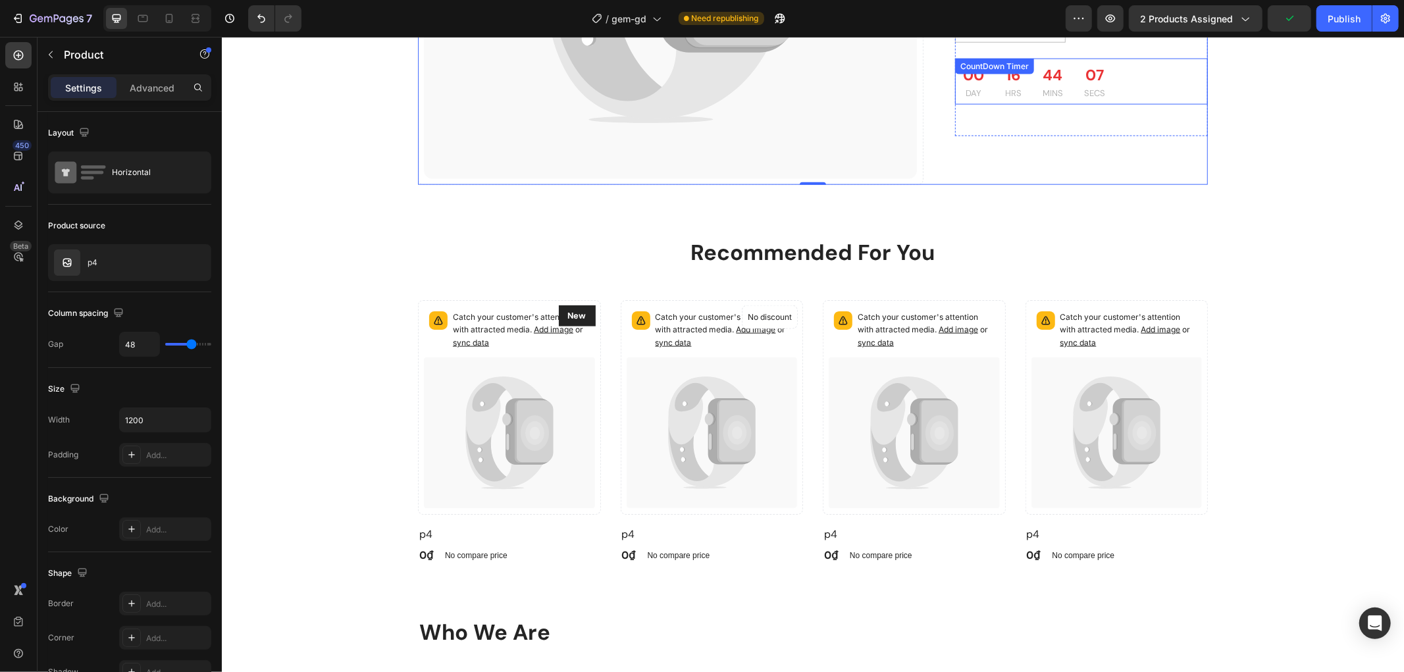
scroll to position [1390, 0]
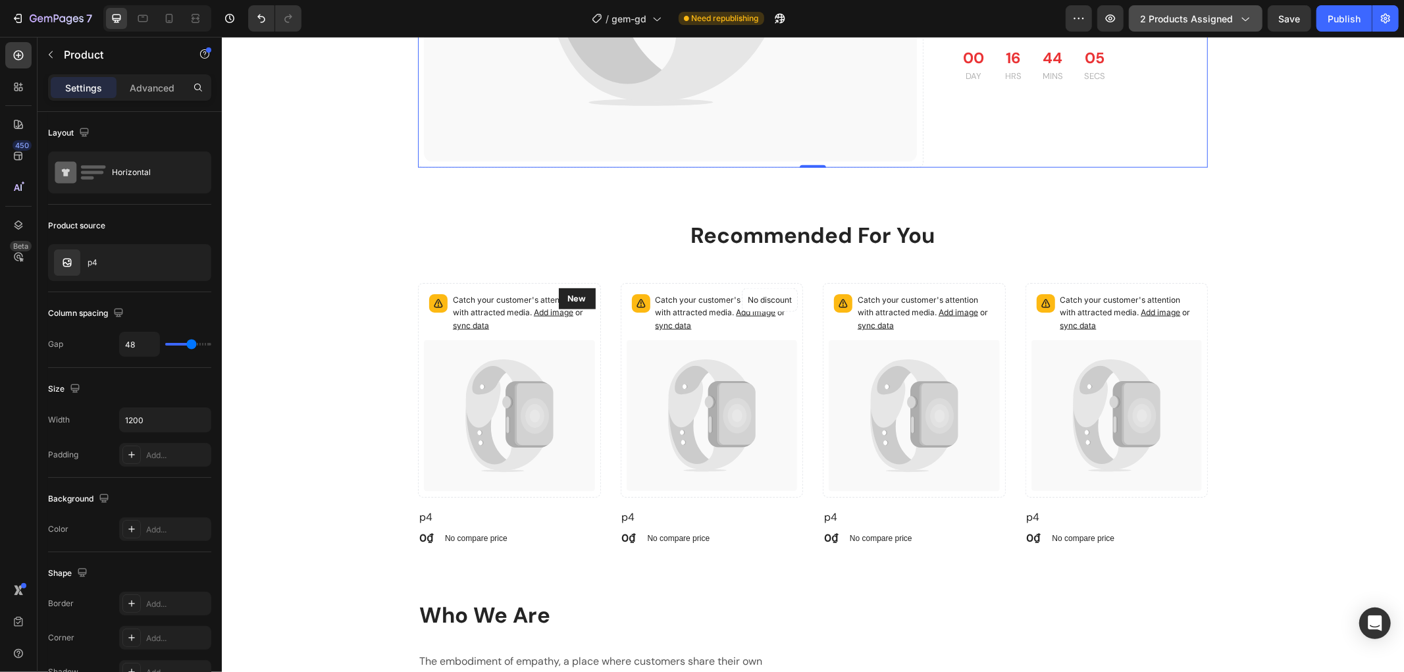
click at [1184, 15] on span "2 products assigned" at bounding box center [1186, 19] width 93 height 14
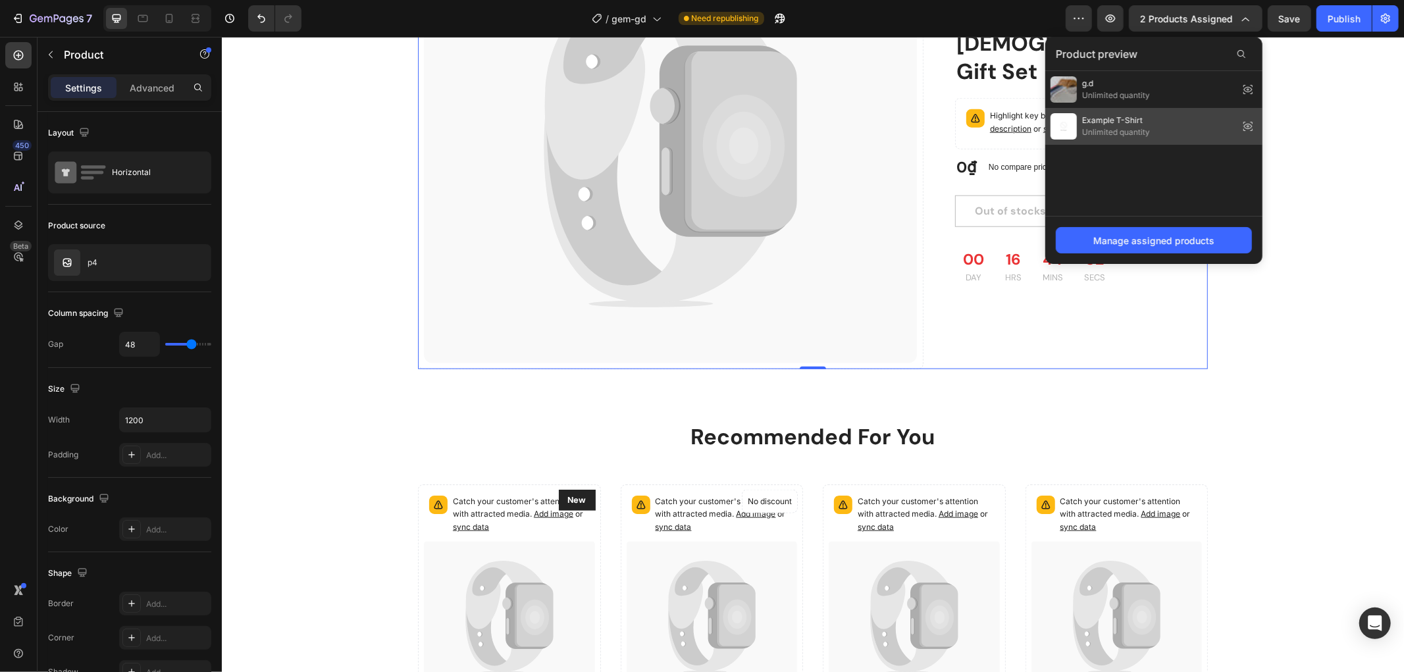
scroll to position [1097, 0]
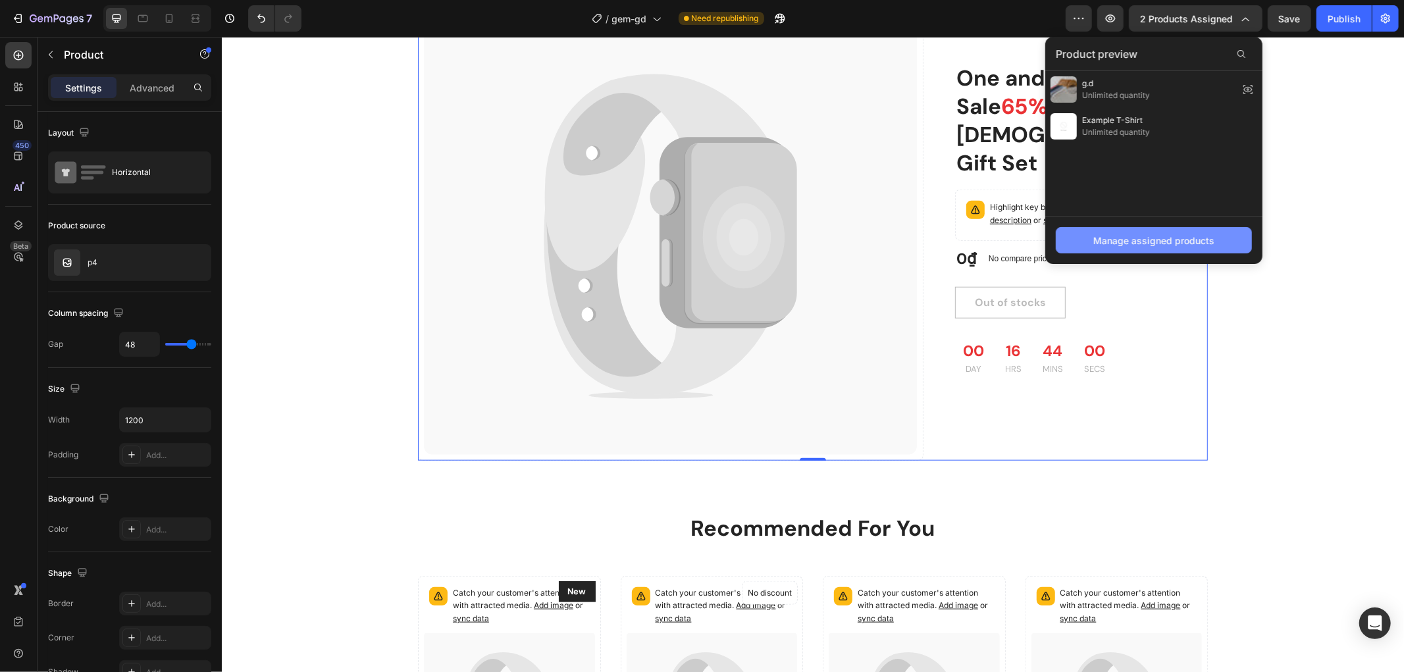
click at [1136, 242] on div "Manage assigned products" at bounding box center [1153, 241] width 121 height 14
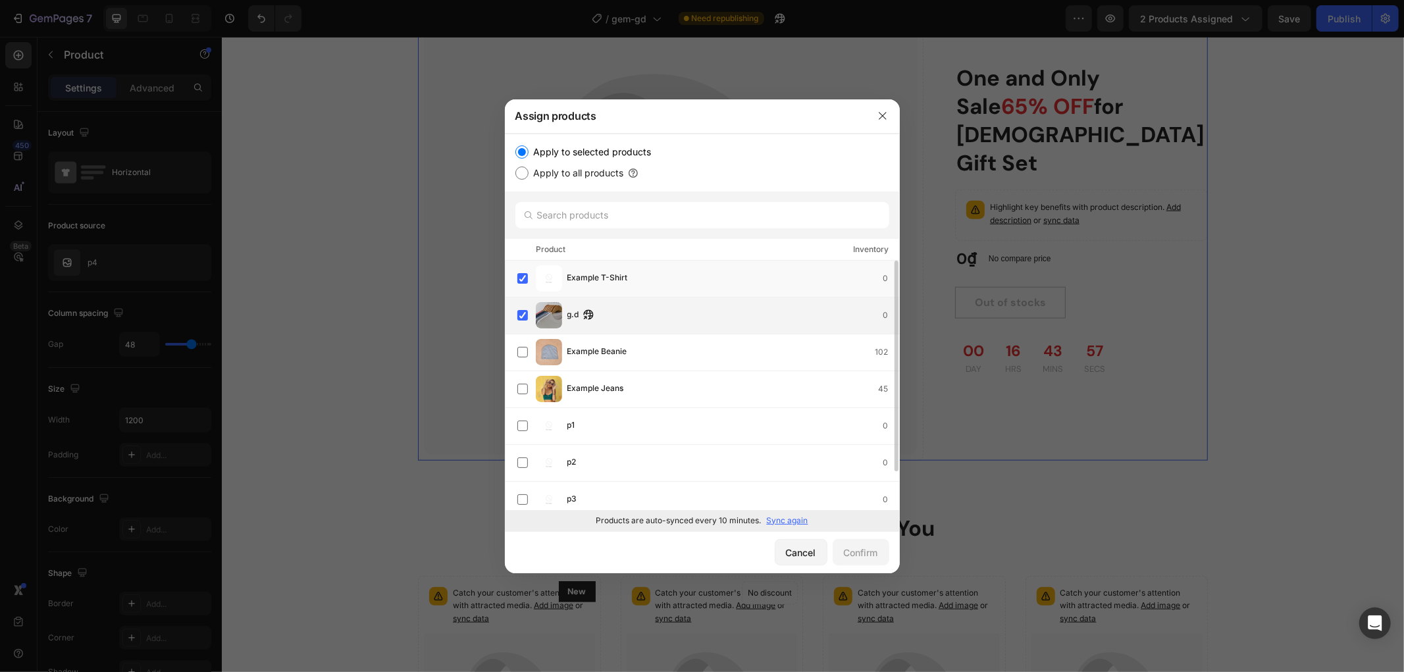
click at [534, 314] on div "g.d 0" at bounding box center [708, 315] width 382 height 26
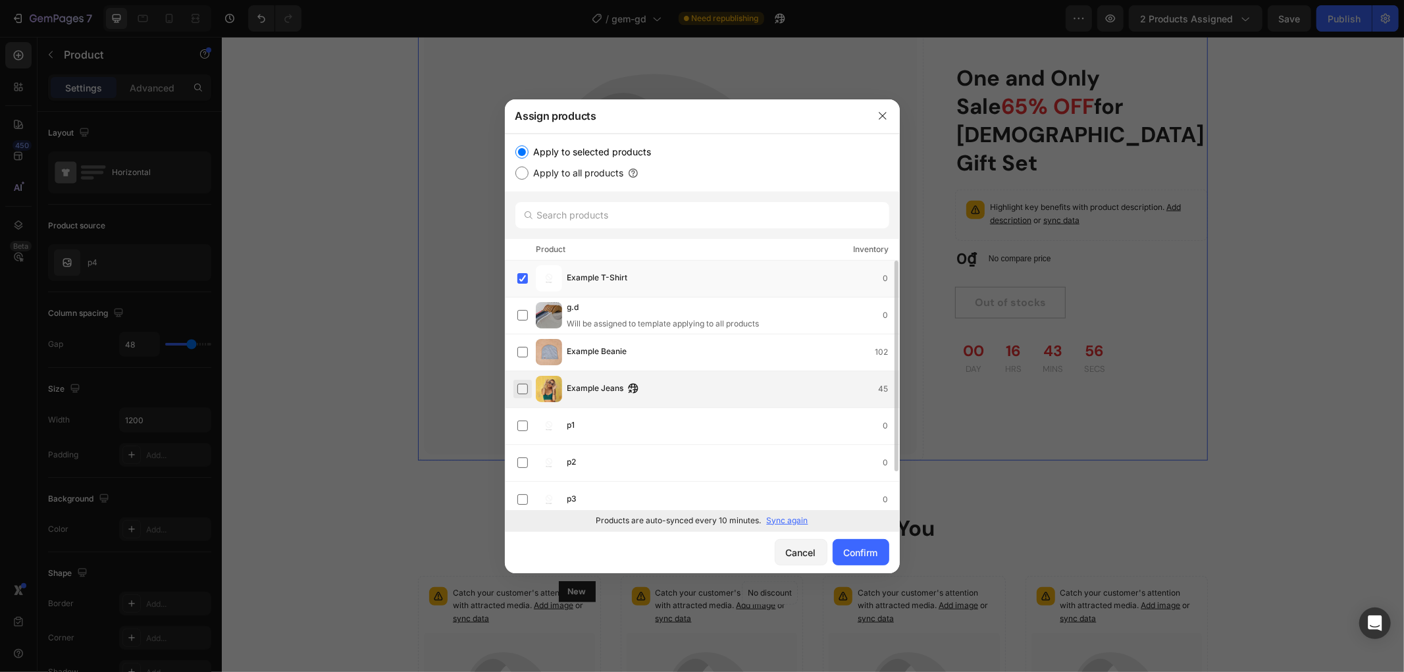
click at [528, 390] on label at bounding box center [522, 389] width 11 height 11
click at [856, 548] on div "Confirm" at bounding box center [861, 553] width 34 height 14
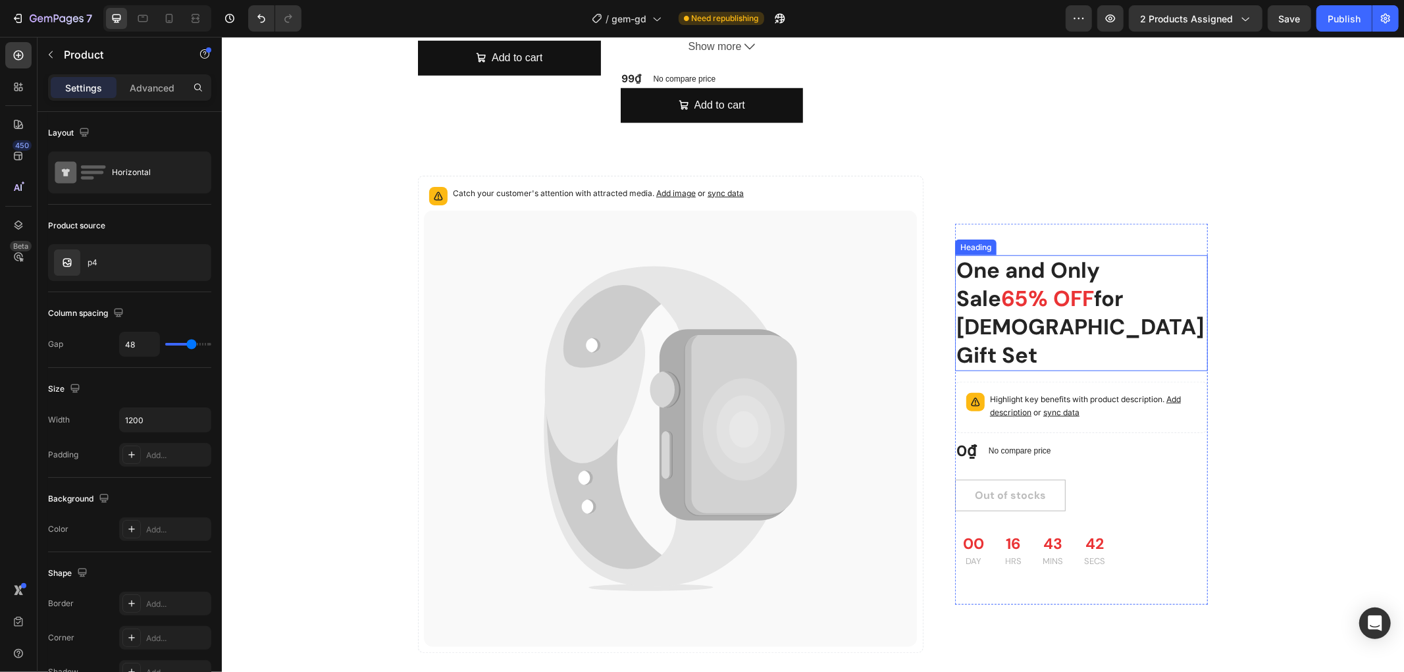
scroll to position [957, 0]
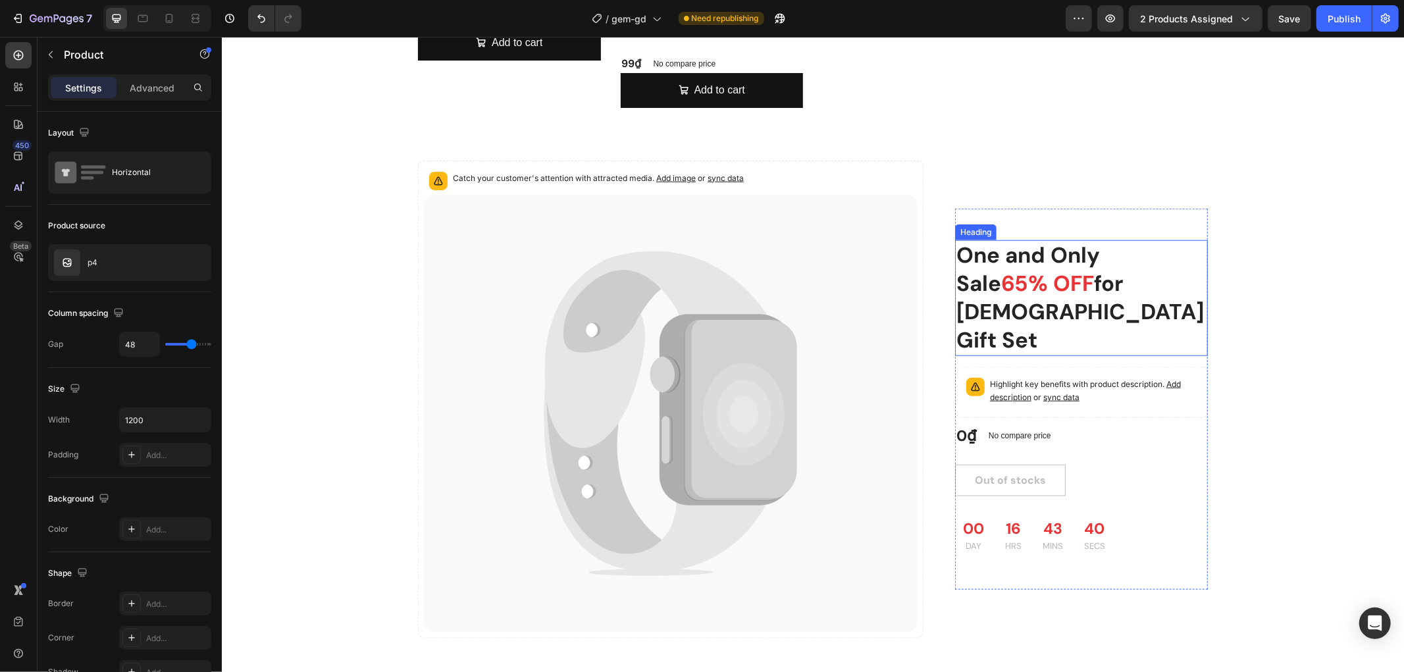
click at [1013, 241] on p "One and Only Sale 65% OFF for" at bounding box center [1081, 269] width 250 height 57
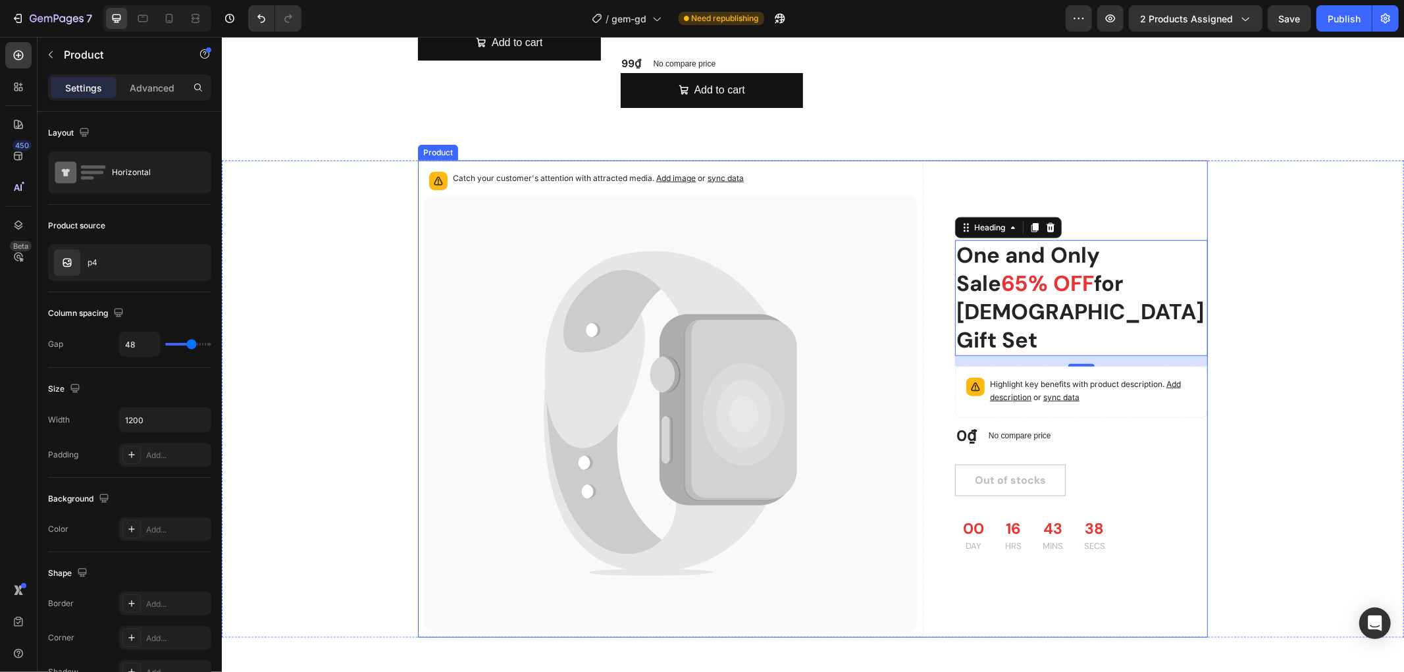
click at [985, 160] on div "One and Only Sale 65% OFF for [DEMOGRAPHIC_DATA] Gift Set Heading 16 Highlight …" at bounding box center [1081, 399] width 253 height 478
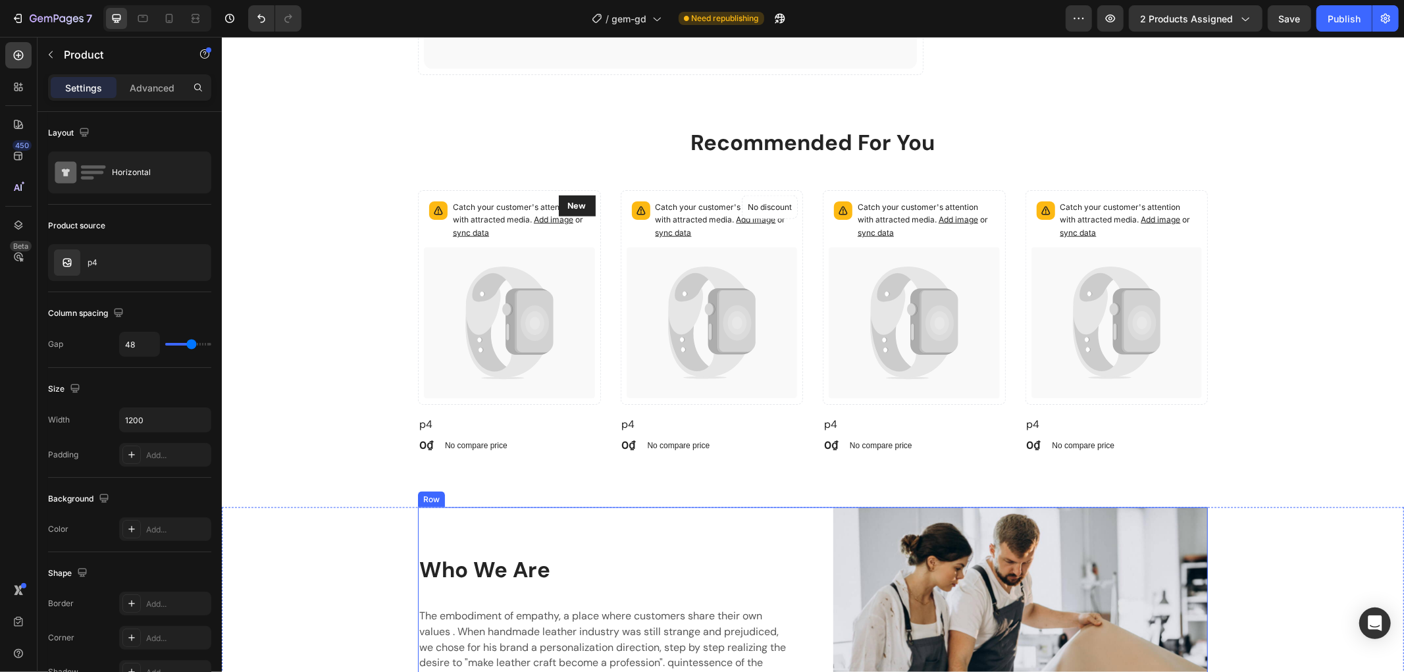
scroll to position [1518, 0]
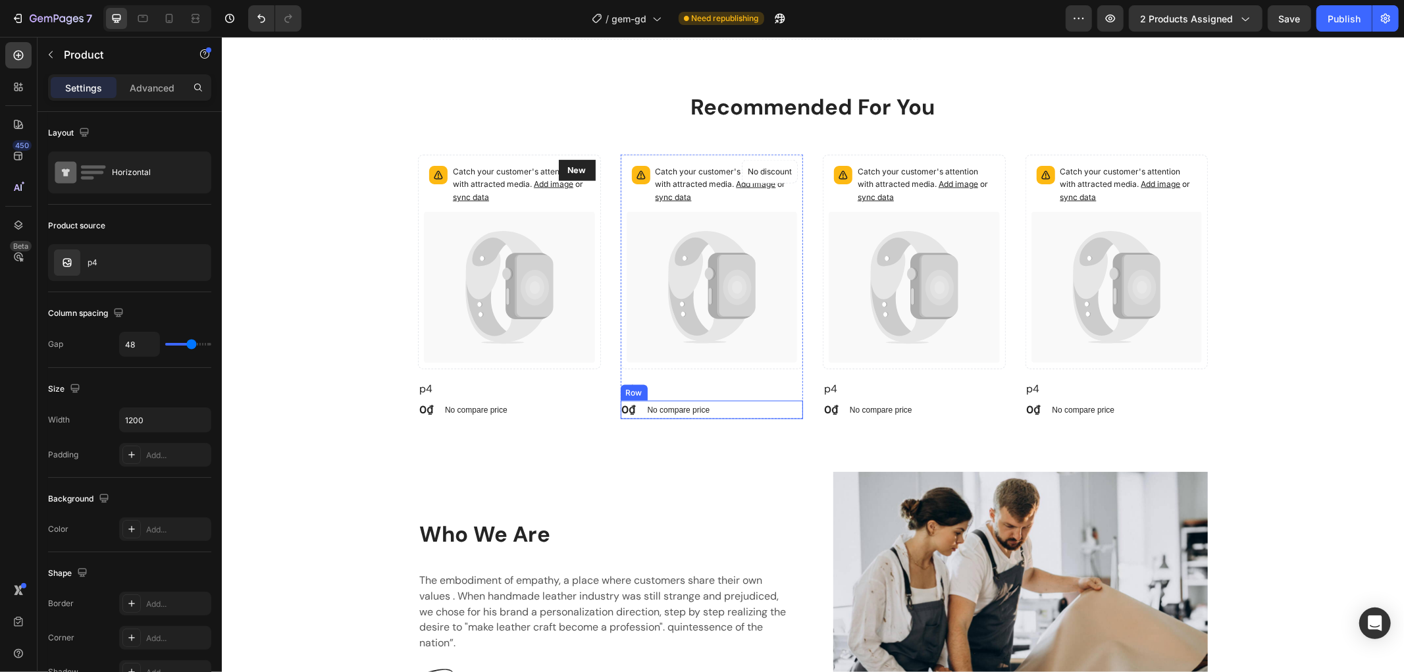
click at [633, 409] on div "0₫ (P) Price (P) Price No compare price (P) Price Row" at bounding box center [711, 409] width 183 height 18
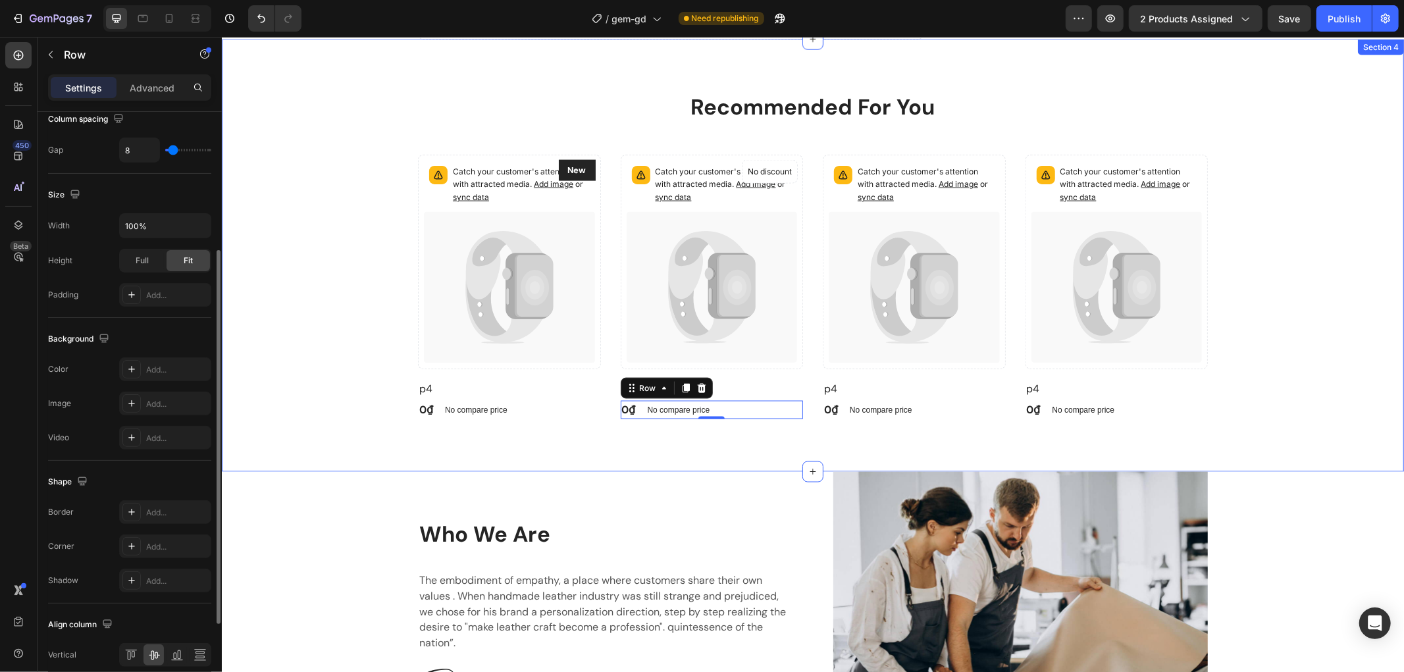
scroll to position [247, 0]
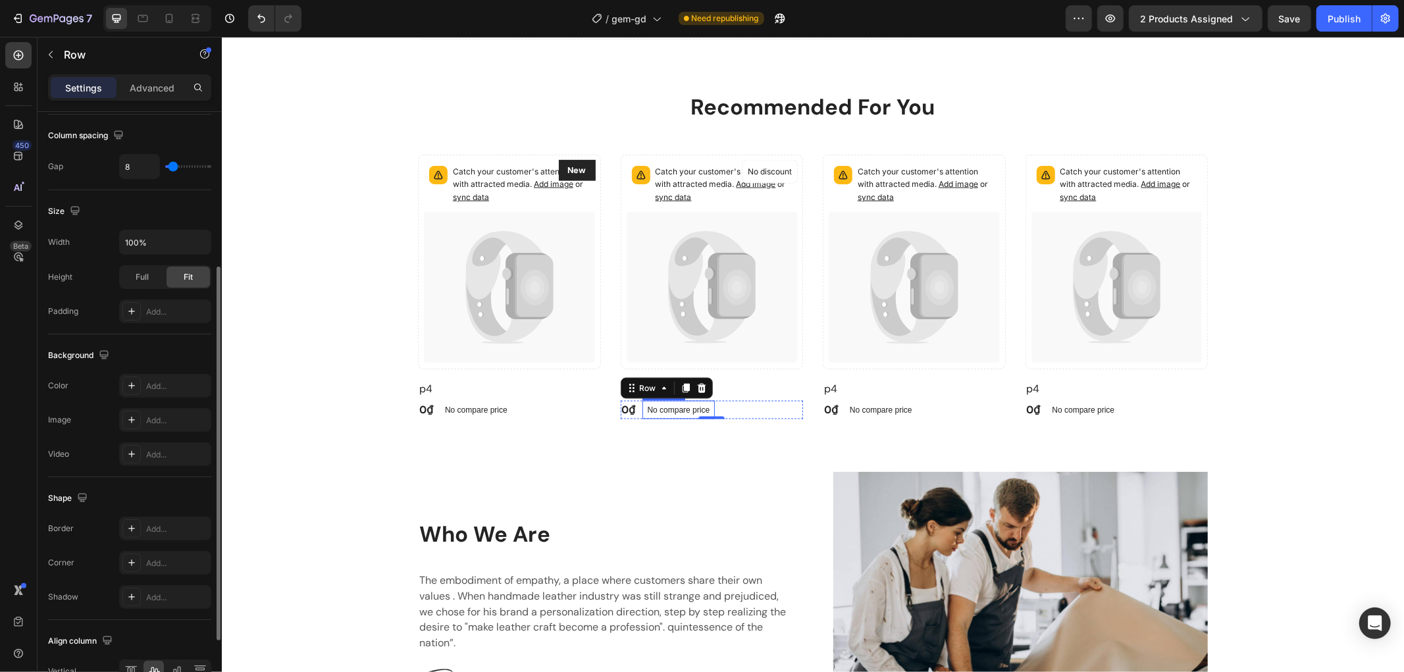
click at [664, 408] on p "No compare price" at bounding box center [678, 409] width 63 height 8
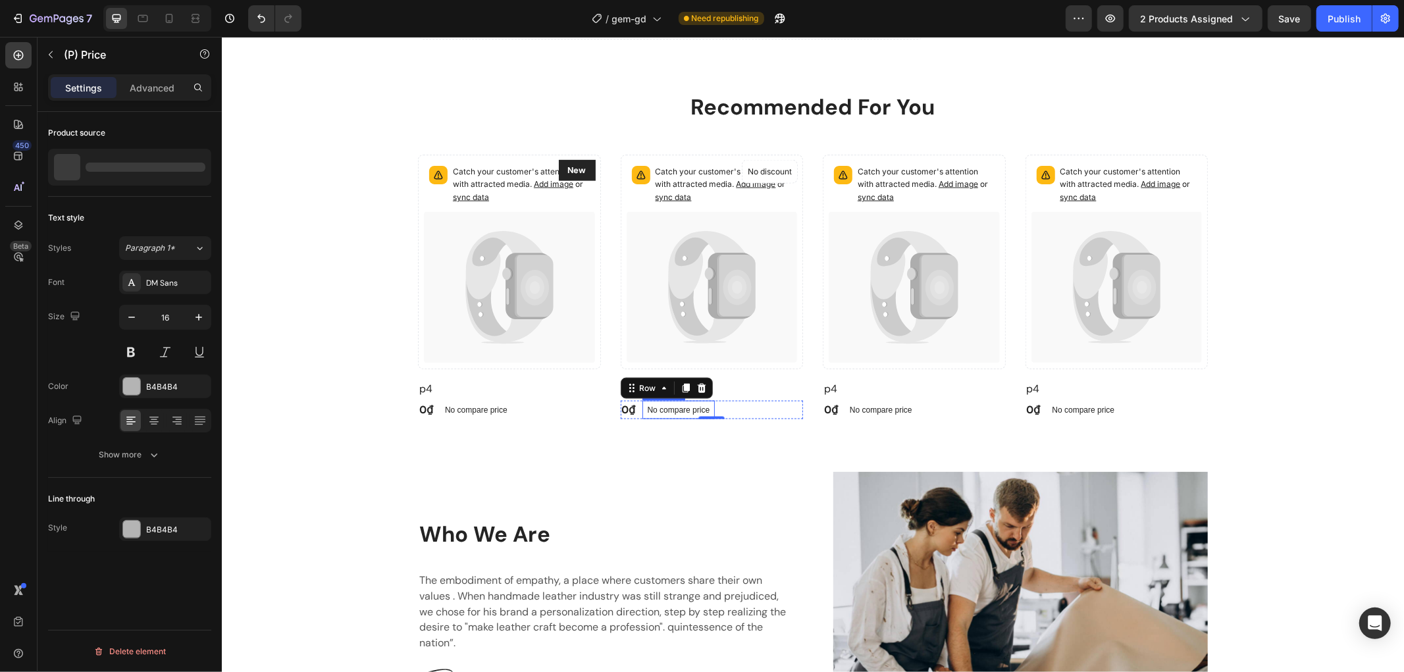
scroll to position [0, 0]
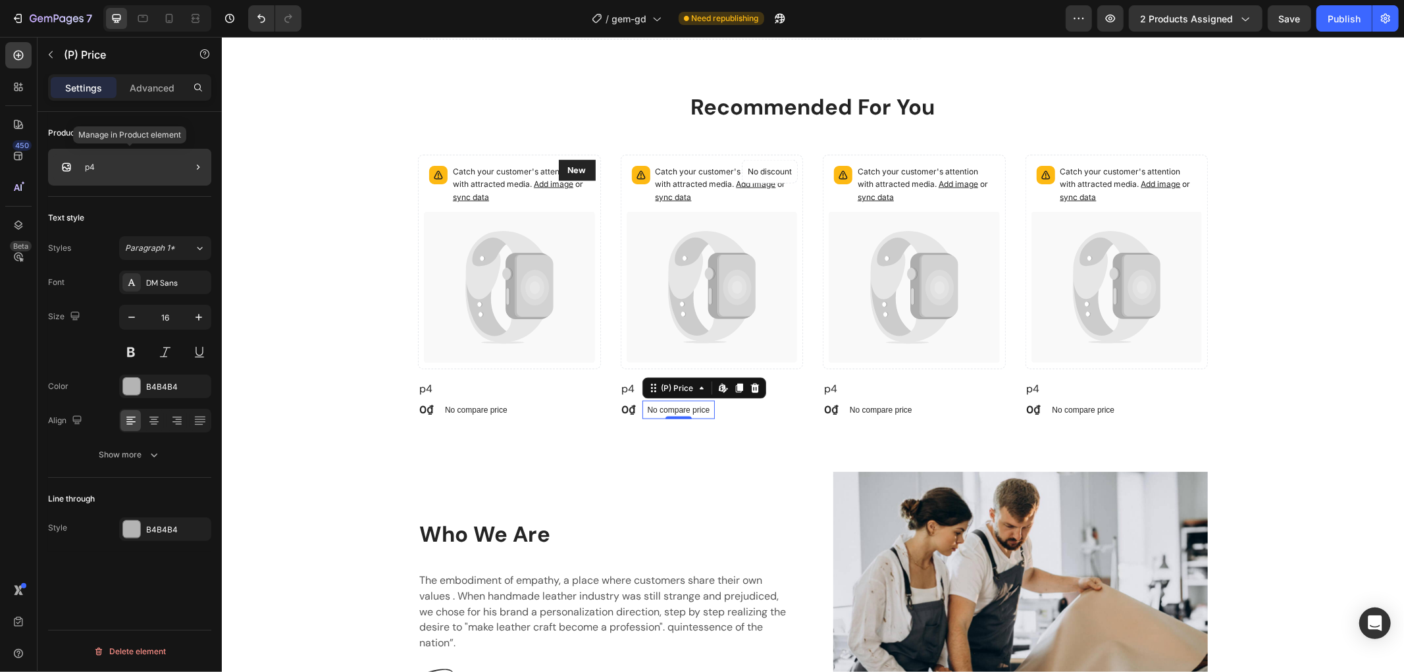
click at [173, 170] on div "p4" at bounding box center [129, 167] width 163 height 37
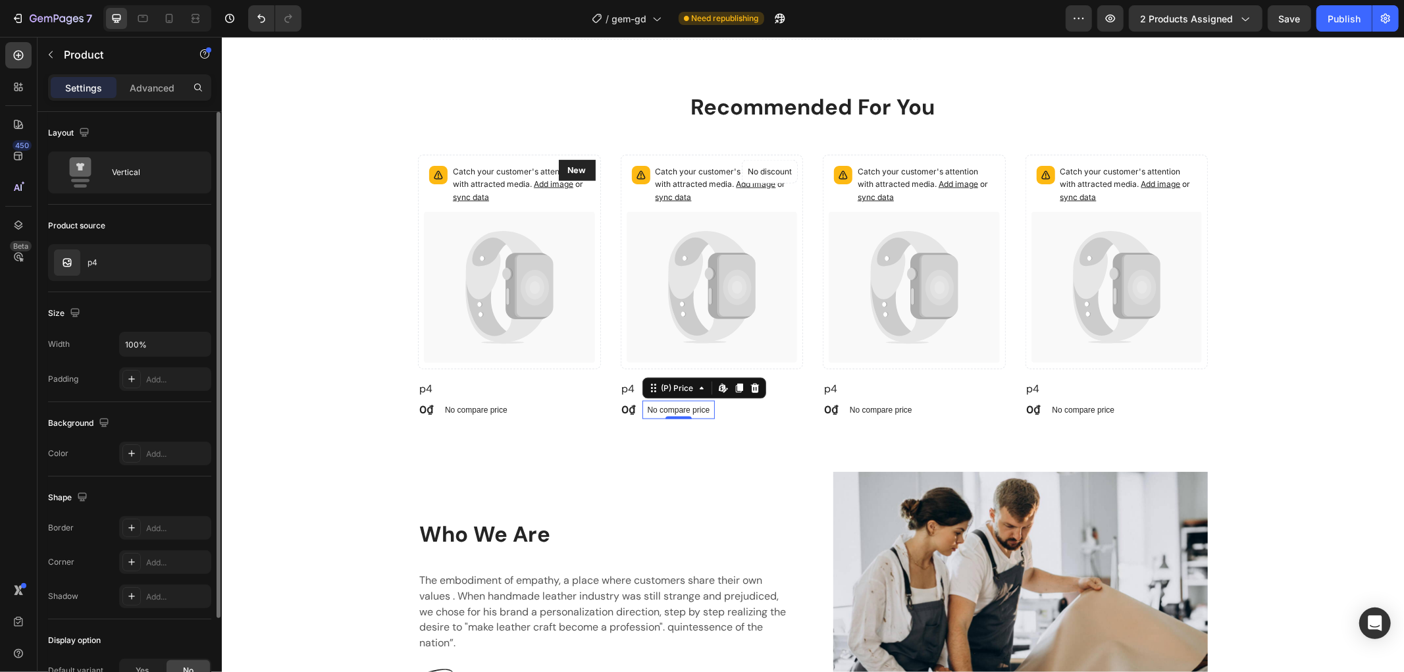
click at [667, 405] on p "No compare price" at bounding box center [678, 409] width 63 height 8
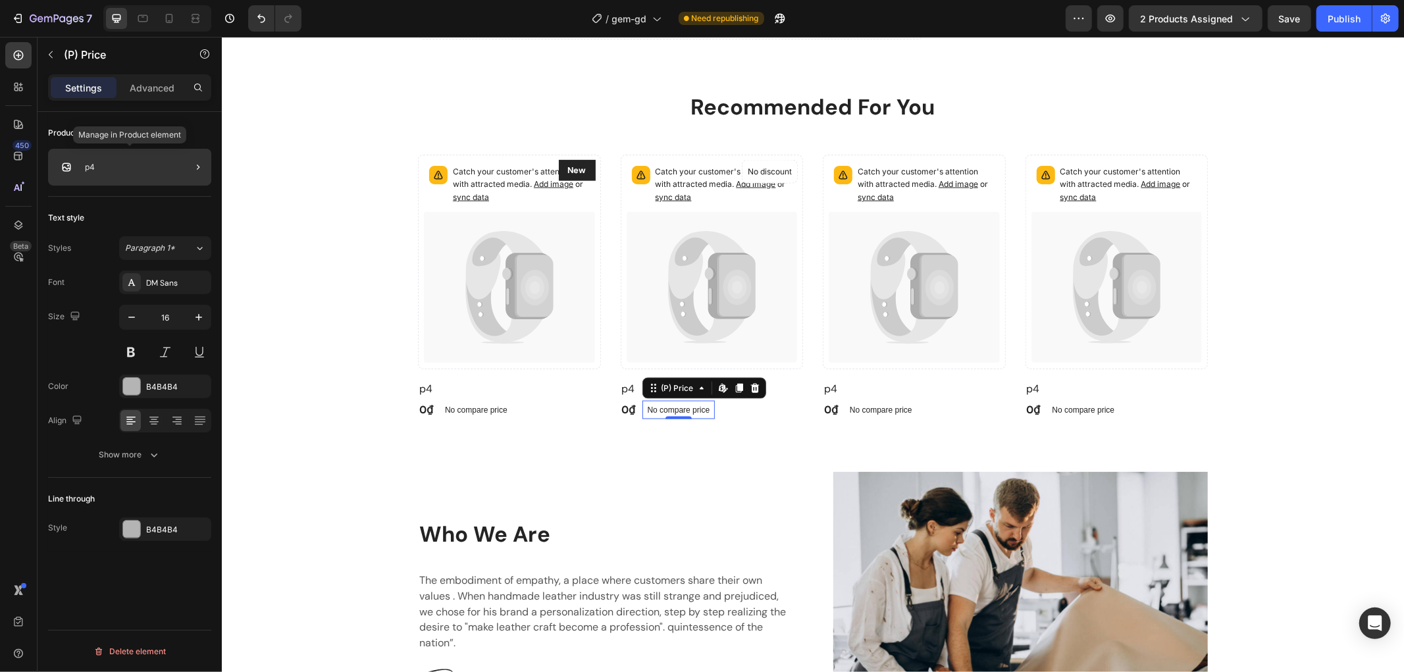
click at [163, 169] on div "p4" at bounding box center [129, 167] width 163 height 37
